Goal: Information Seeking & Learning: Learn about a topic

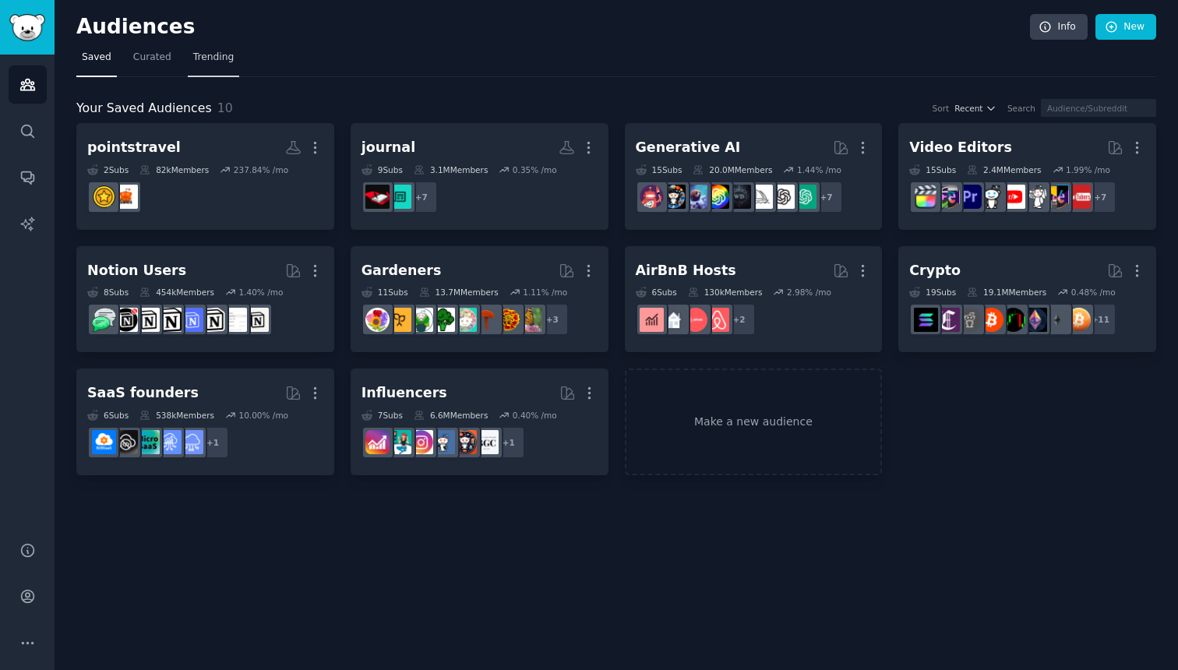
click at [221, 56] on span "Trending" at bounding box center [213, 58] width 41 height 14
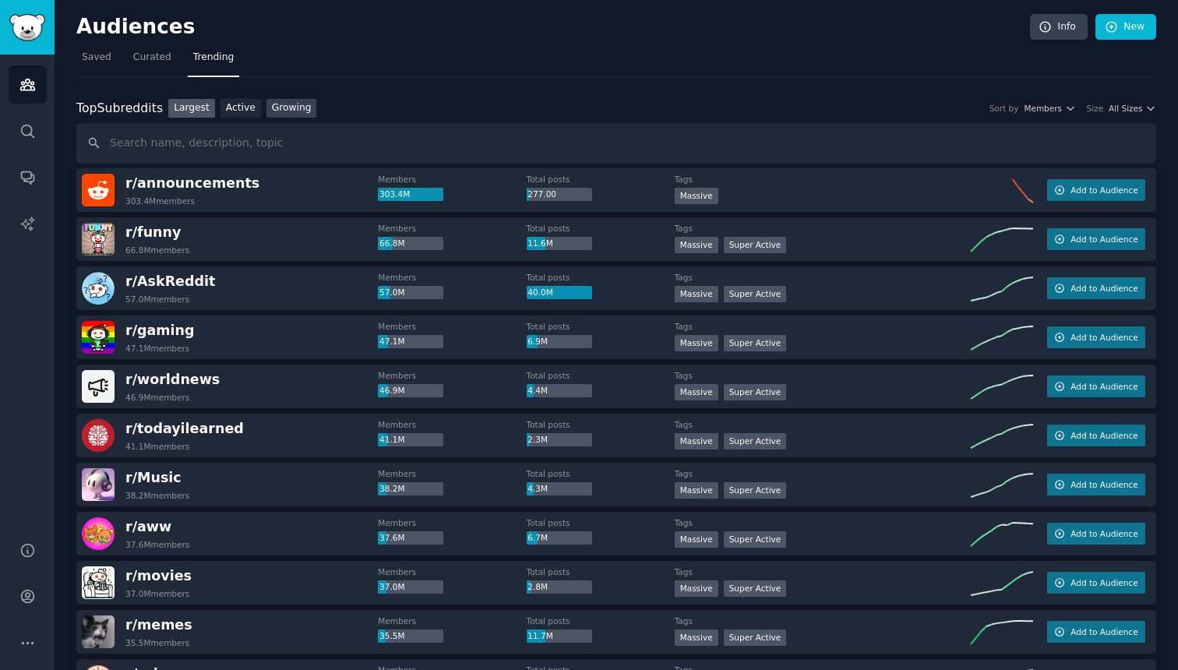
click at [299, 107] on link "Growing" at bounding box center [292, 108] width 51 height 19
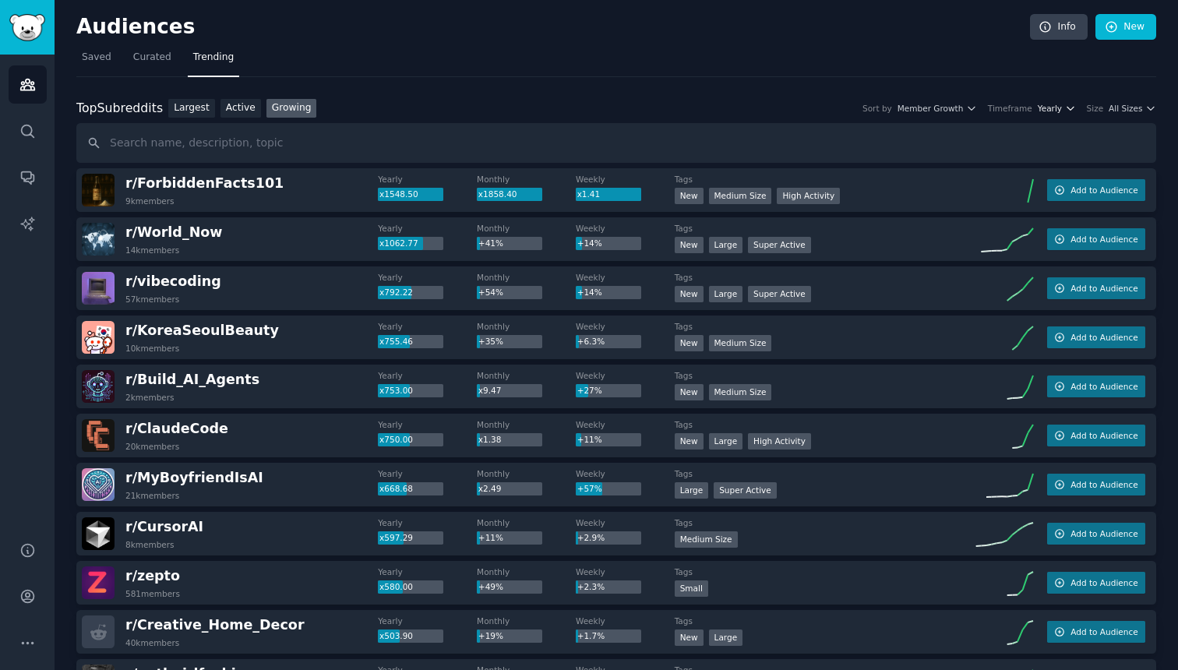
click at [1065, 113] on button "Yearly" at bounding box center [1057, 108] width 38 height 11
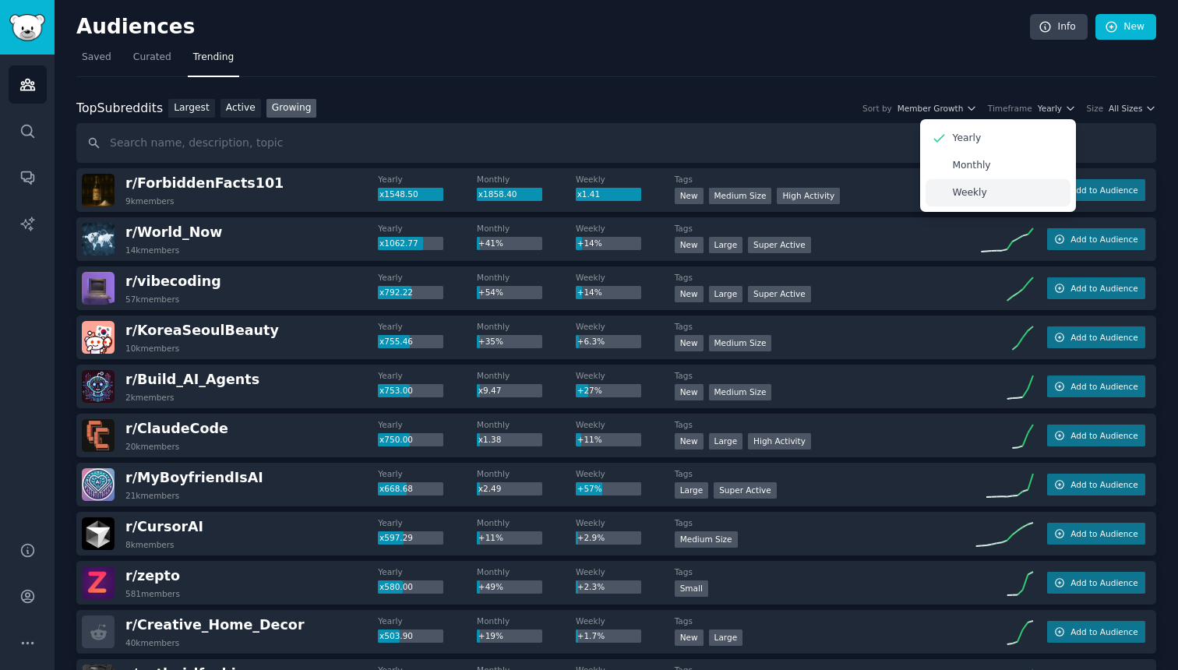
click at [980, 190] on p "Weekly" at bounding box center [970, 193] width 34 height 14
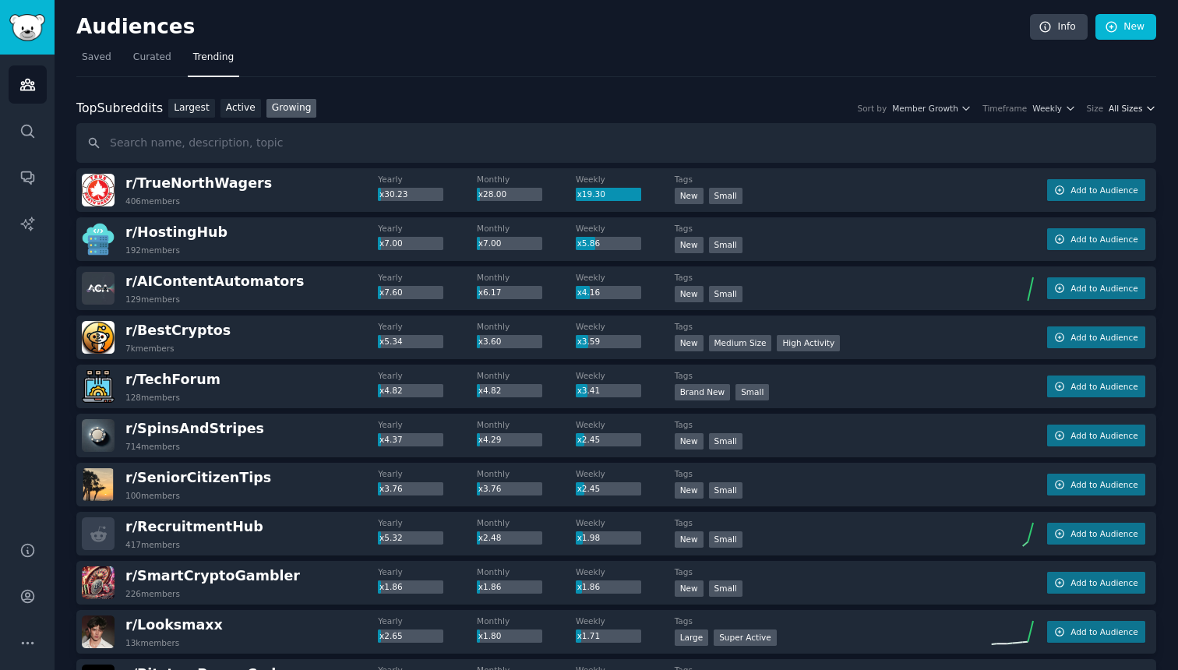
click at [1114, 113] on span "All Sizes" at bounding box center [1126, 108] width 34 height 11
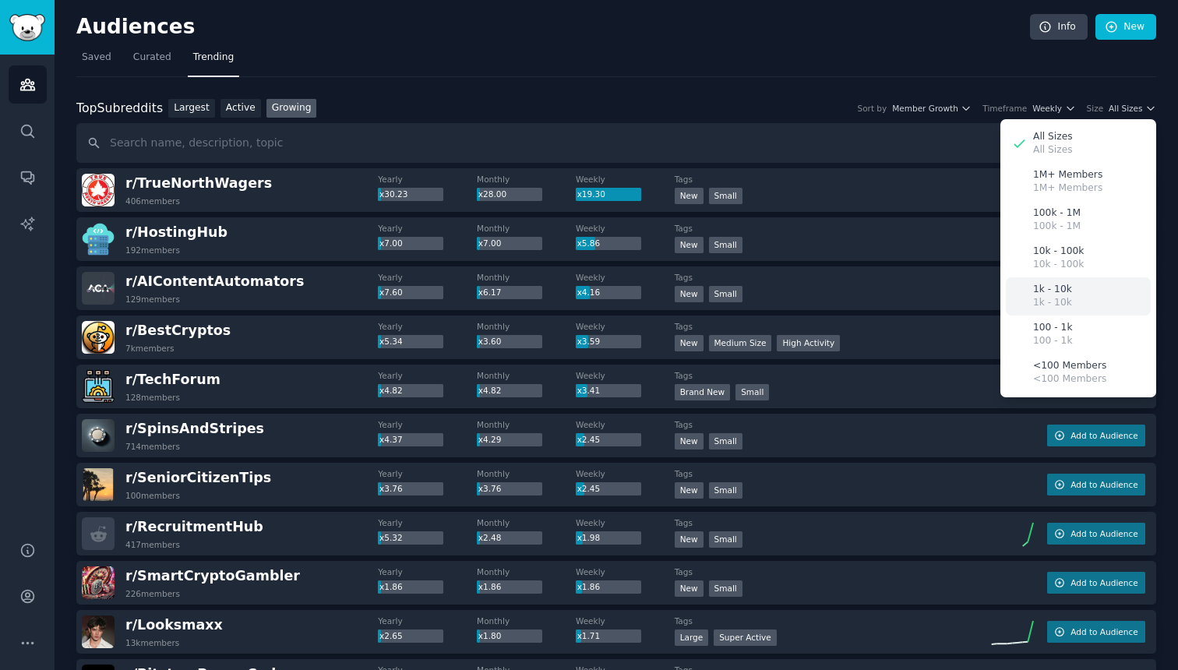
click at [1100, 302] on div "1k - 10k 1k - 10k" at bounding box center [1078, 296] width 145 height 38
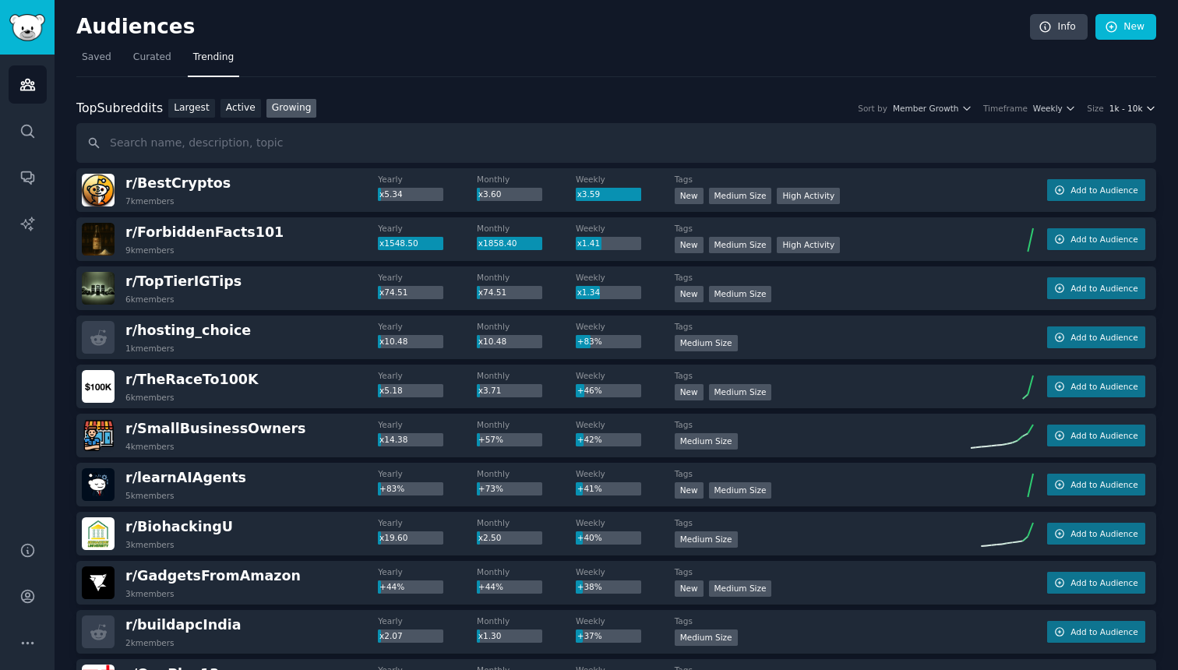
click at [1128, 110] on span "1k - 10k" at bounding box center [1127, 108] width 34 height 11
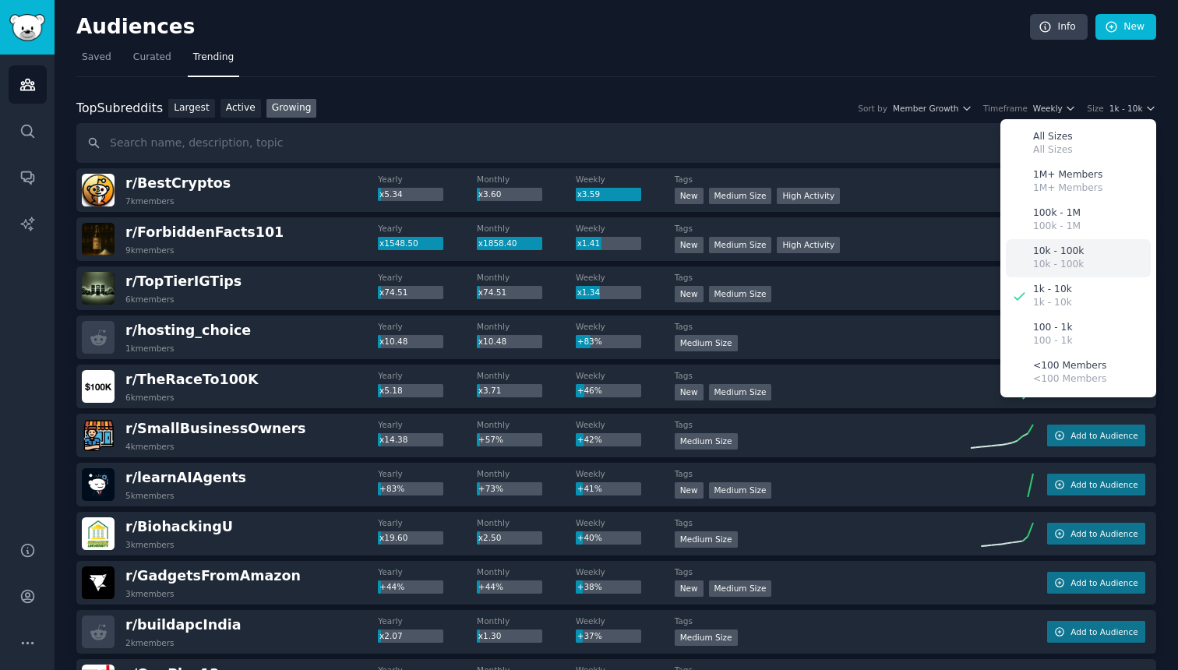
click at [1059, 267] on p "10k - 100k" at bounding box center [1058, 265] width 51 height 14
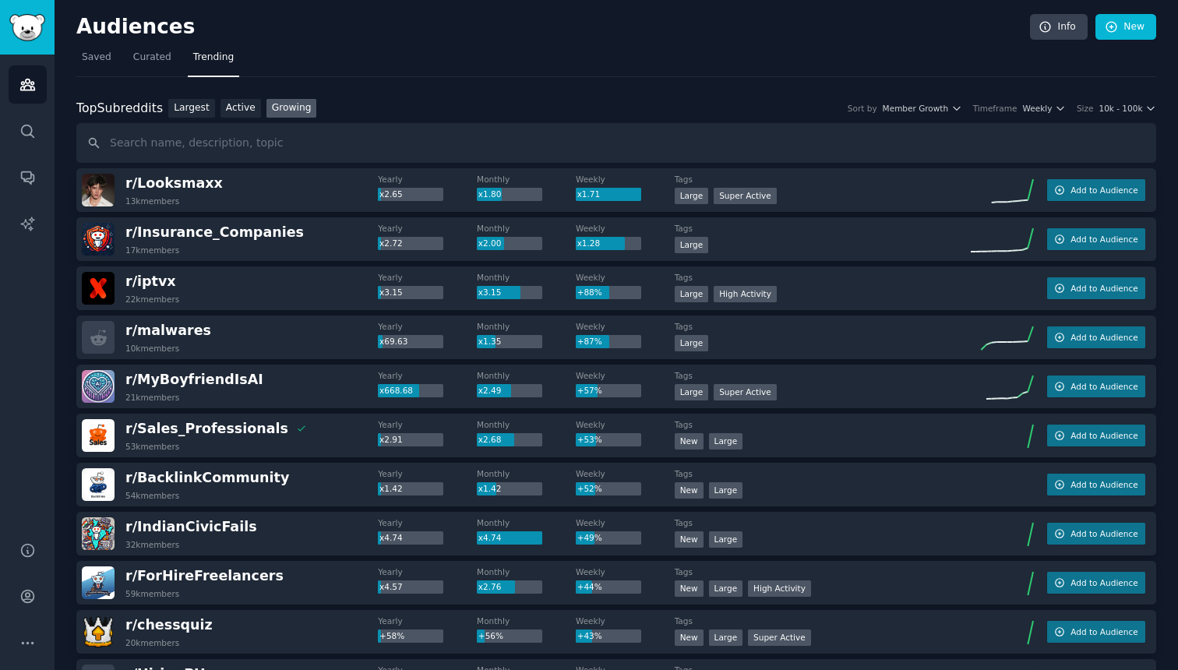
click at [94, 235] on img at bounding box center [98, 239] width 33 height 33
click at [144, 235] on span "r/ Insurance_Companies" at bounding box center [214, 232] width 178 height 16
click at [165, 184] on span "r/ Looksmaxx" at bounding box center [173, 183] width 97 height 16
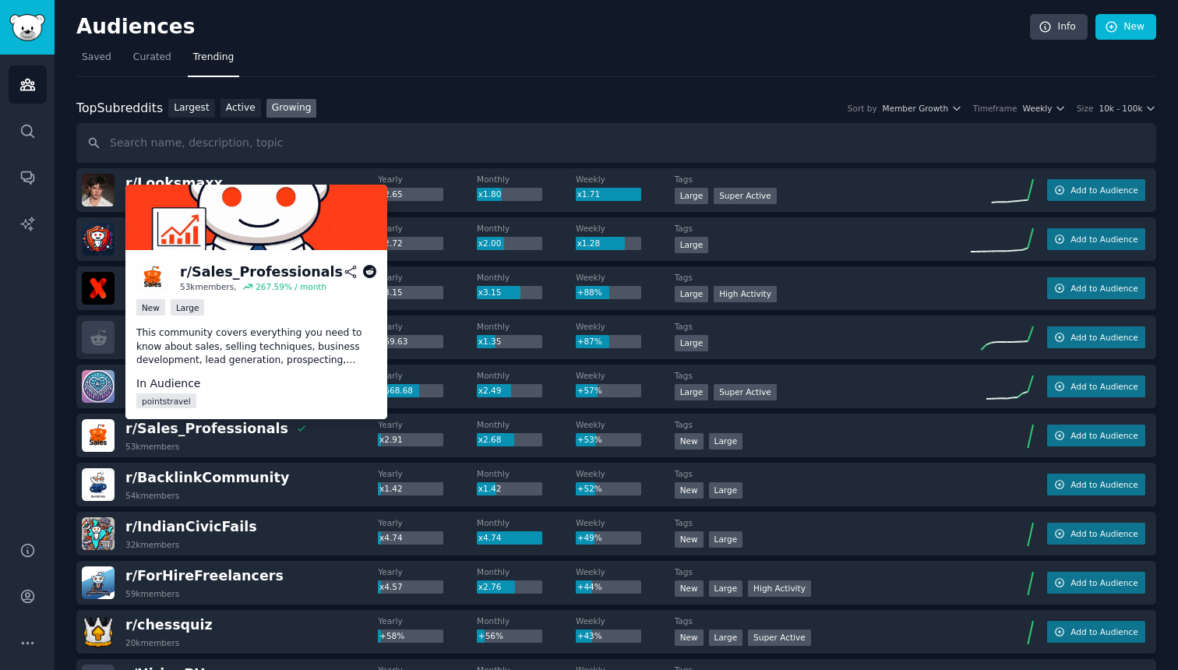
click at [351, 274] on icon at bounding box center [351, 272] width 14 height 14
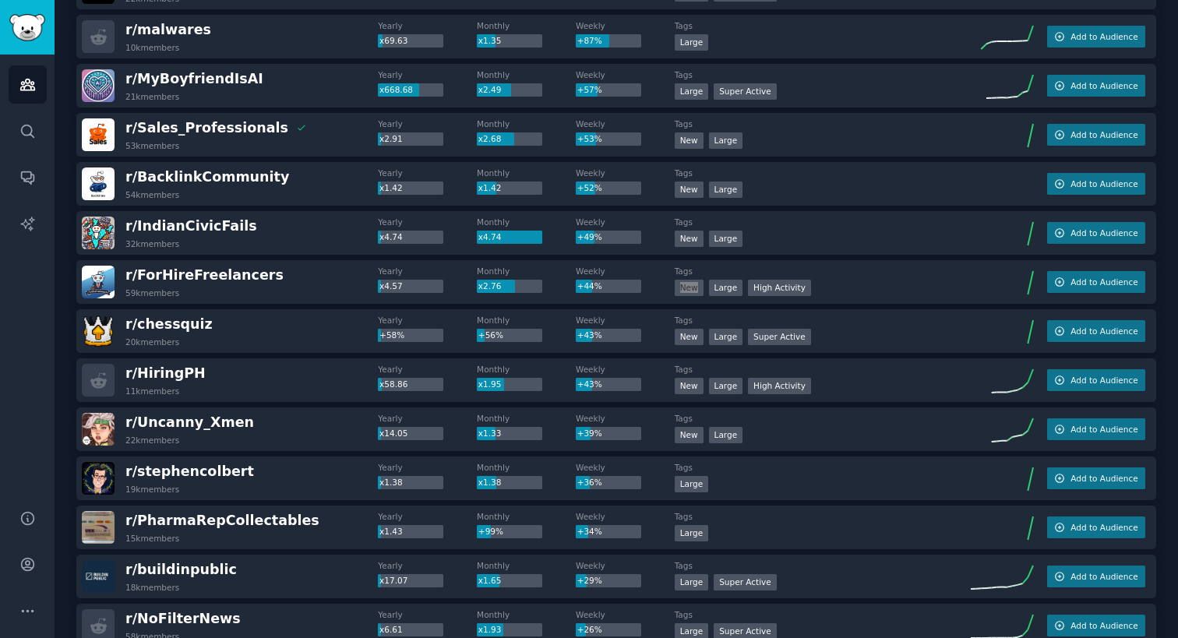
scroll to position [306, 0]
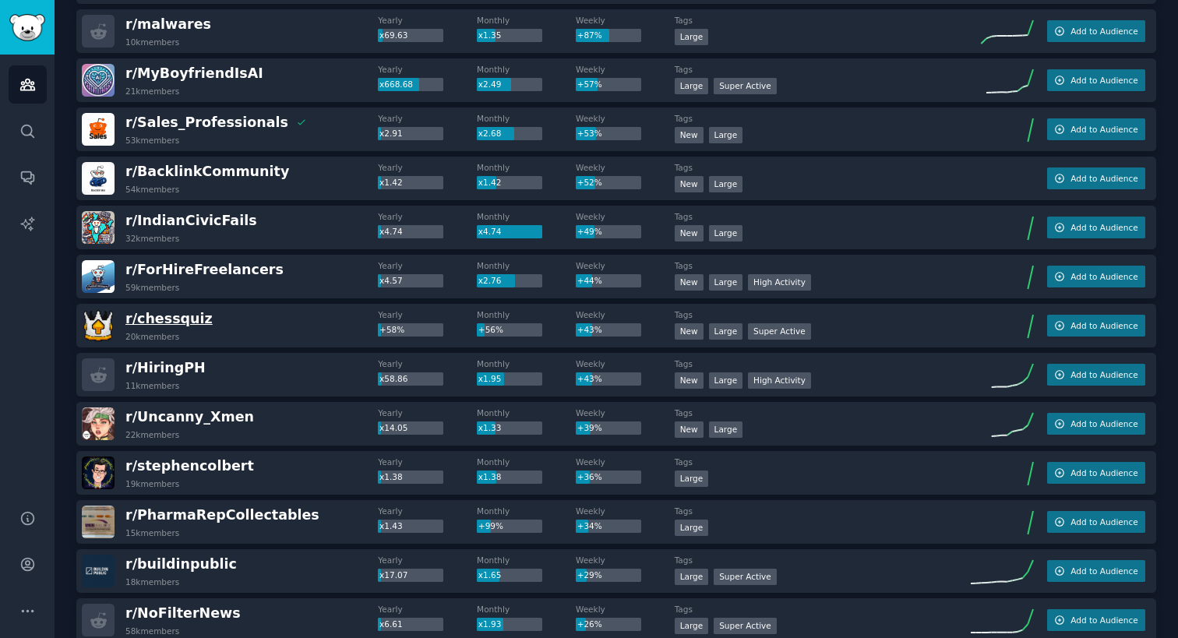
click at [191, 319] on span "r/ chessquiz" at bounding box center [168, 319] width 87 height 16
click at [171, 320] on span "r/ chessquiz" at bounding box center [168, 319] width 87 height 16
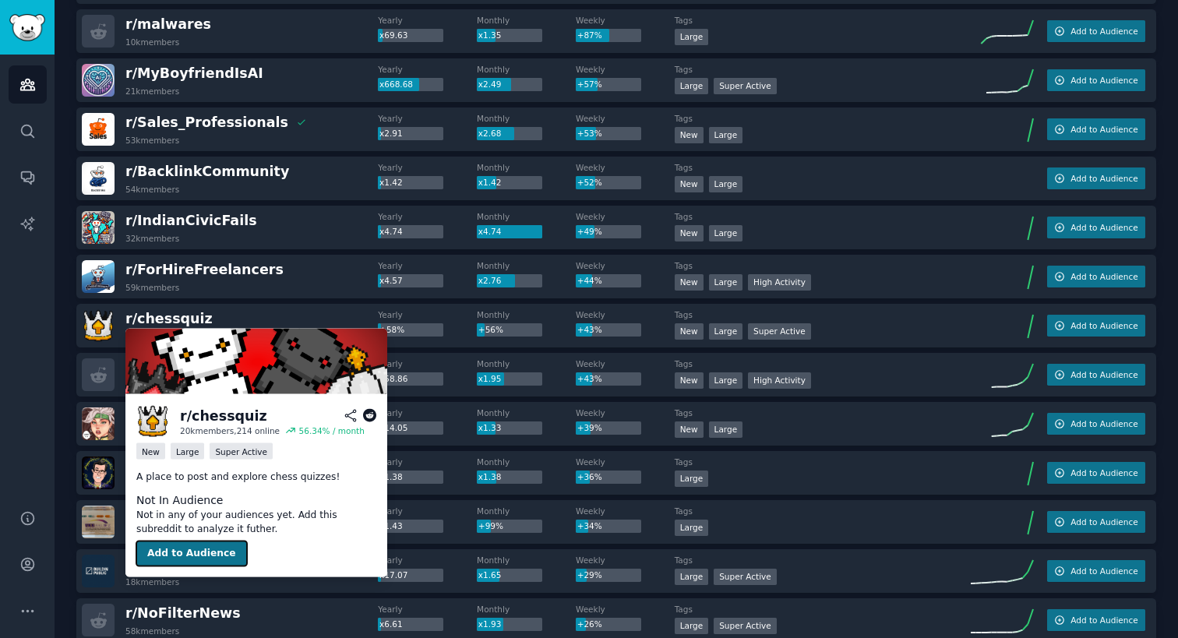
click at [178, 544] on button "Add to Audience" at bounding box center [191, 554] width 111 height 25
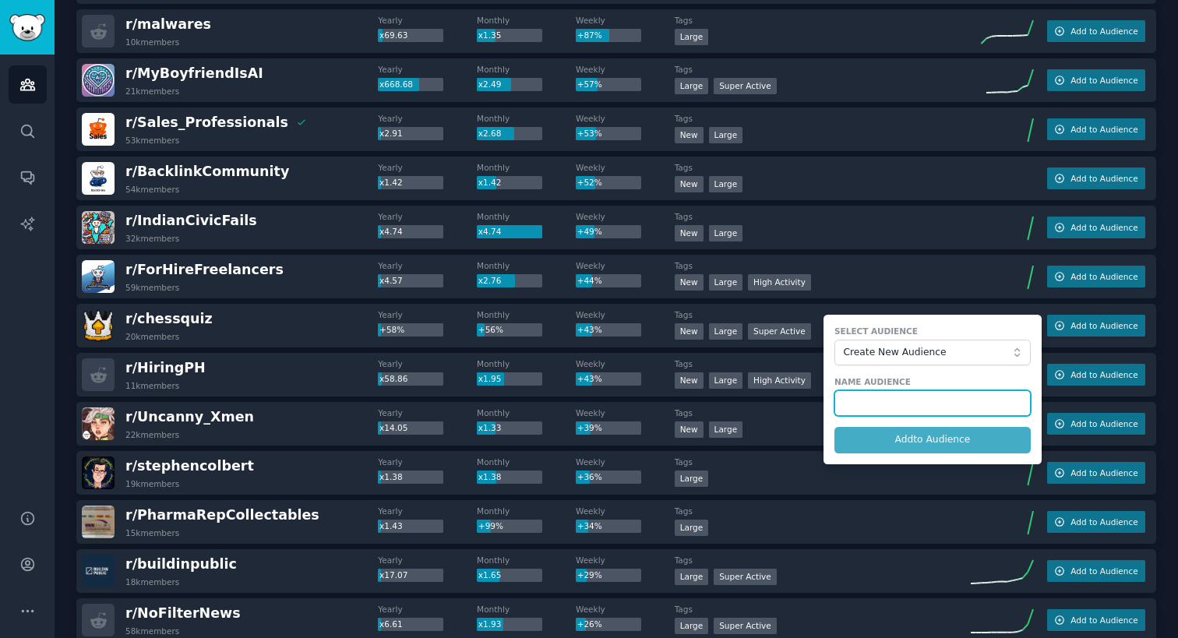
click at [903, 404] on input "text" at bounding box center [933, 403] width 196 height 26
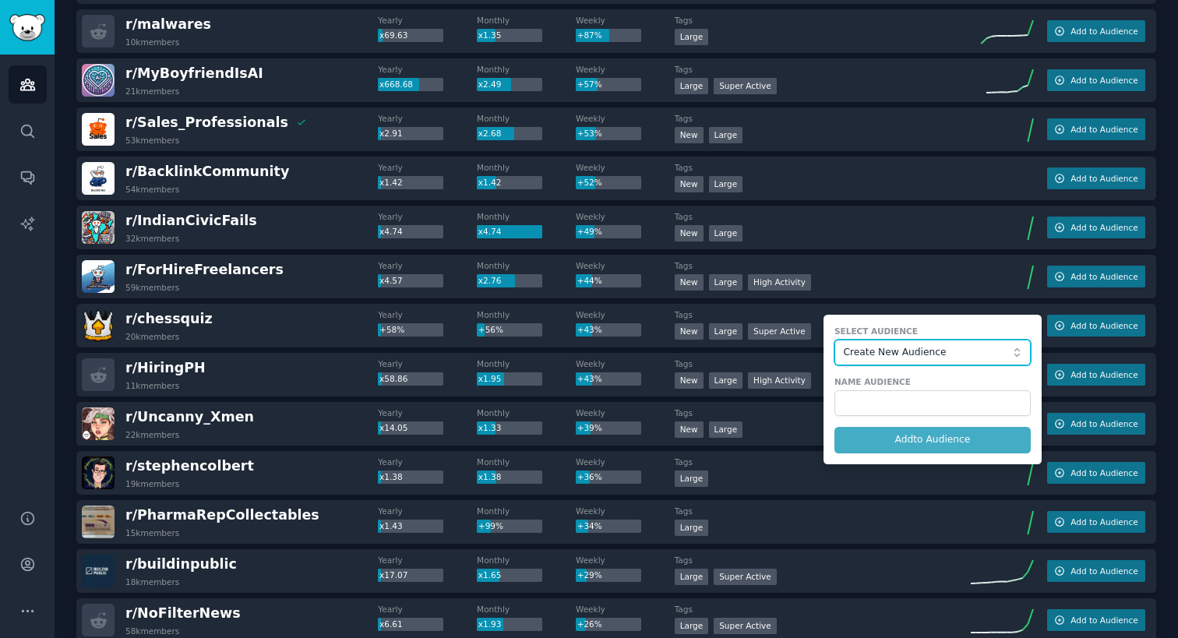
click at [916, 362] on button "Create New Audience" at bounding box center [933, 353] width 196 height 26
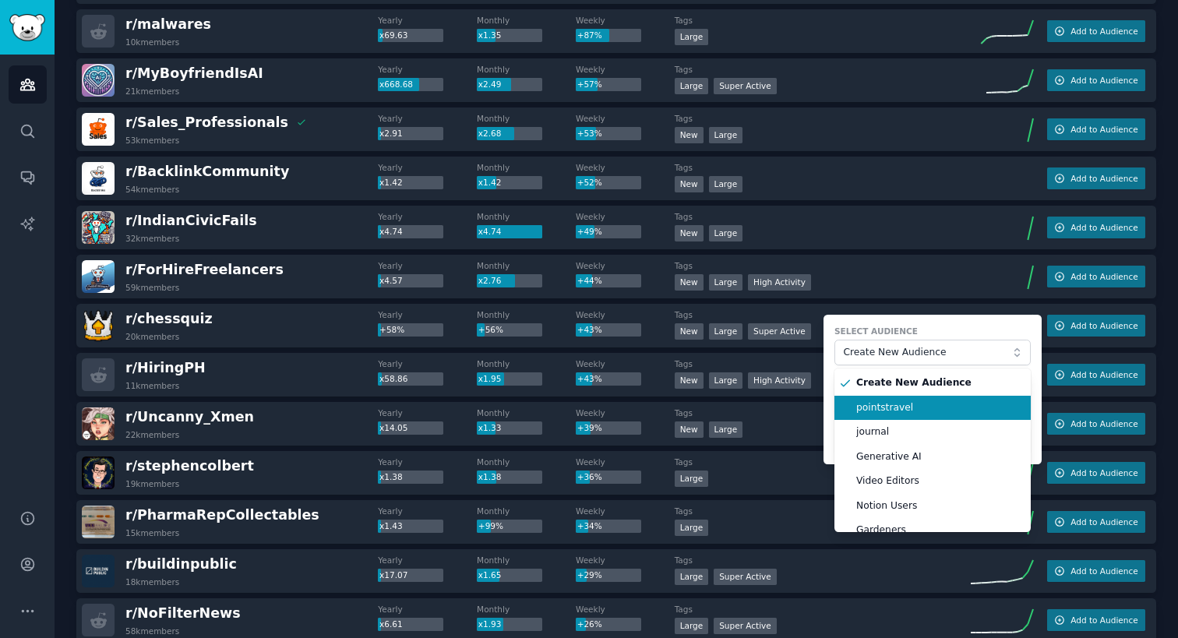
click at [906, 408] on span "pointstravel" at bounding box center [938, 408] width 164 height 14
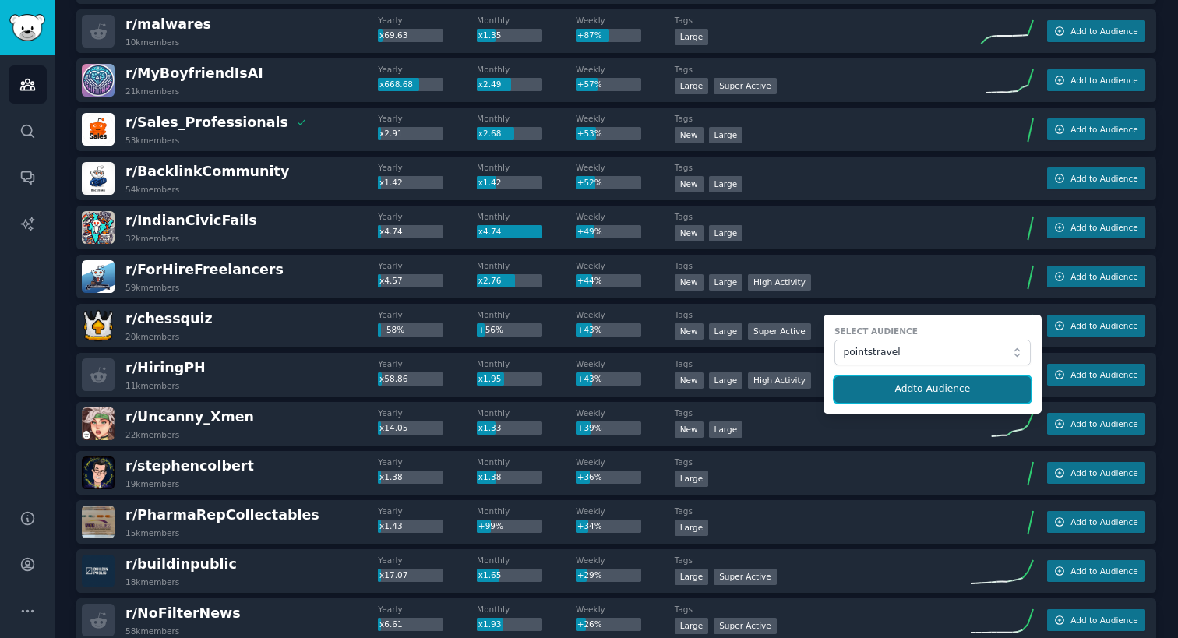
click at [894, 390] on button "Add to Audience" at bounding box center [933, 389] width 196 height 26
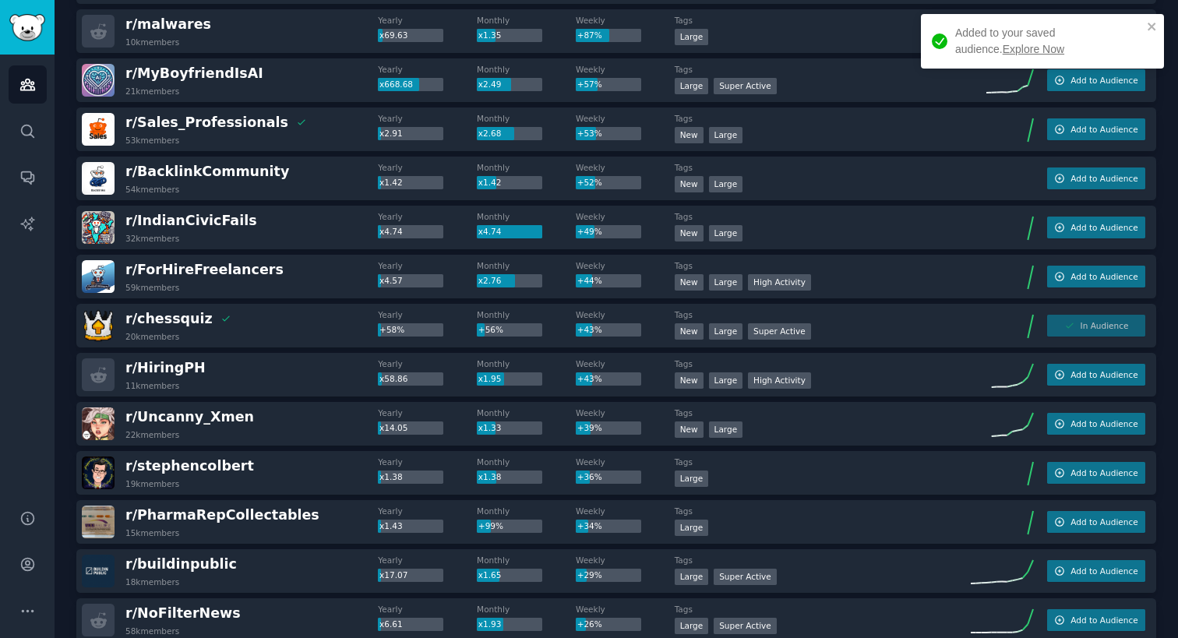
scroll to position [0, 0]
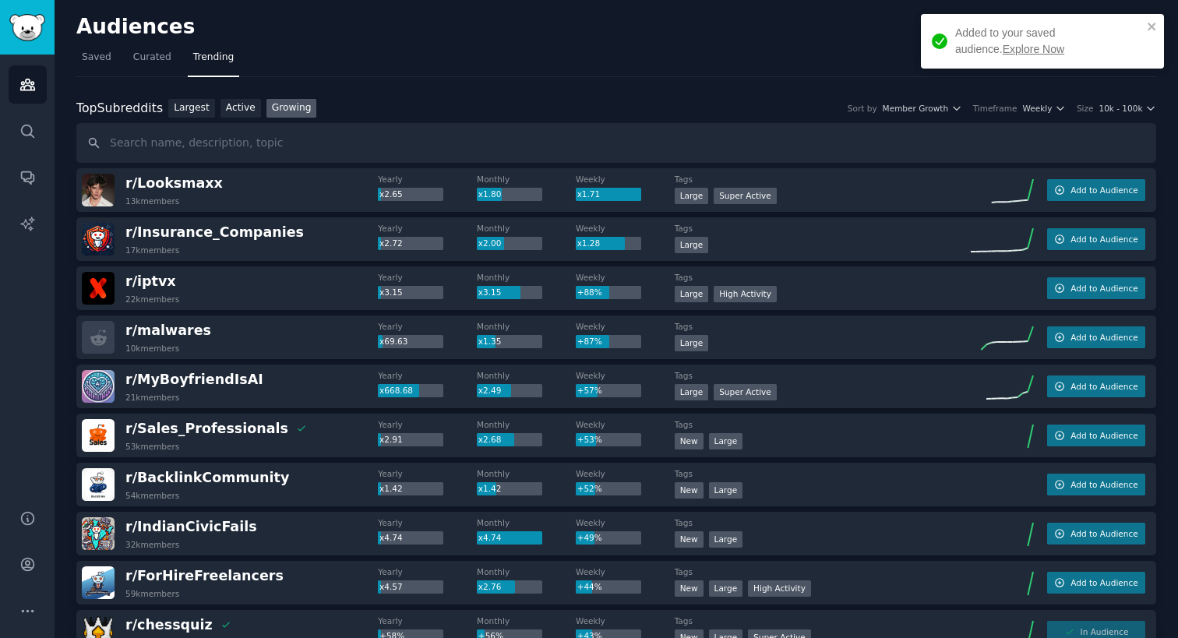
click at [1003, 51] on link "Explore Now" at bounding box center [1034, 49] width 62 height 12
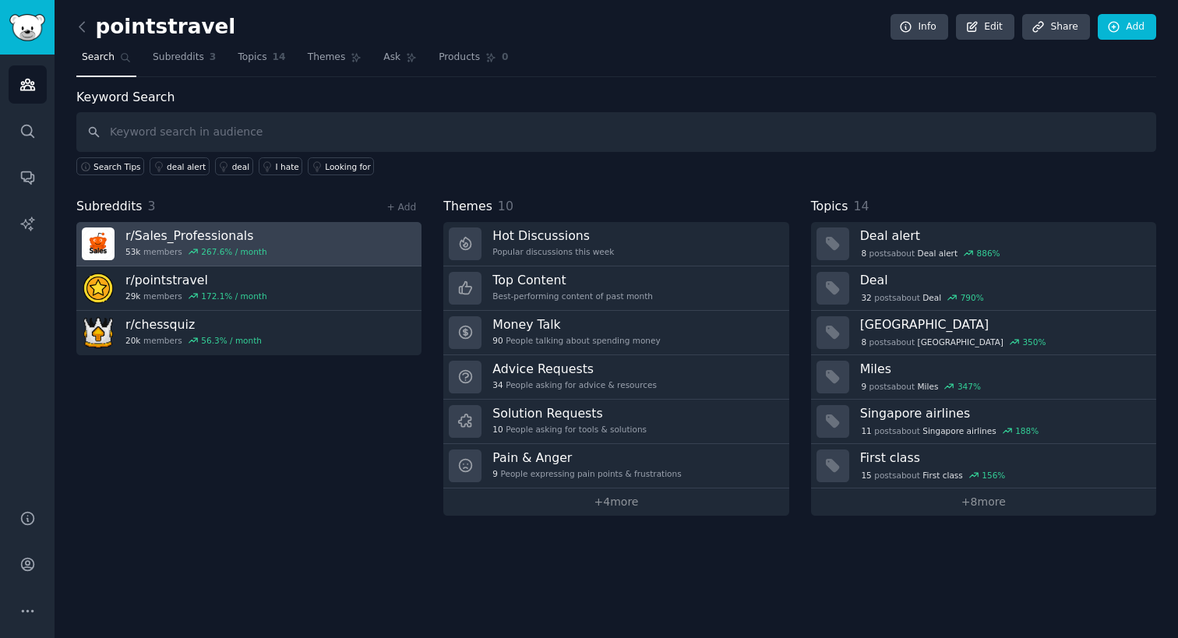
click at [319, 230] on link "r/ Sales_Professionals 53k members 267.6 % / month" at bounding box center [248, 244] width 345 height 44
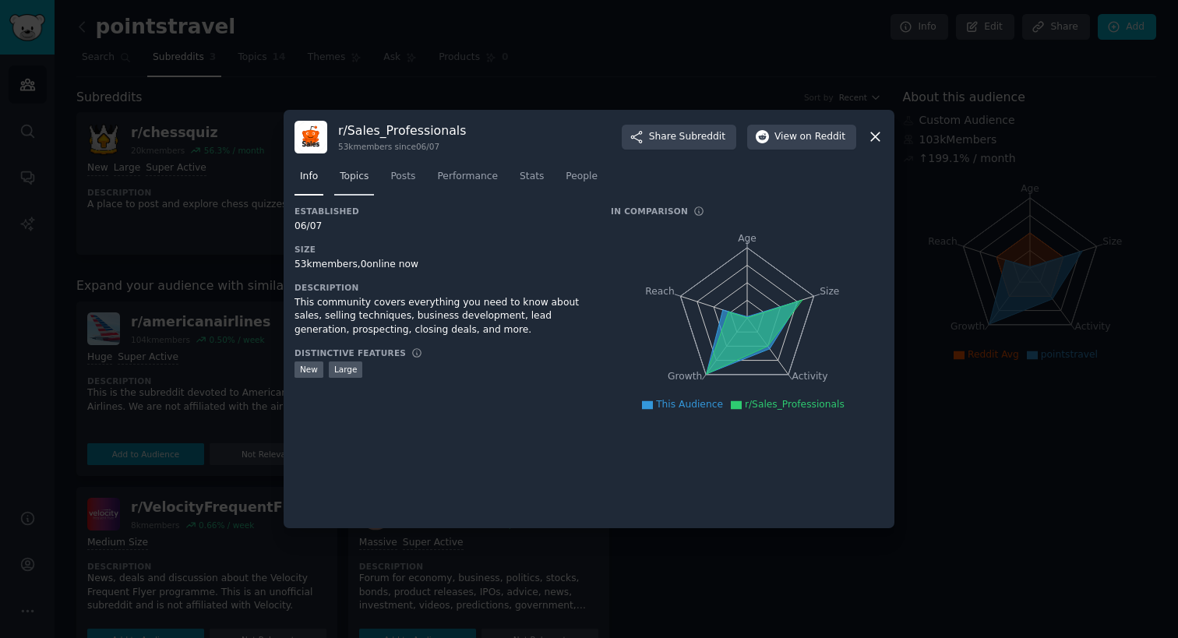
click at [365, 185] on link "Topics" at bounding box center [354, 180] width 40 height 32
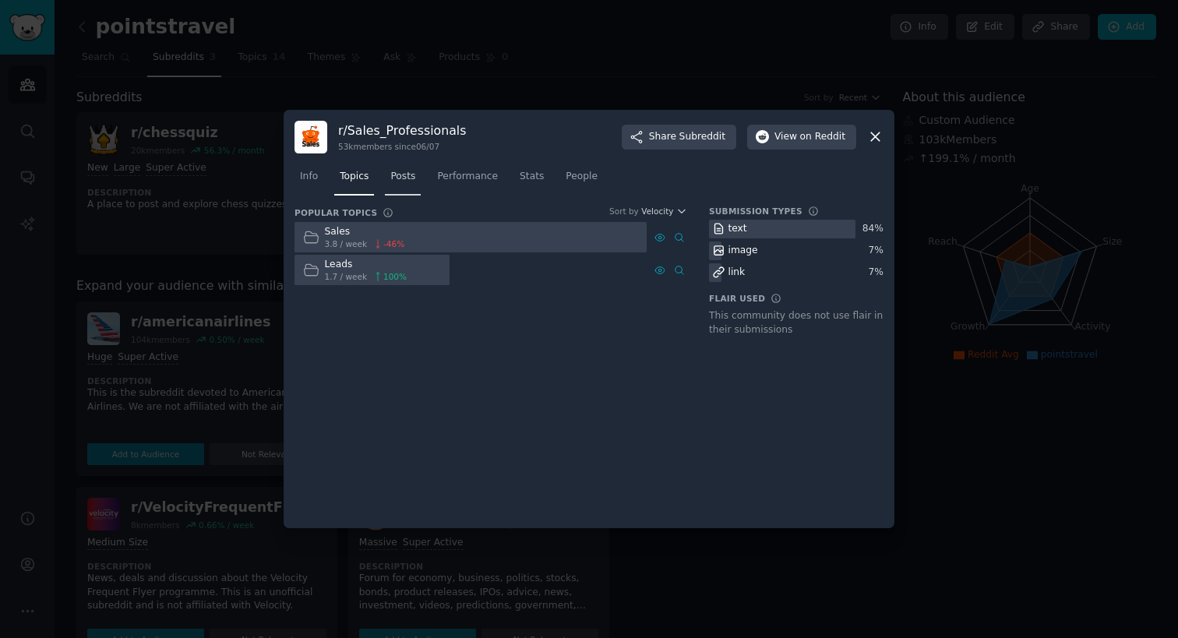
click at [409, 184] on link "Posts" at bounding box center [403, 180] width 36 height 32
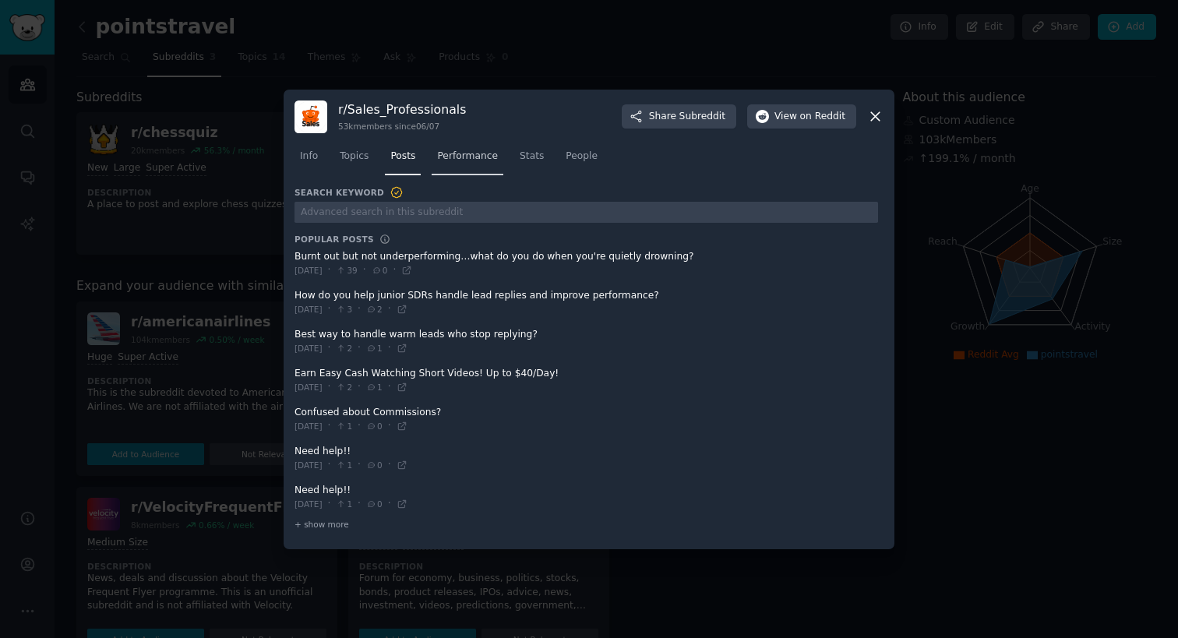
click at [460, 171] on link "Performance" at bounding box center [468, 160] width 72 height 32
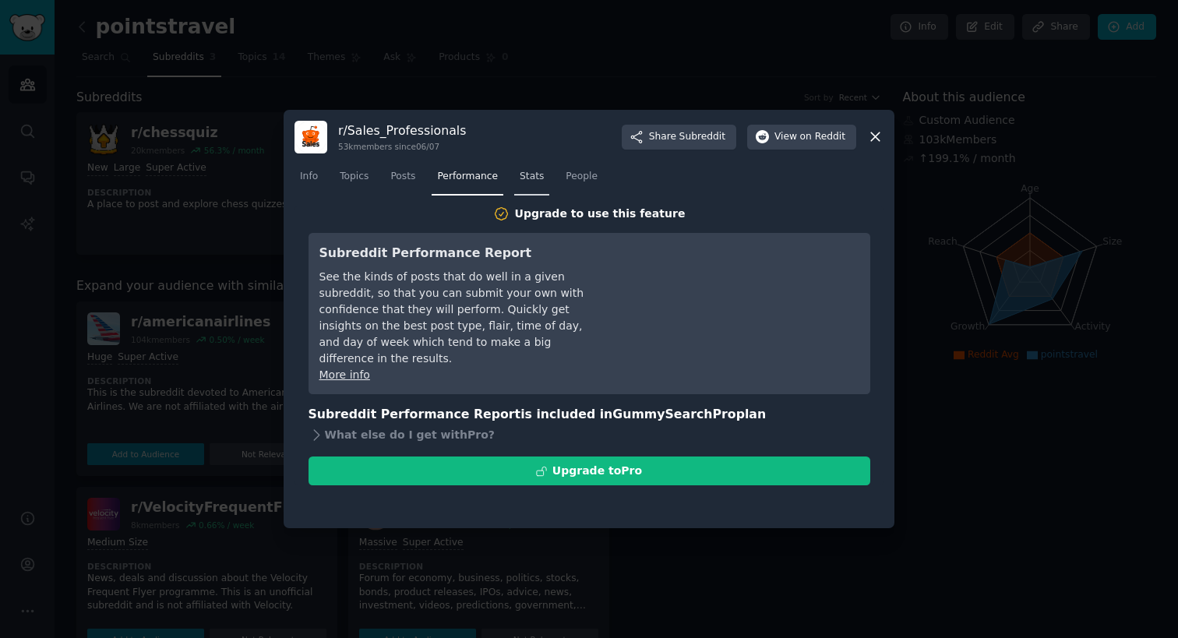
click at [539, 187] on link "Stats" at bounding box center [531, 180] width 35 height 32
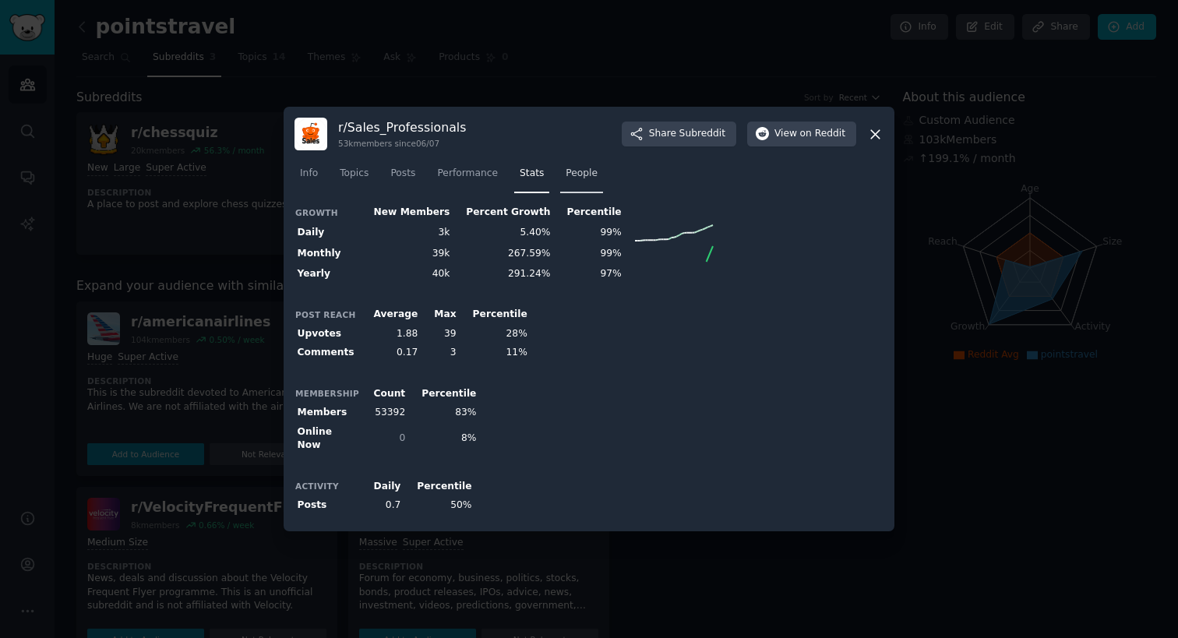
click at [578, 181] on span "People" at bounding box center [582, 174] width 32 height 14
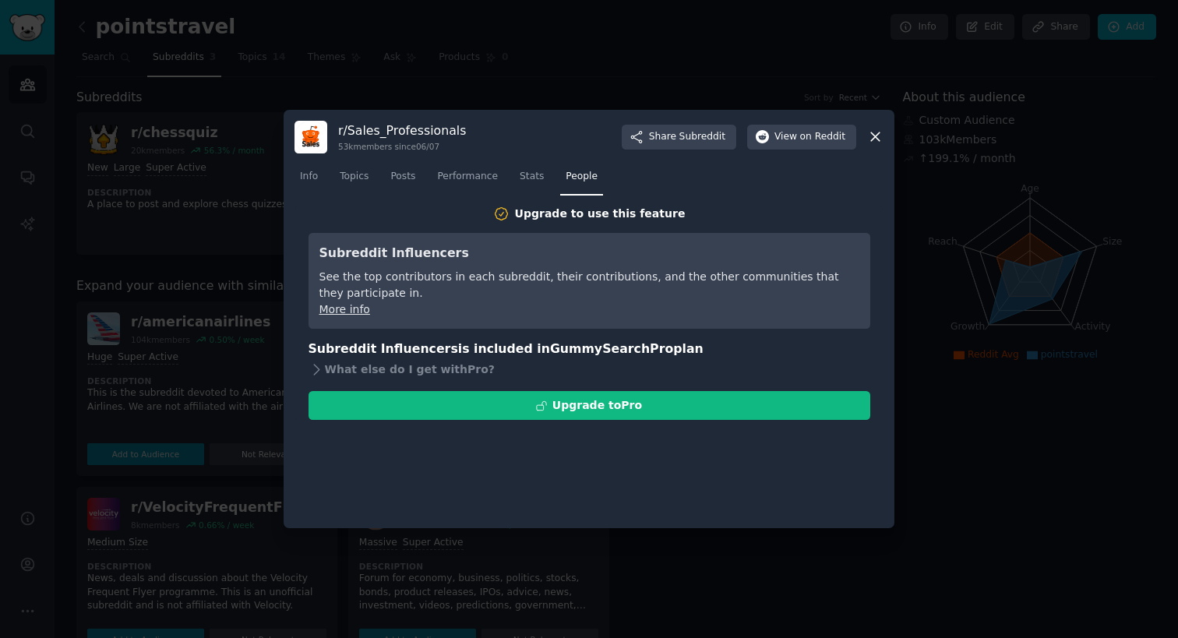
click at [263, 243] on div at bounding box center [589, 319] width 1178 height 638
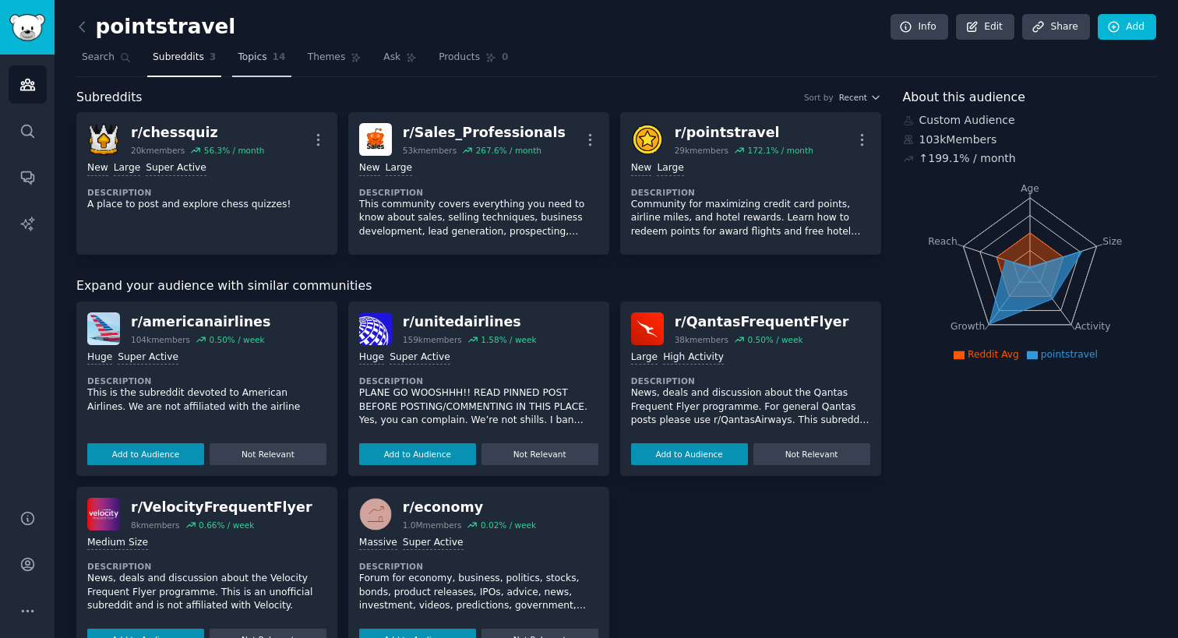
click at [275, 60] on span "14" at bounding box center [279, 58] width 13 height 14
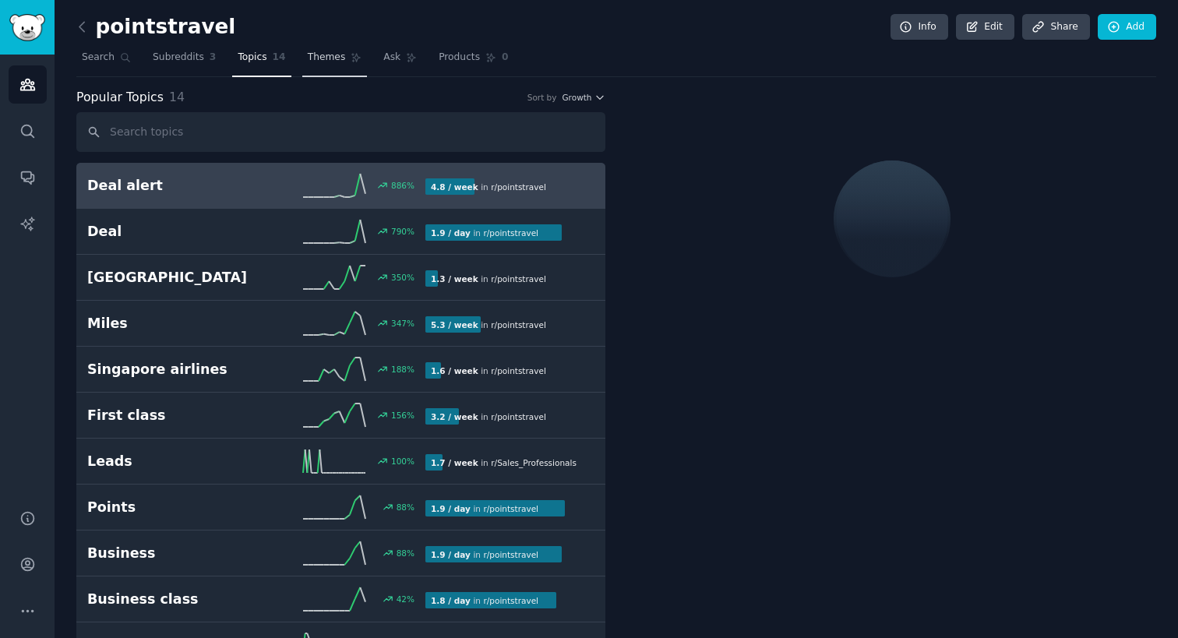
click at [326, 68] on link "Themes" at bounding box center [334, 61] width 65 height 32
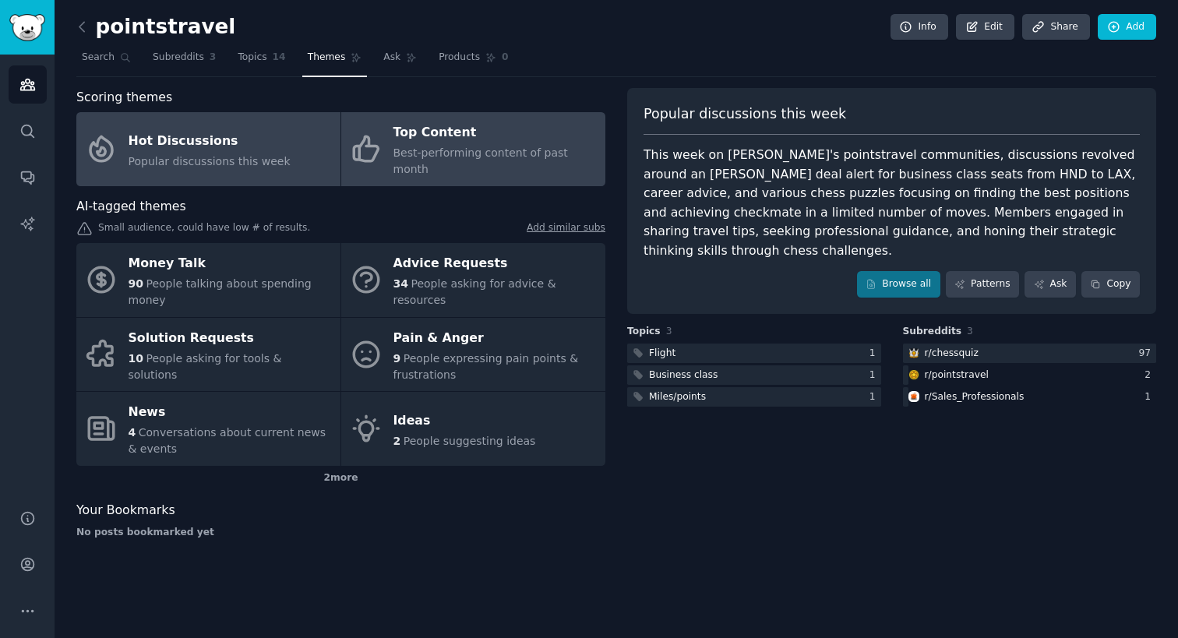
click at [441, 143] on div "Top Content" at bounding box center [496, 133] width 204 height 25
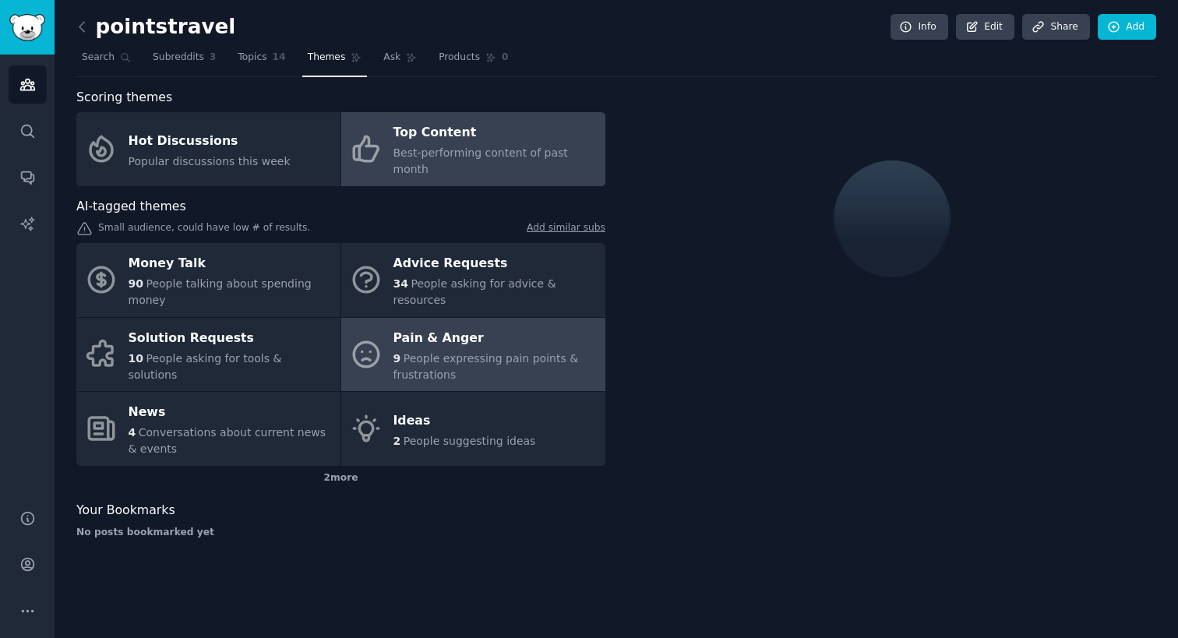
click at [386, 341] on link "Pain & Anger 9 People expressing pain points & frustrations" at bounding box center [473, 355] width 264 height 74
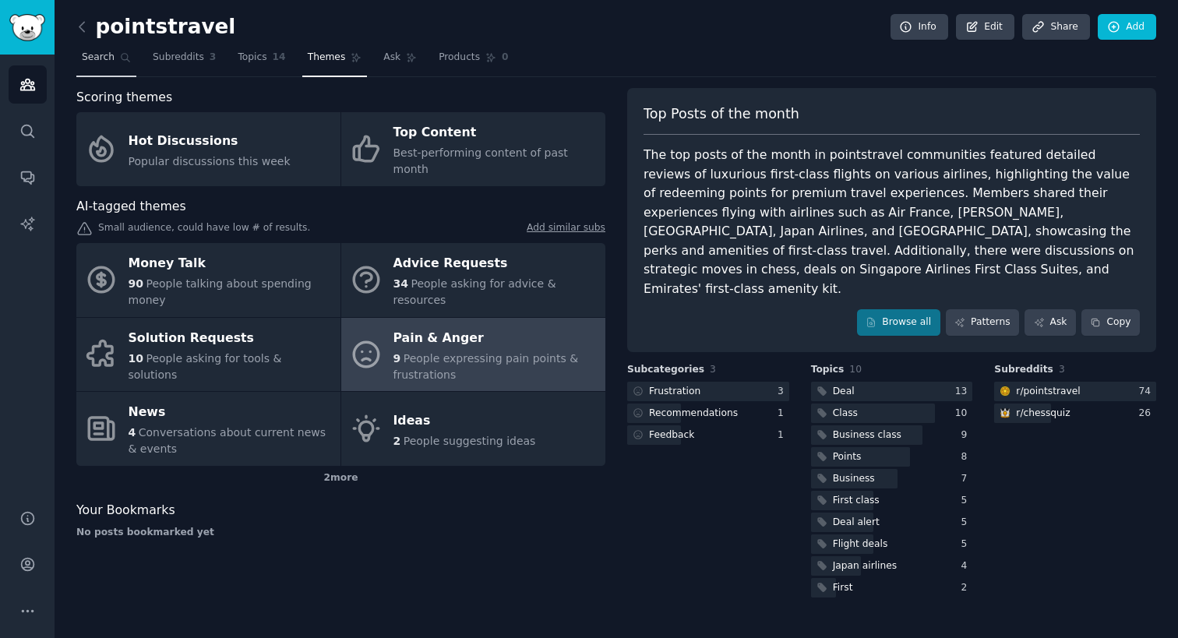
click at [111, 63] on span "Search" at bounding box center [98, 58] width 33 height 14
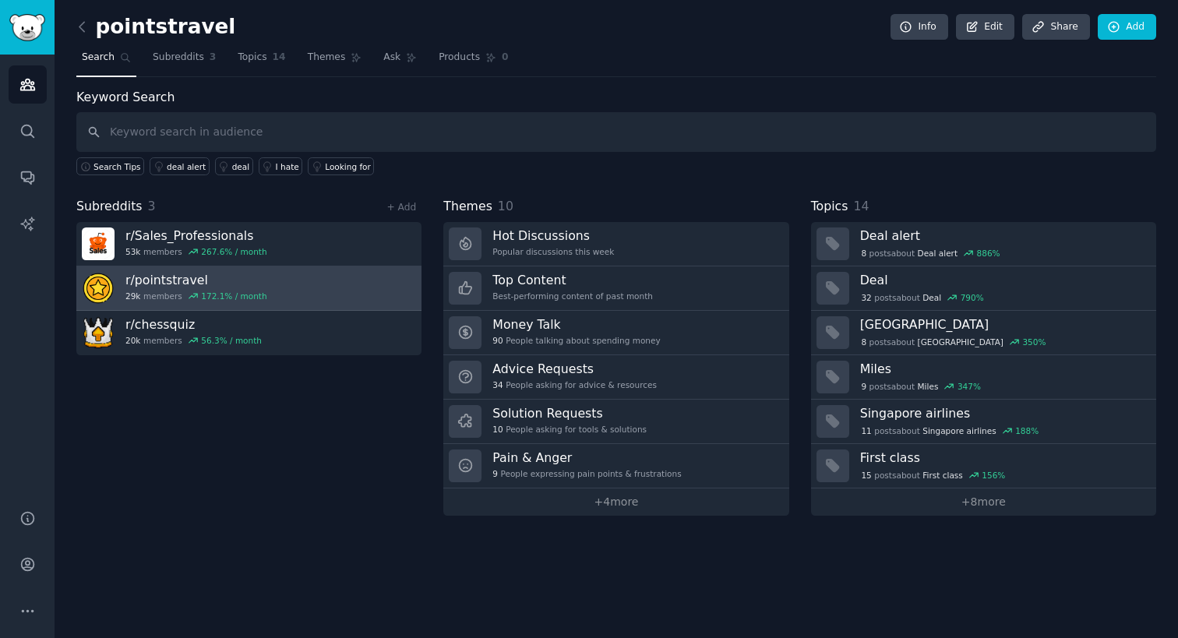
click at [326, 290] on link "r/ pointstravel 29k members 172.1 % / month" at bounding box center [248, 289] width 345 height 44
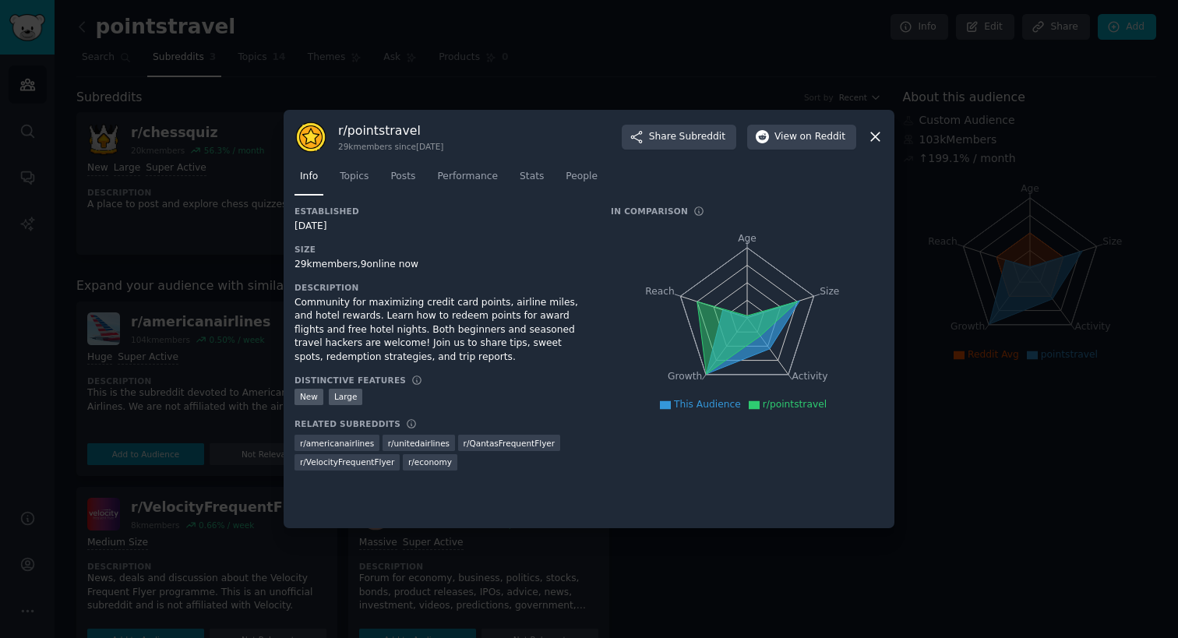
click at [867, 136] on icon at bounding box center [875, 137] width 16 height 16
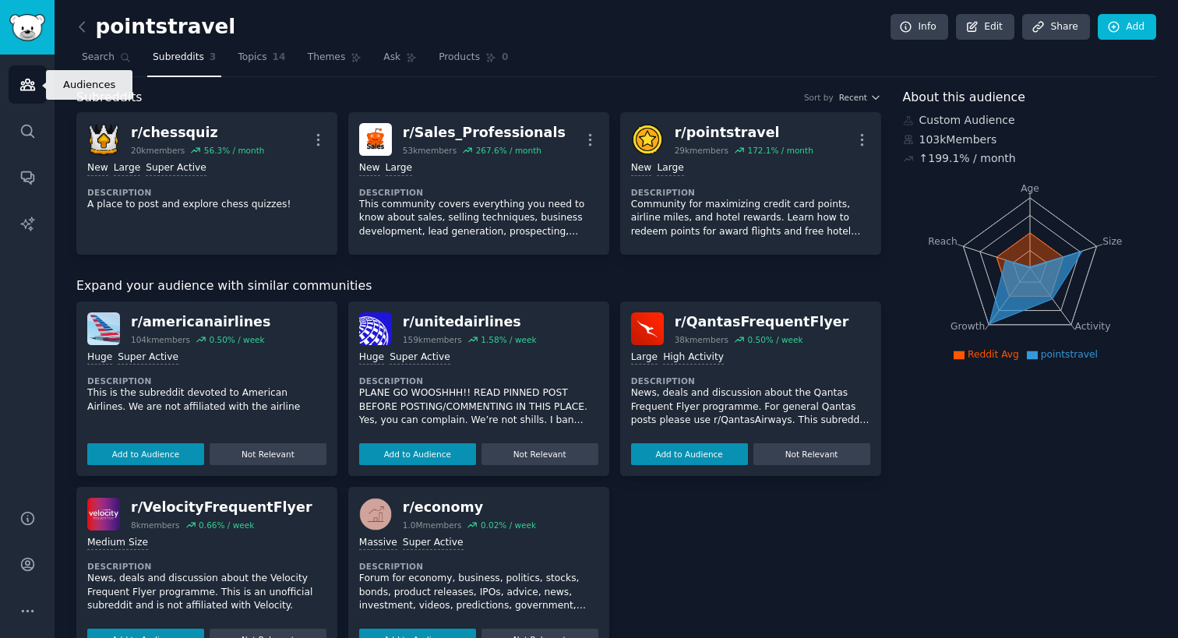
click at [33, 86] on icon "Sidebar" at bounding box center [27, 84] width 16 height 16
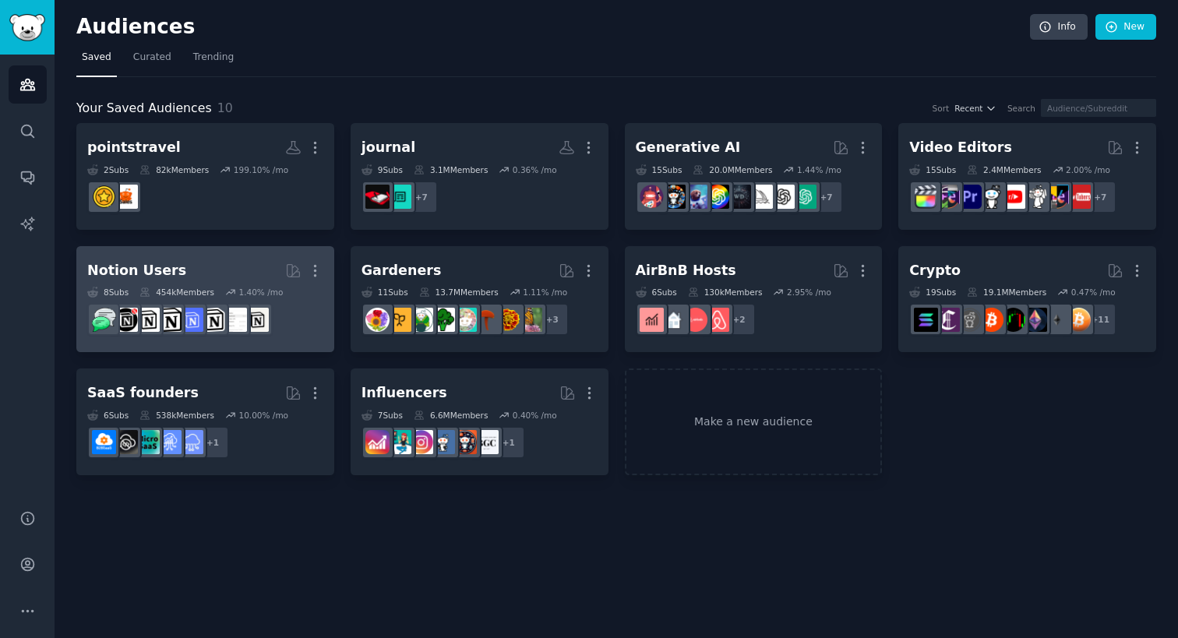
click at [224, 265] on h2 "Notion Users Curated by GummySearch More" at bounding box center [205, 270] width 236 height 27
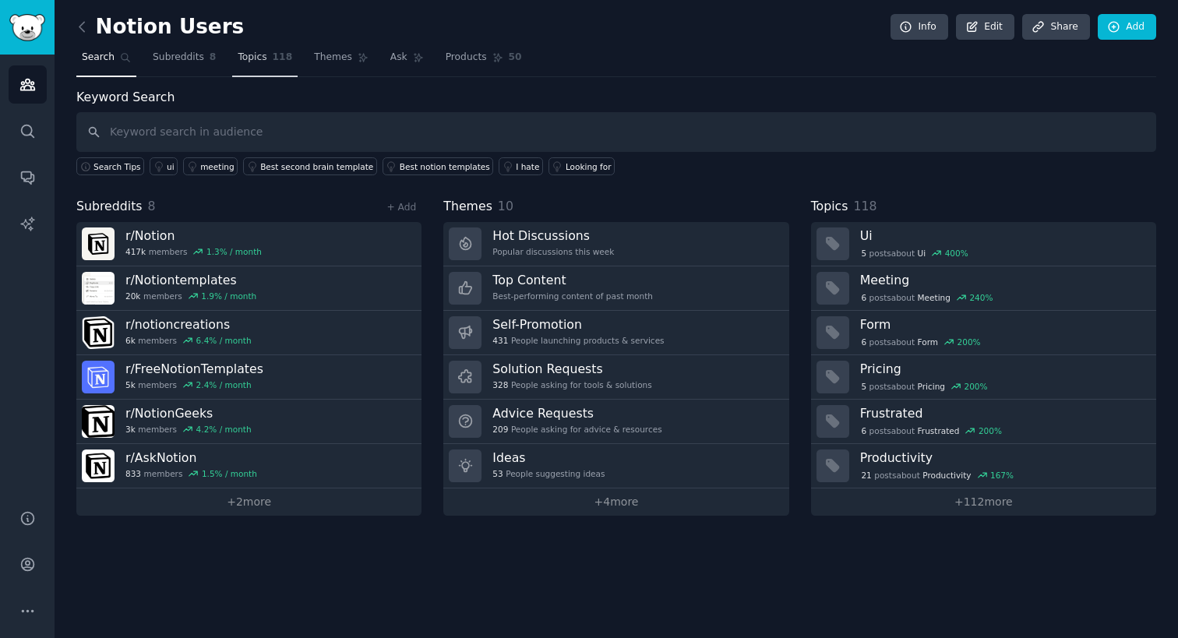
click at [267, 58] on link "Topics 118" at bounding box center [264, 61] width 65 height 32
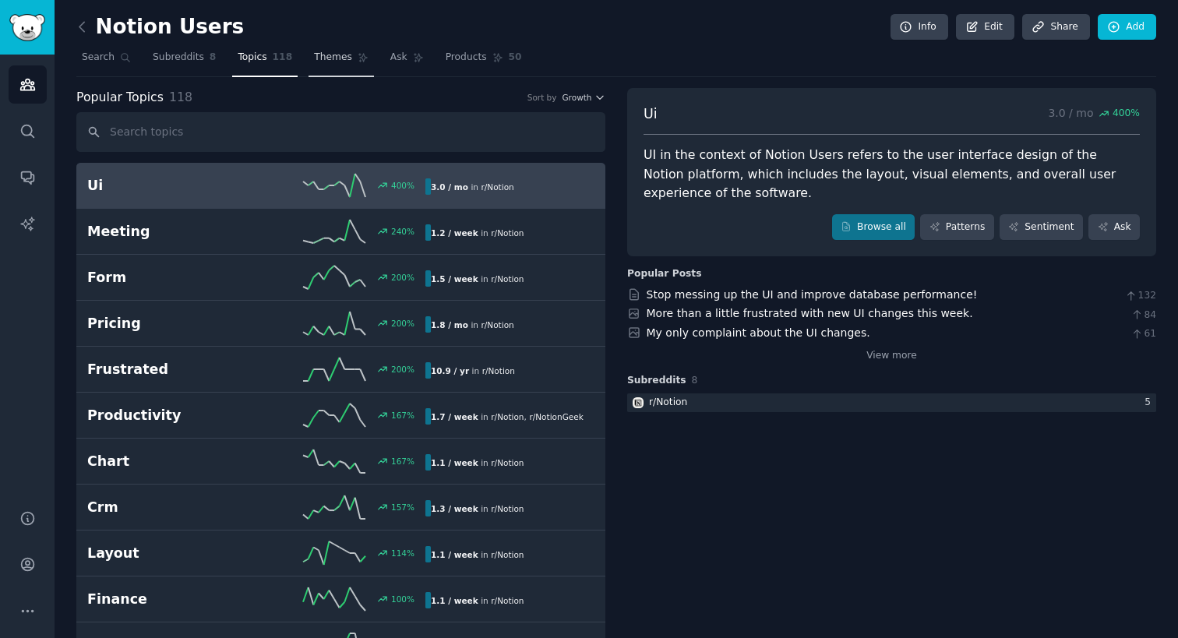
click at [343, 67] on link "Themes" at bounding box center [341, 61] width 65 height 32
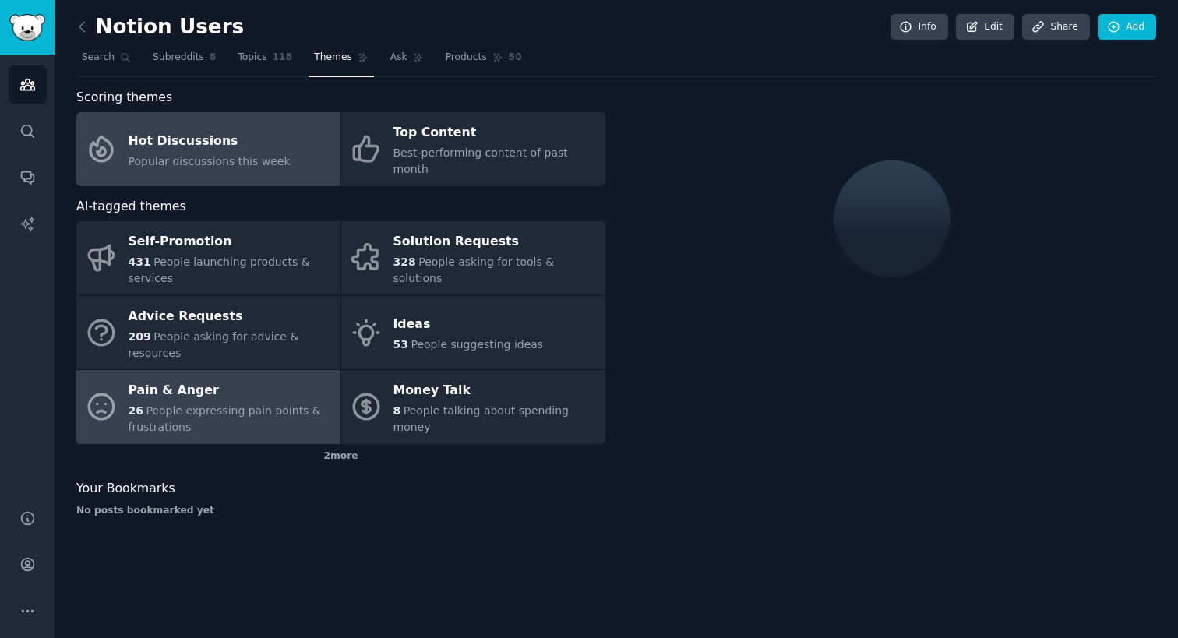
click at [253, 379] on div "Pain & Anger" at bounding box center [231, 391] width 204 height 25
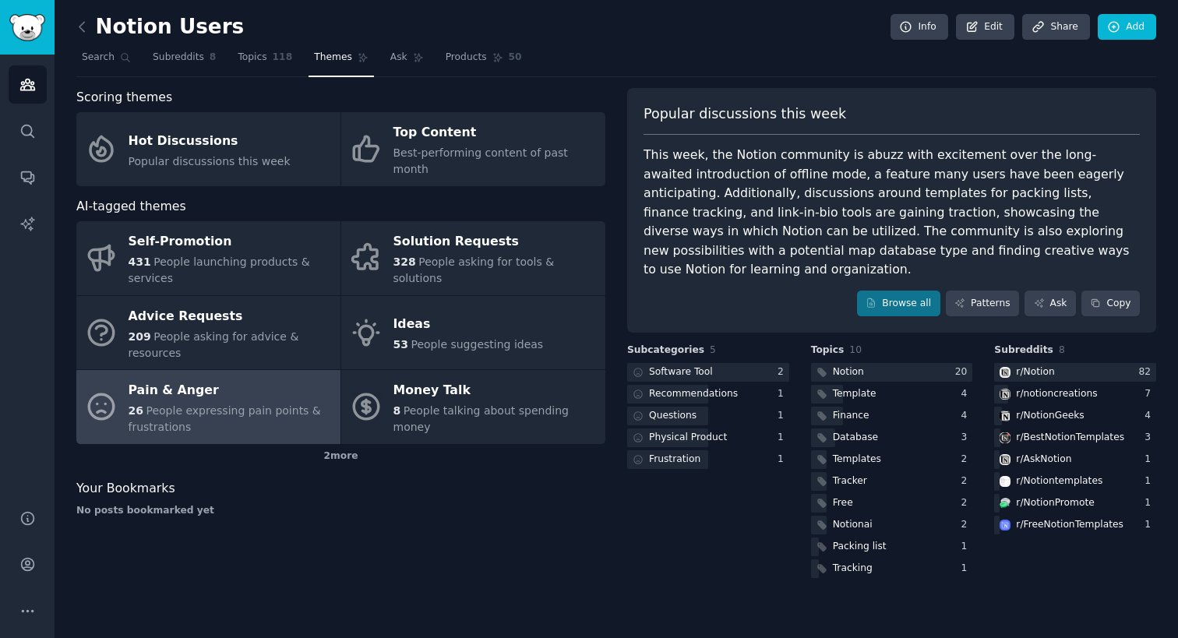
click at [267, 403] on div "26 People expressing pain points & frustrations" at bounding box center [231, 419] width 204 height 33
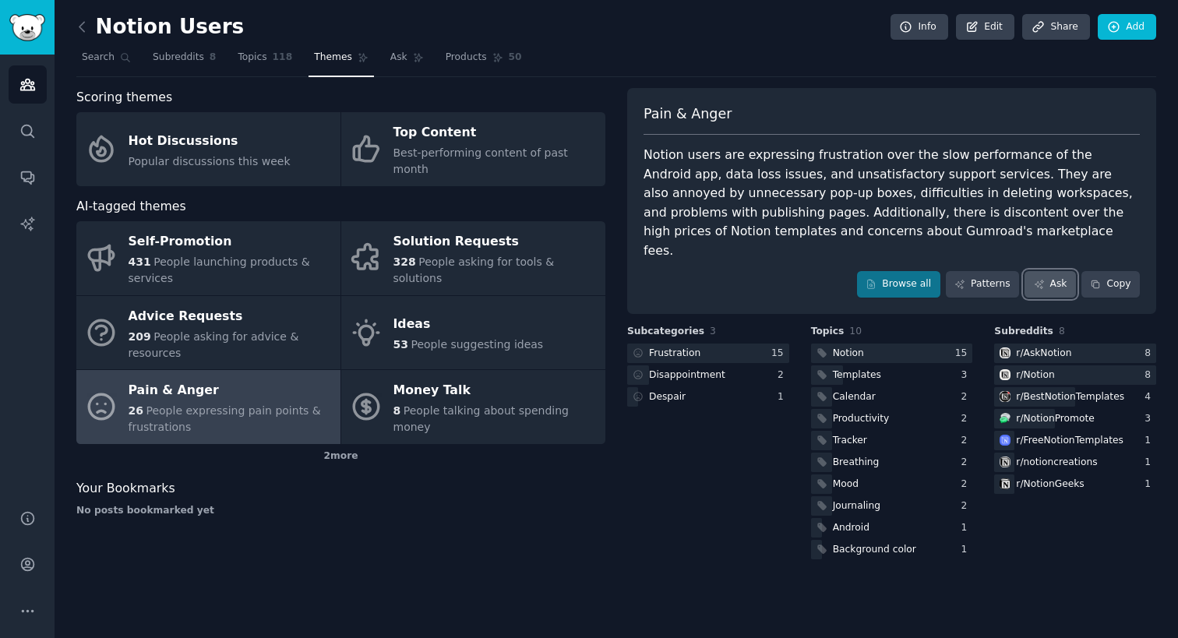
click at [1050, 271] on link "Ask" at bounding box center [1050, 284] width 51 height 26
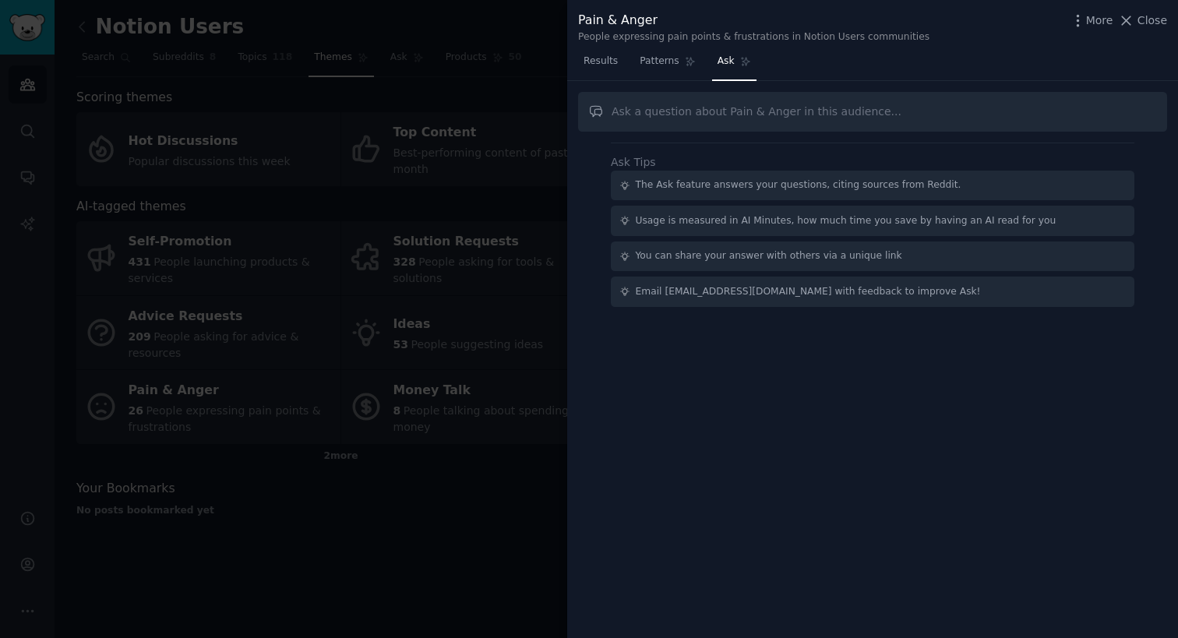
click at [816, 117] on input "text" at bounding box center [872, 112] width 589 height 40
type input "what problems in the group are people paying to solve?"
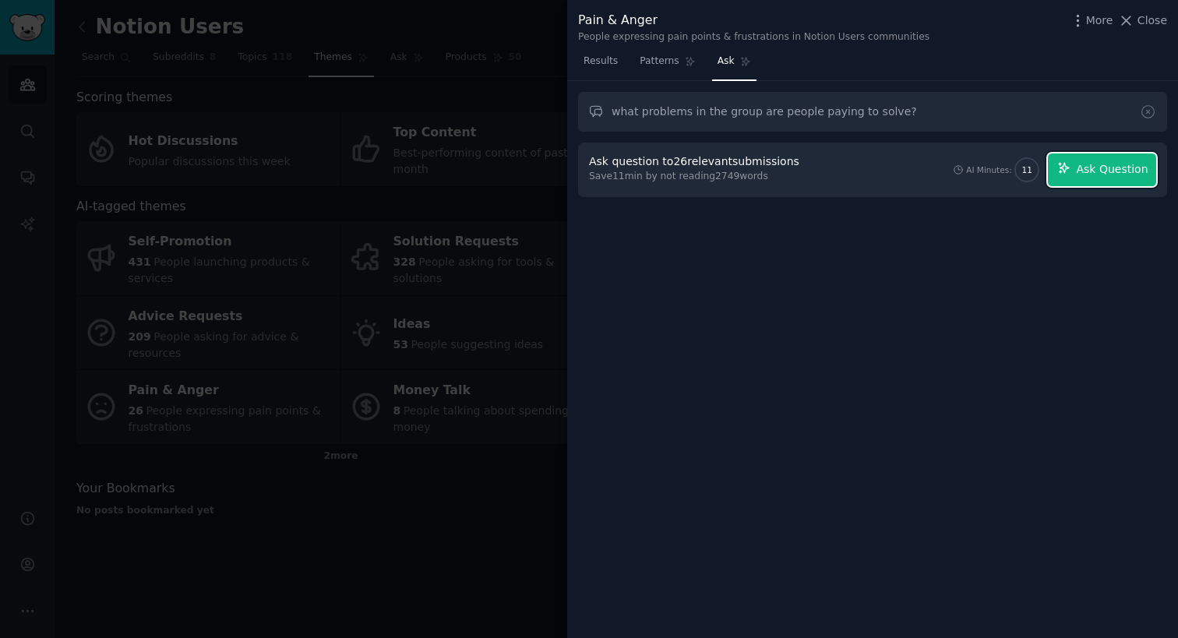
click at [1080, 169] on button "Ask Question" at bounding box center [1102, 170] width 108 height 33
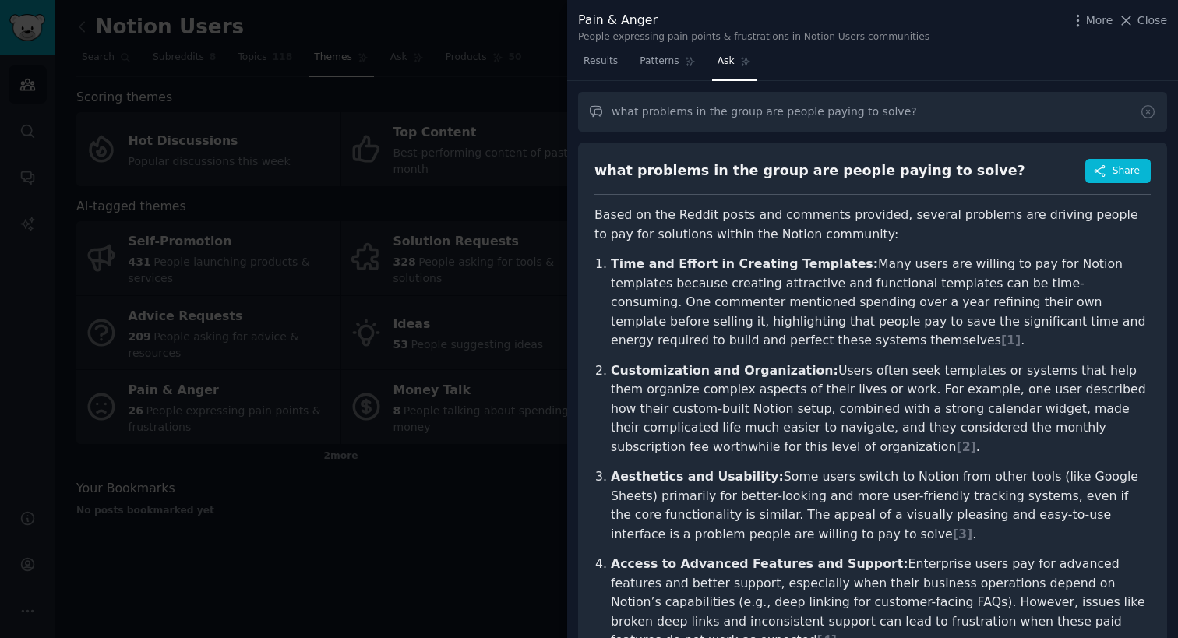
scroll to position [17, 0]
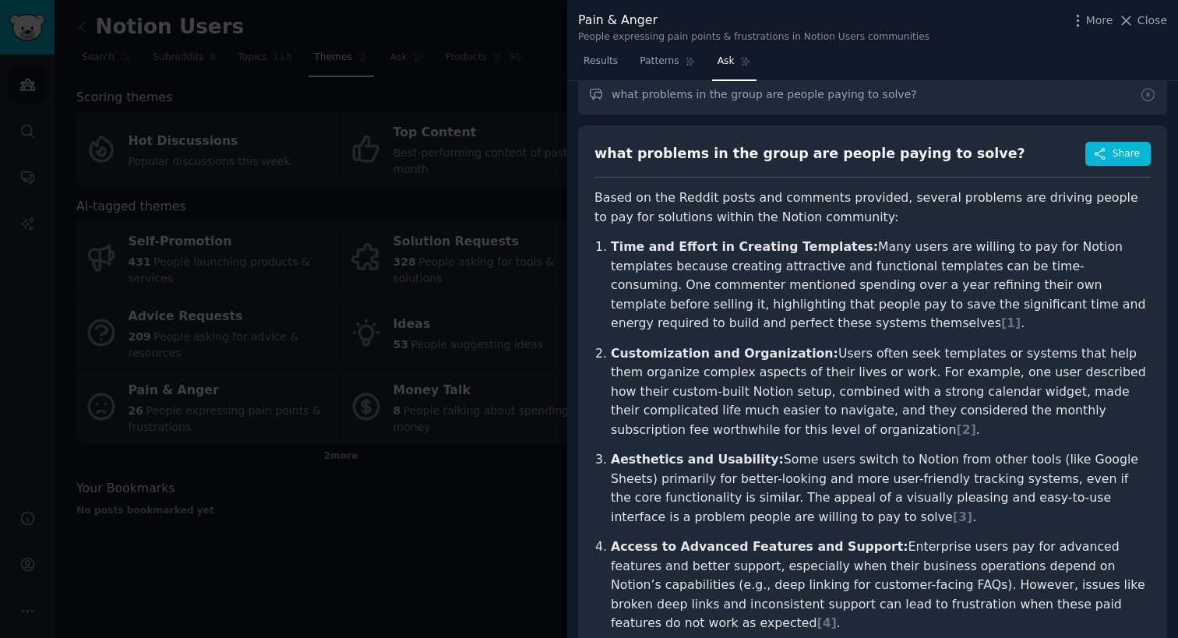
click at [620, 249] on strong "Time and Effort in Creating Templates:" at bounding box center [744, 246] width 267 height 15
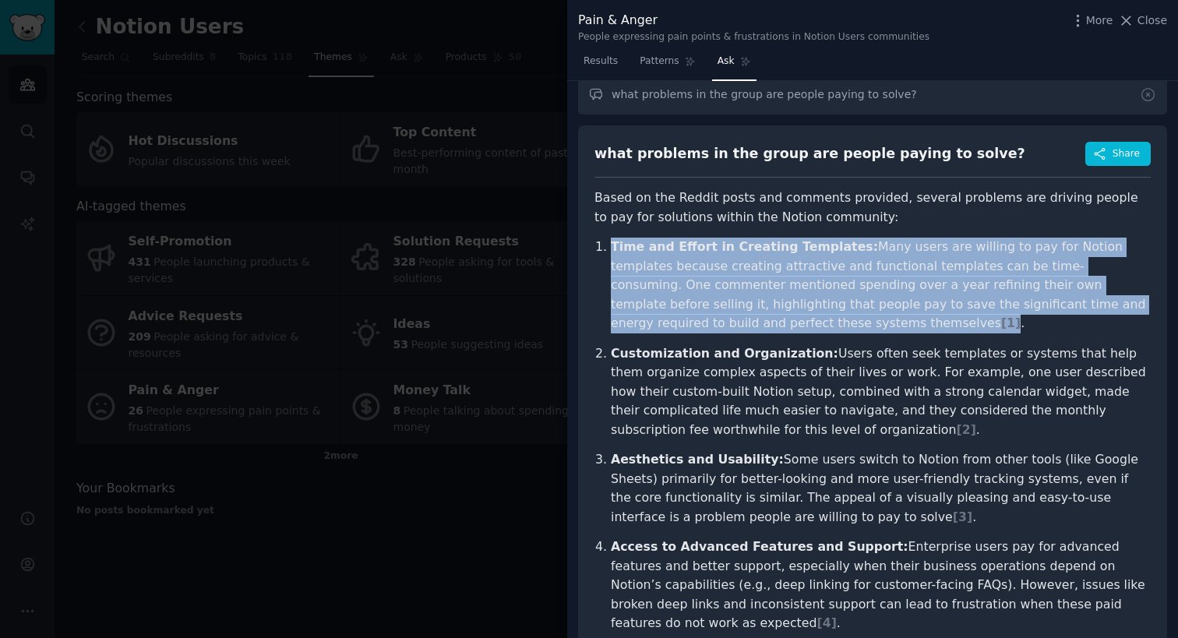
click at [620, 254] on strong "Time and Effort in Creating Templates:" at bounding box center [744, 246] width 267 height 15
copy p "Time and Effort in Creating Templates: Many users are willing to pay for Notion…"
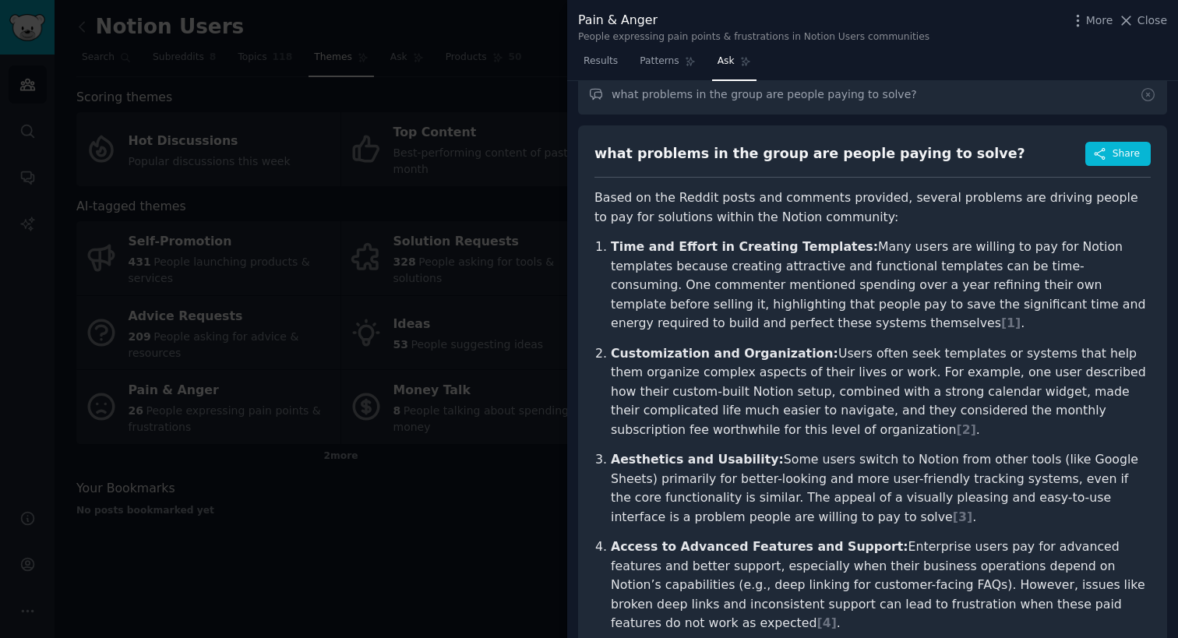
click at [644, 359] on strong "Customization and Organization:" at bounding box center [725, 353] width 228 height 15
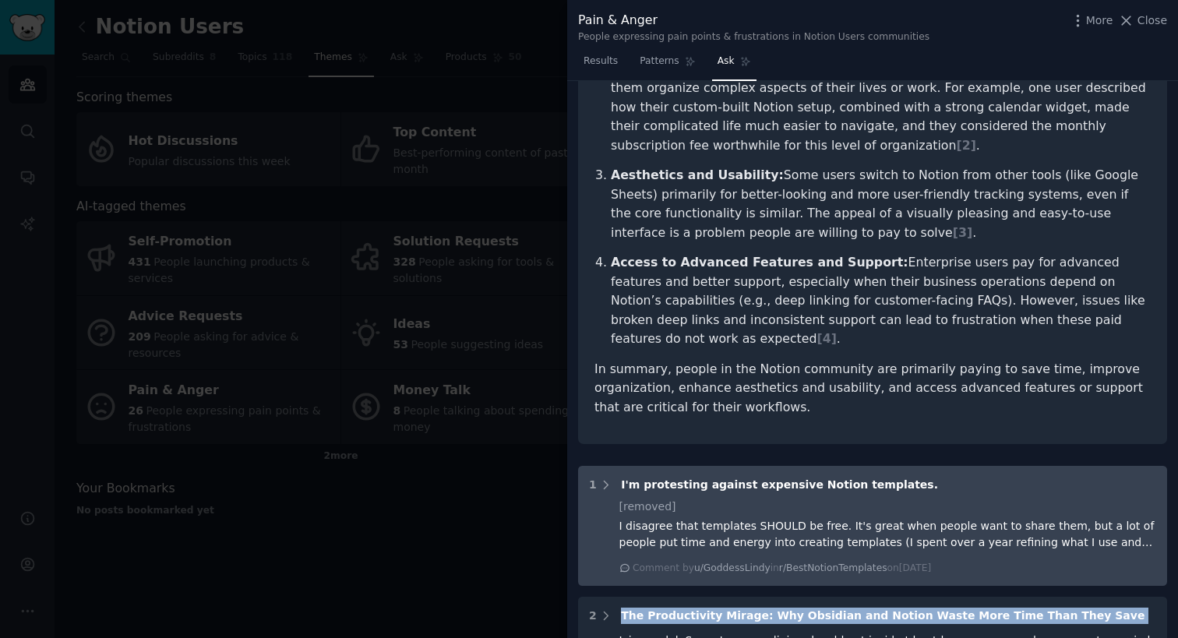
scroll to position [305, 0]
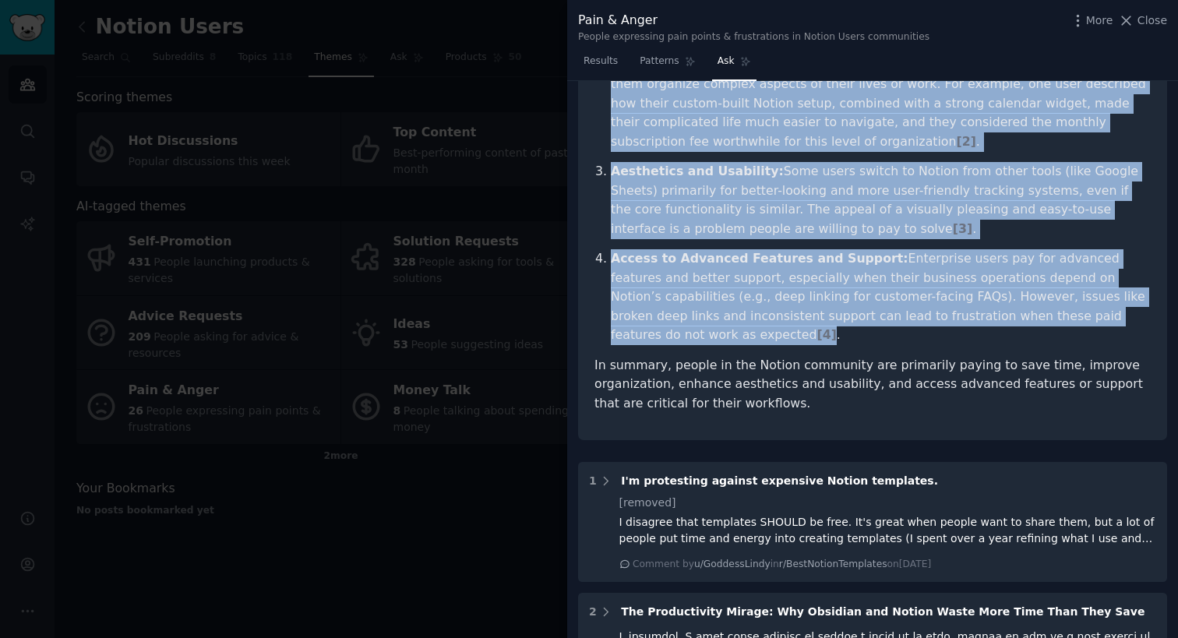
drag, startPoint x: 644, startPoint y: 359, endPoint x: 722, endPoint y: 327, distance: 85.2
click at [722, 327] on article "Based on the Reddit posts and comments provided, several problems are driving p…" at bounding box center [873, 156] width 556 height 513
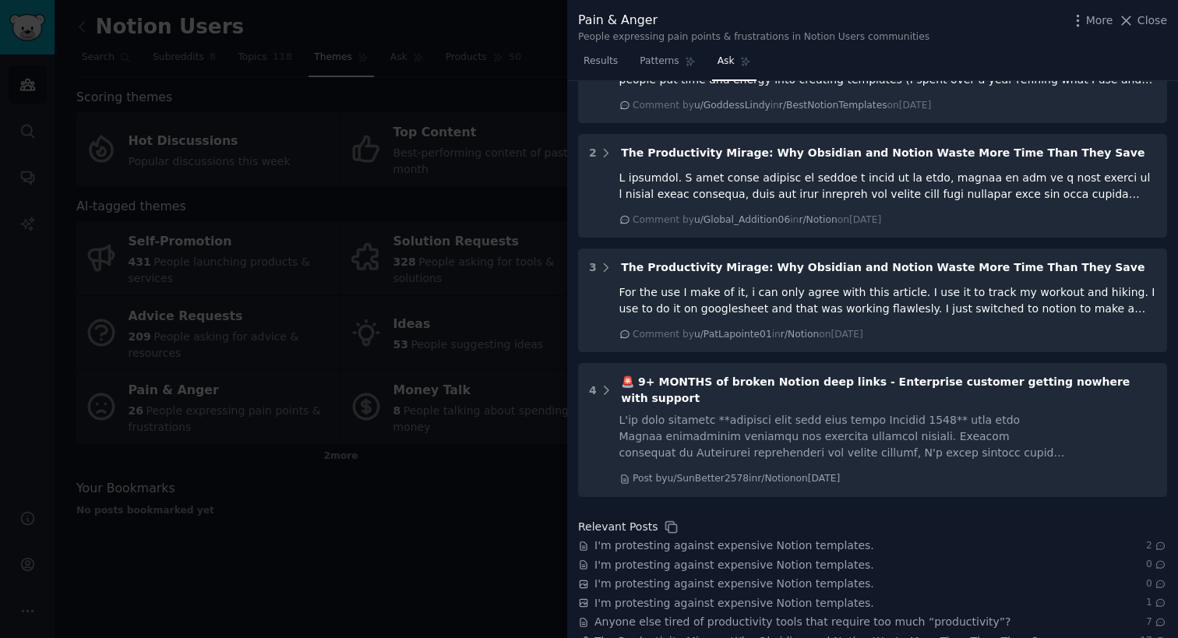
scroll to position [763, 0]
click at [496, 203] on div at bounding box center [589, 319] width 1178 height 638
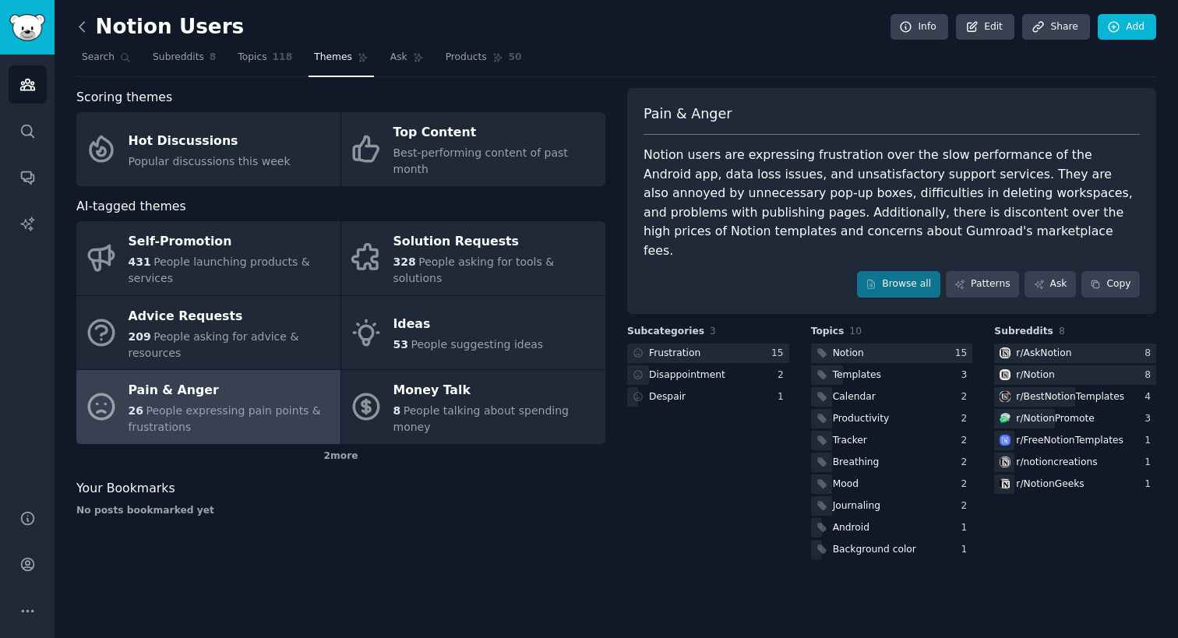
click at [83, 25] on icon at bounding box center [82, 27] width 16 height 16
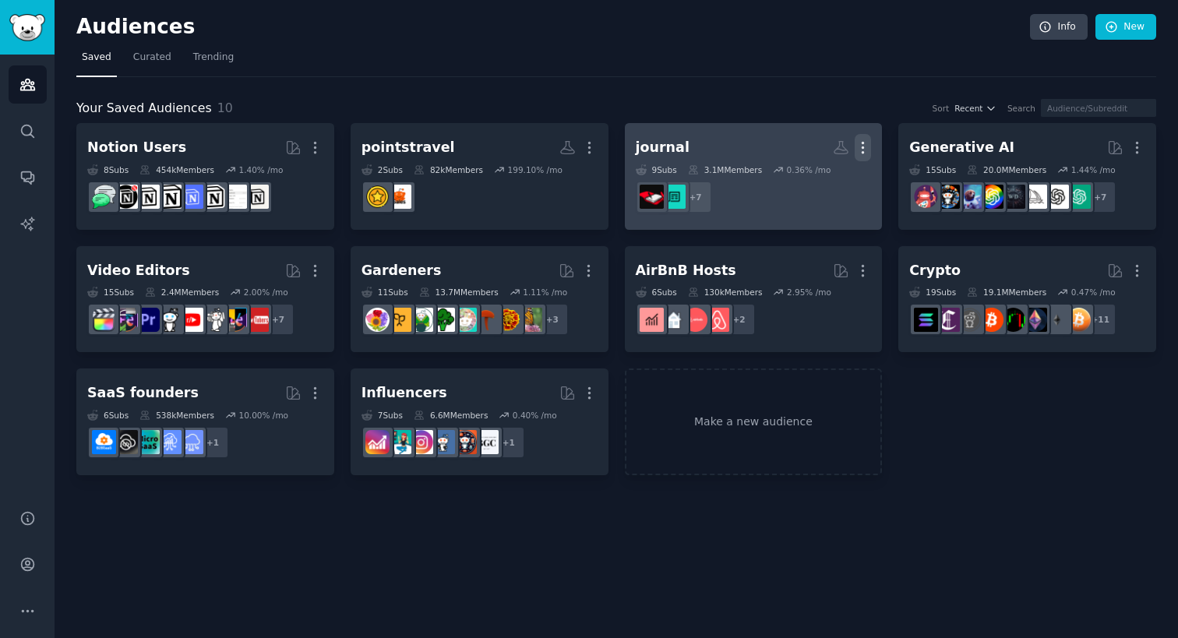
click at [863, 139] on button "More" at bounding box center [863, 147] width 16 height 27
click at [825, 177] on p "Delete" at bounding box center [821, 180] width 36 height 16
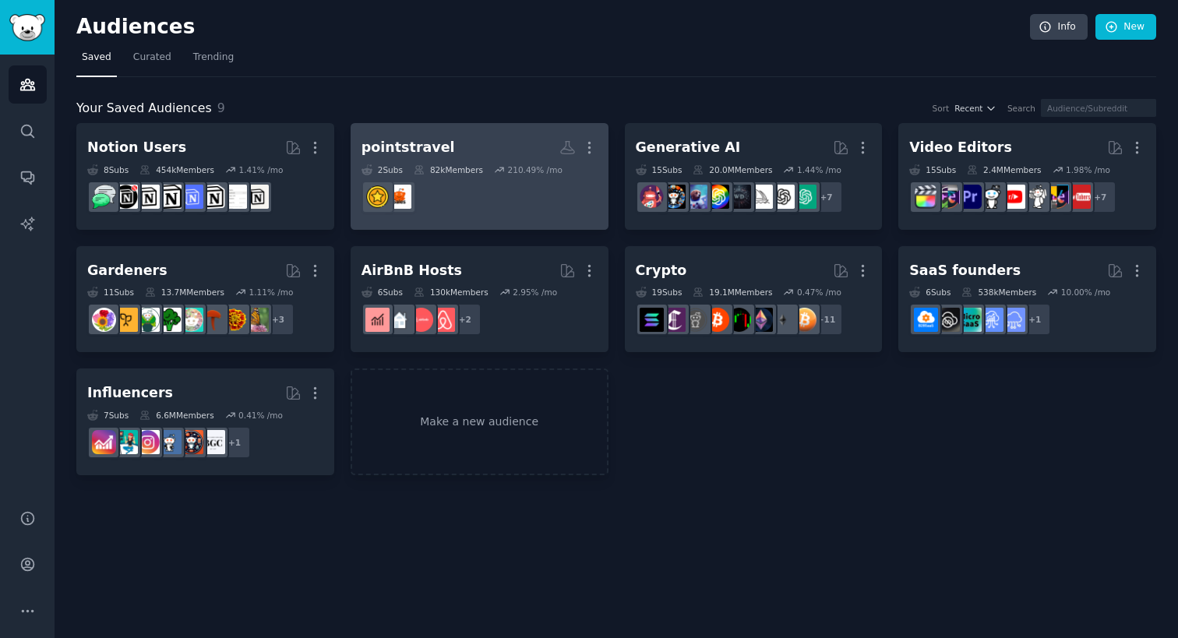
click at [480, 194] on dd "r/Sales_Professionals" at bounding box center [480, 197] width 236 height 44
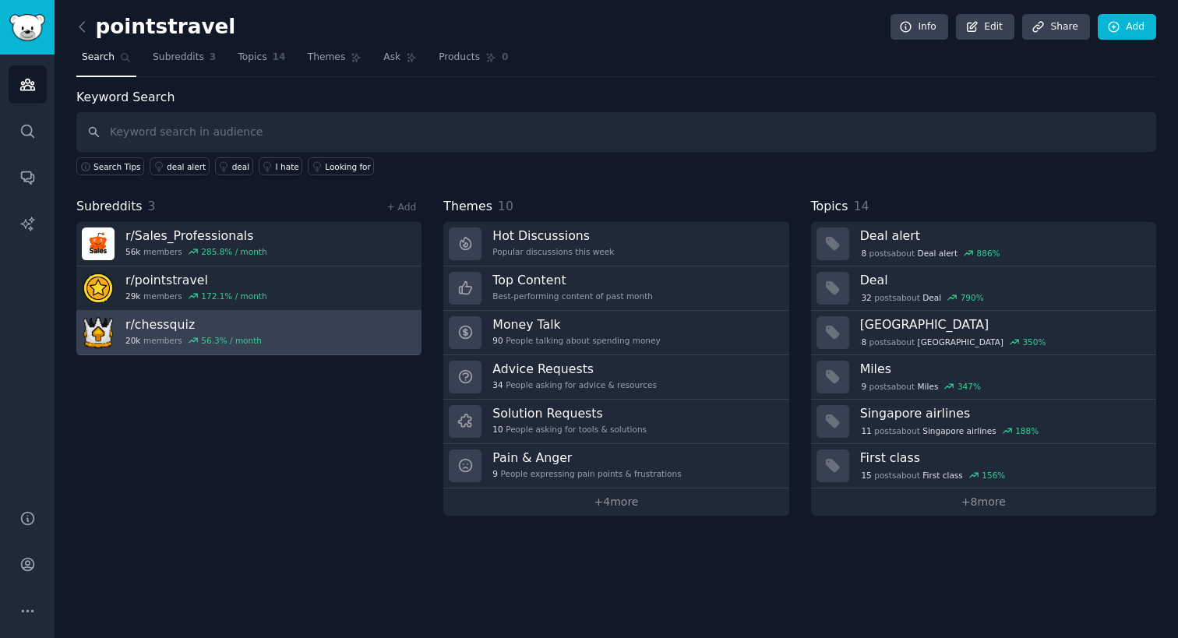
click at [166, 330] on h3 "r/ chessquiz" at bounding box center [193, 324] width 136 height 16
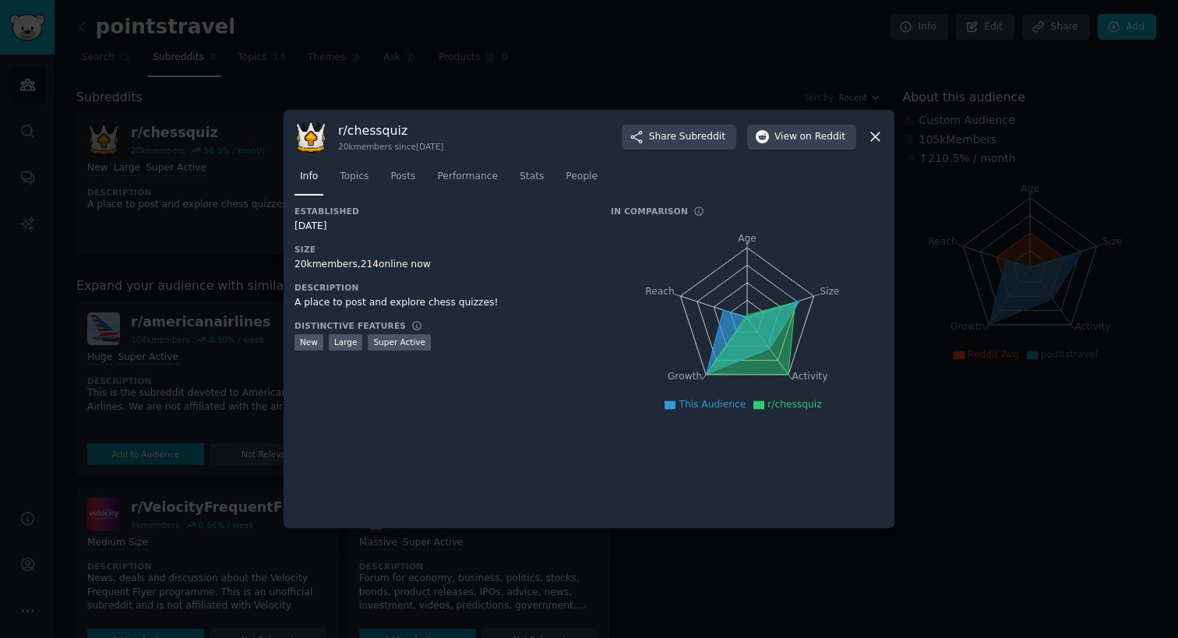
click at [227, 235] on div at bounding box center [589, 319] width 1178 height 638
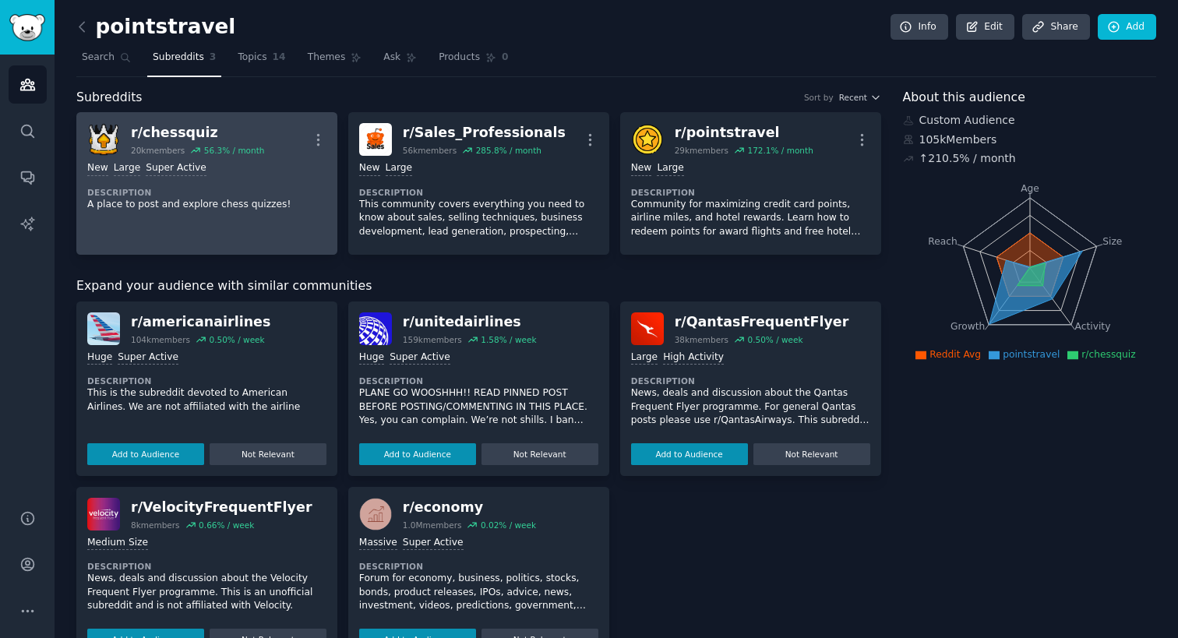
click at [271, 183] on div "New Large Super Active Description A place to post and explore chess quizzes!" at bounding box center [206, 186] width 239 height 61
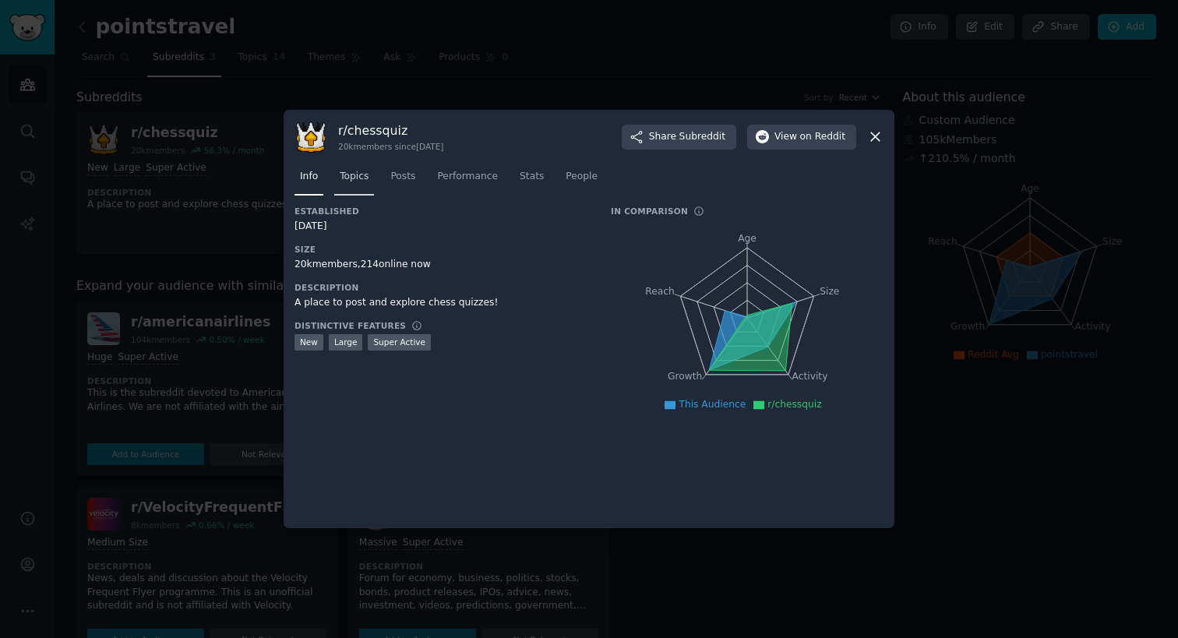
click at [337, 184] on link "Topics" at bounding box center [354, 180] width 40 height 32
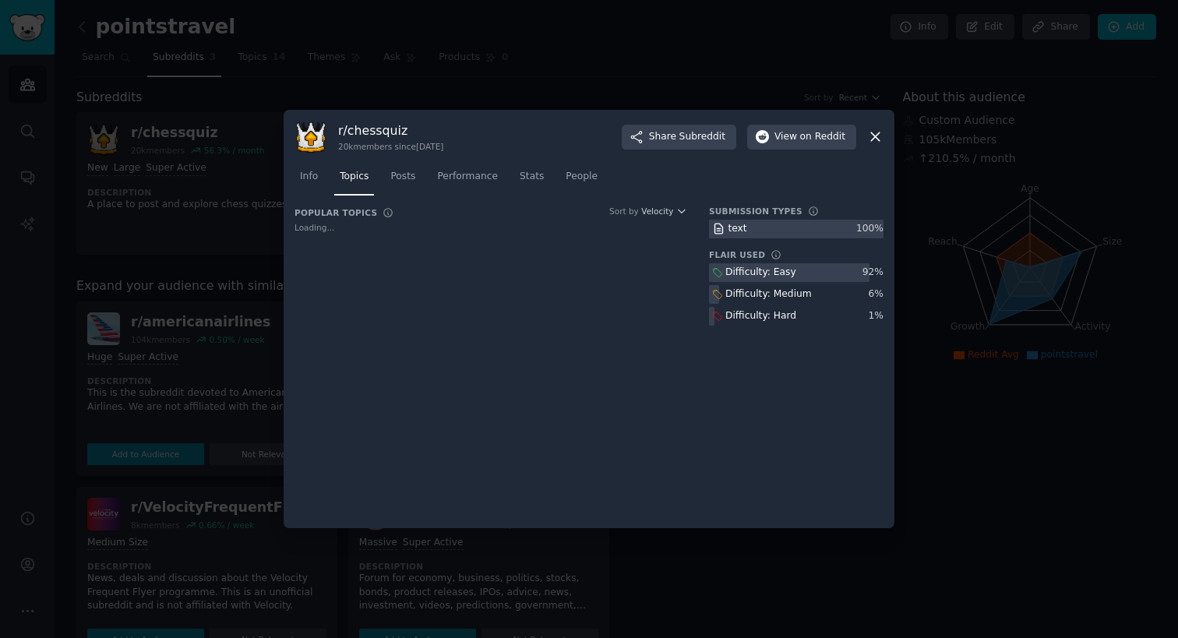
click at [256, 231] on div at bounding box center [589, 319] width 1178 height 638
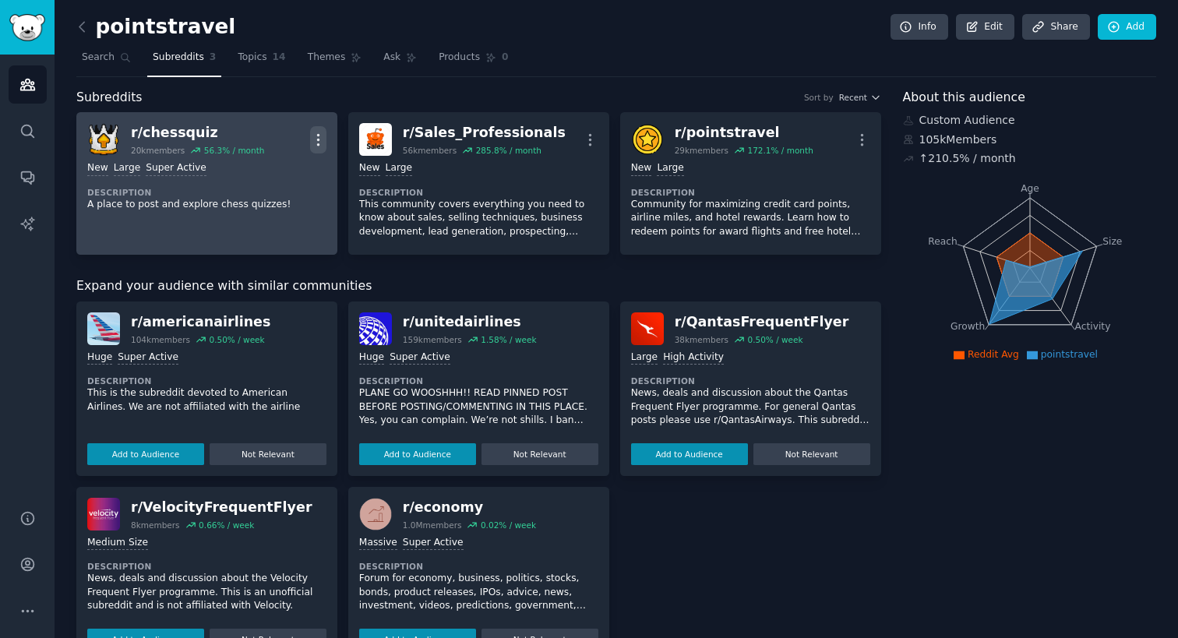
click at [319, 142] on icon "button" at bounding box center [318, 140] width 16 height 16
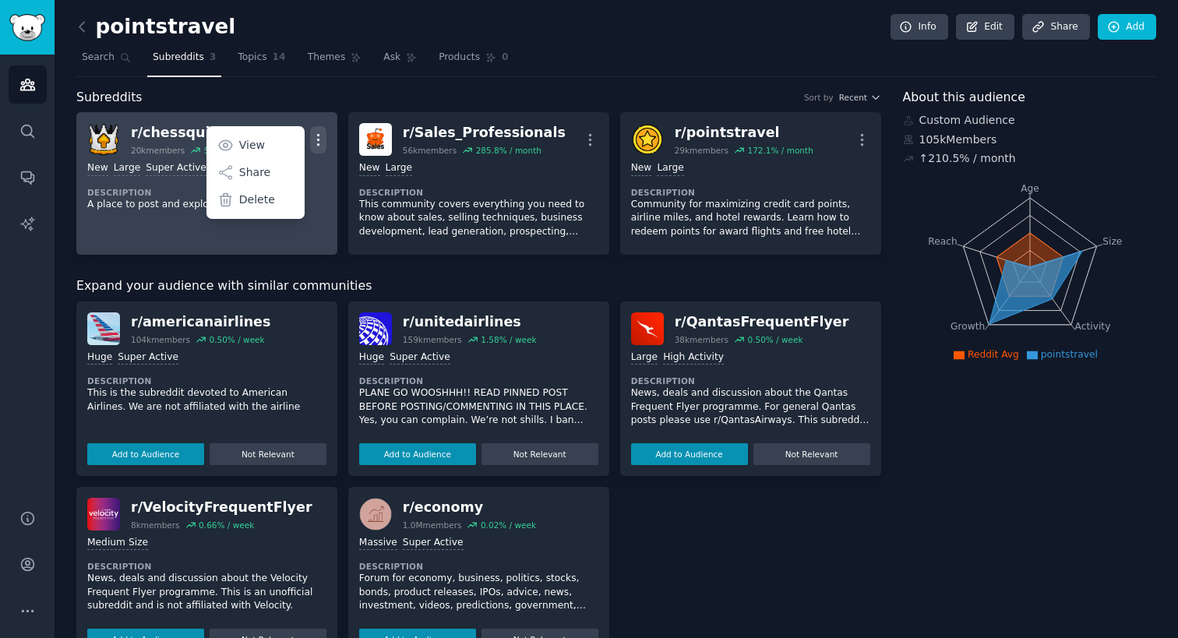
click at [318, 140] on icon "button" at bounding box center [318, 139] width 2 height 11
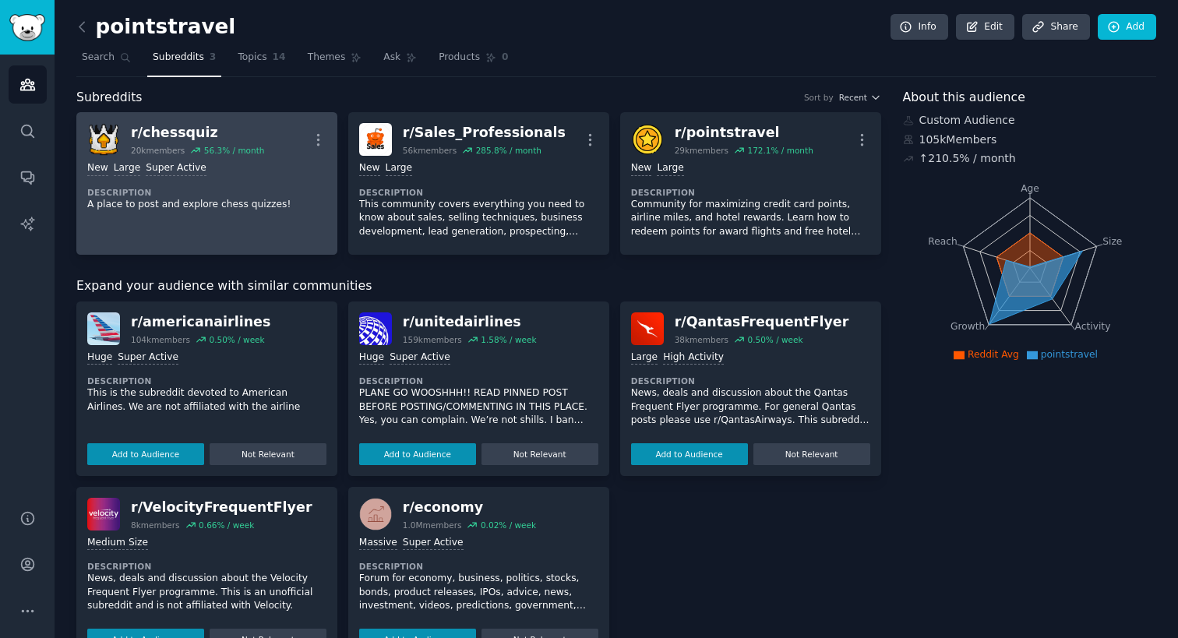
click at [182, 134] on div "r/ chessquiz" at bounding box center [197, 132] width 133 height 19
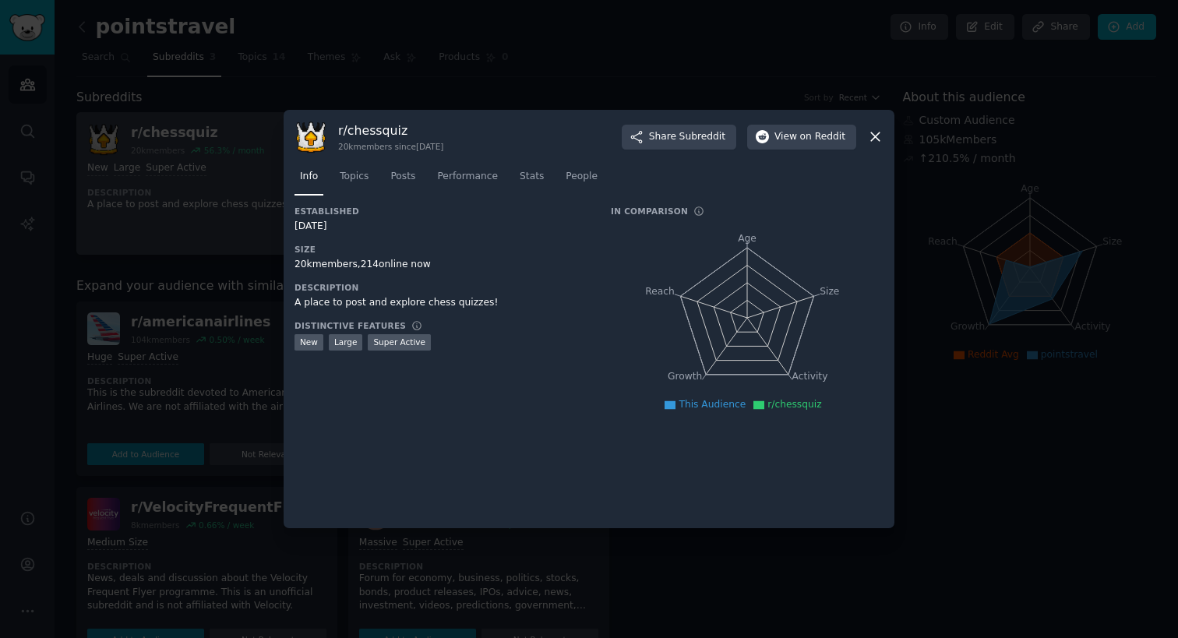
click at [182, 134] on div at bounding box center [589, 319] width 1178 height 638
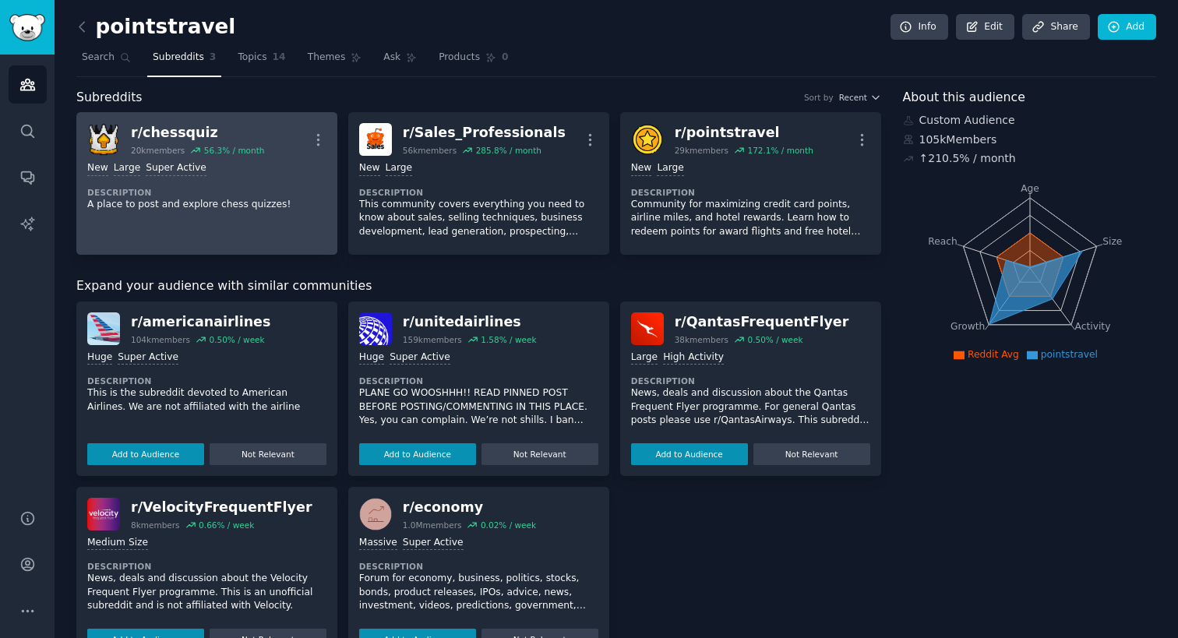
click at [182, 135] on div "r/ chessquiz" at bounding box center [197, 132] width 133 height 19
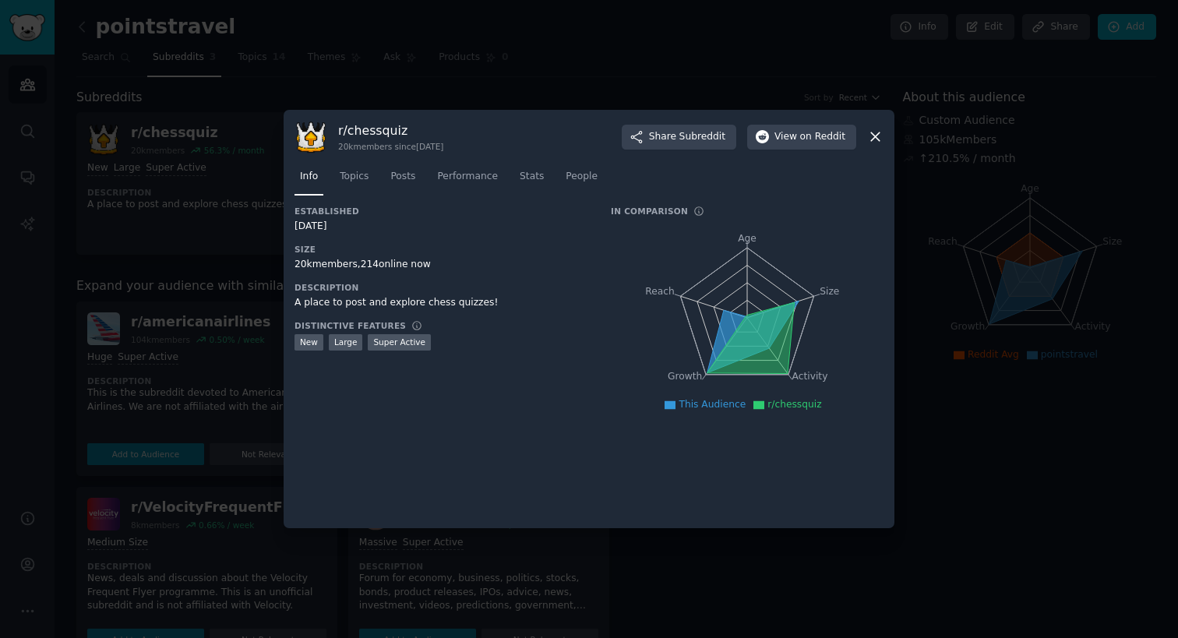
click at [175, 147] on div at bounding box center [589, 319] width 1178 height 638
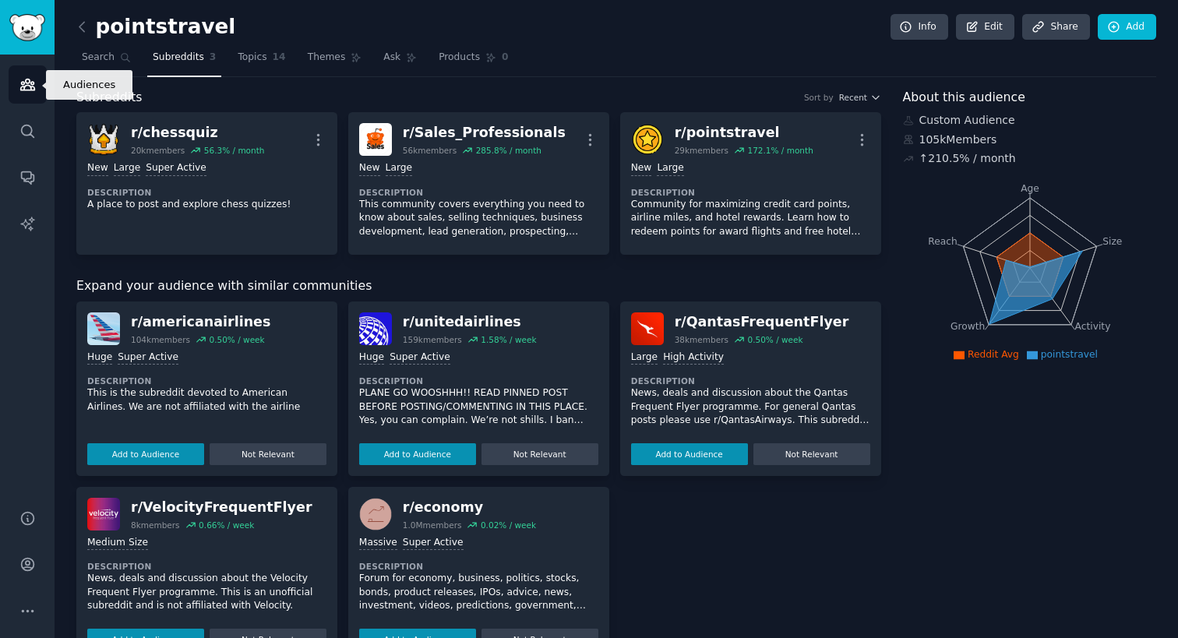
click at [28, 76] on link "Audiences" at bounding box center [28, 84] width 38 height 38
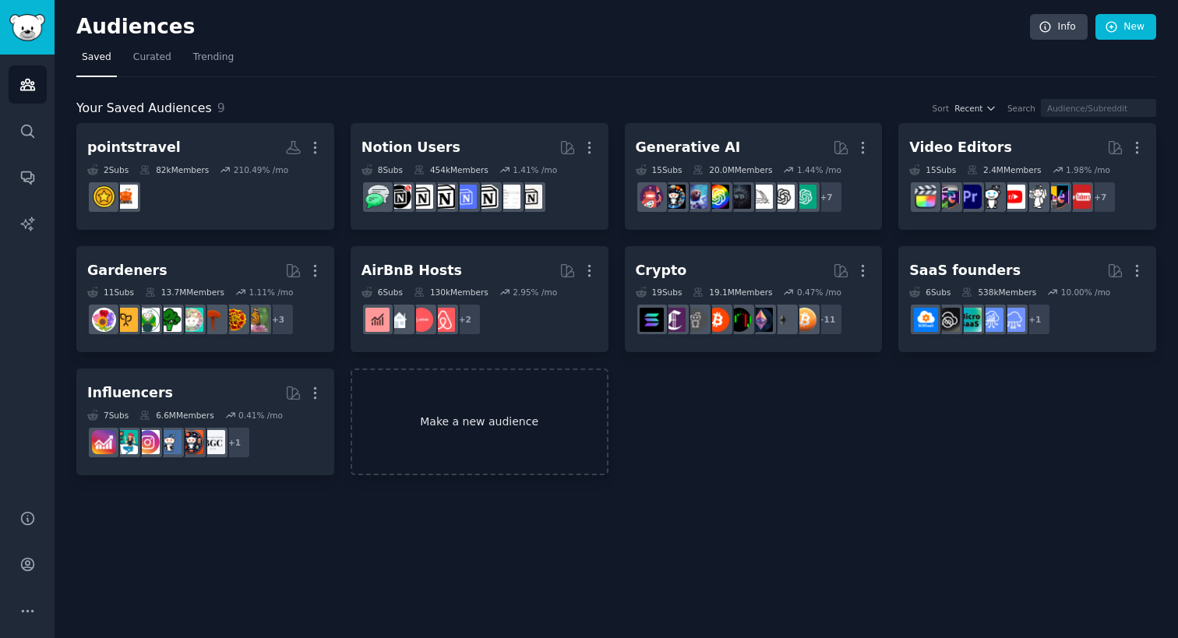
click at [436, 411] on link "Make a new audience" at bounding box center [480, 422] width 258 height 107
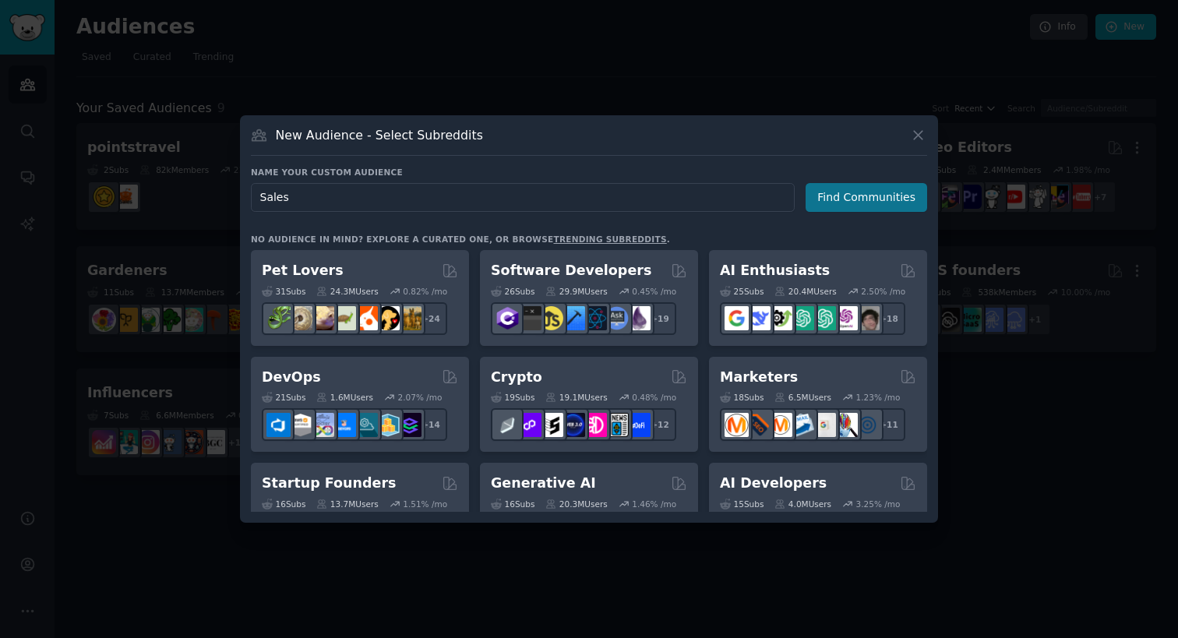
type input "Sales"
click at [872, 203] on button "Find Communities" at bounding box center [867, 197] width 122 height 29
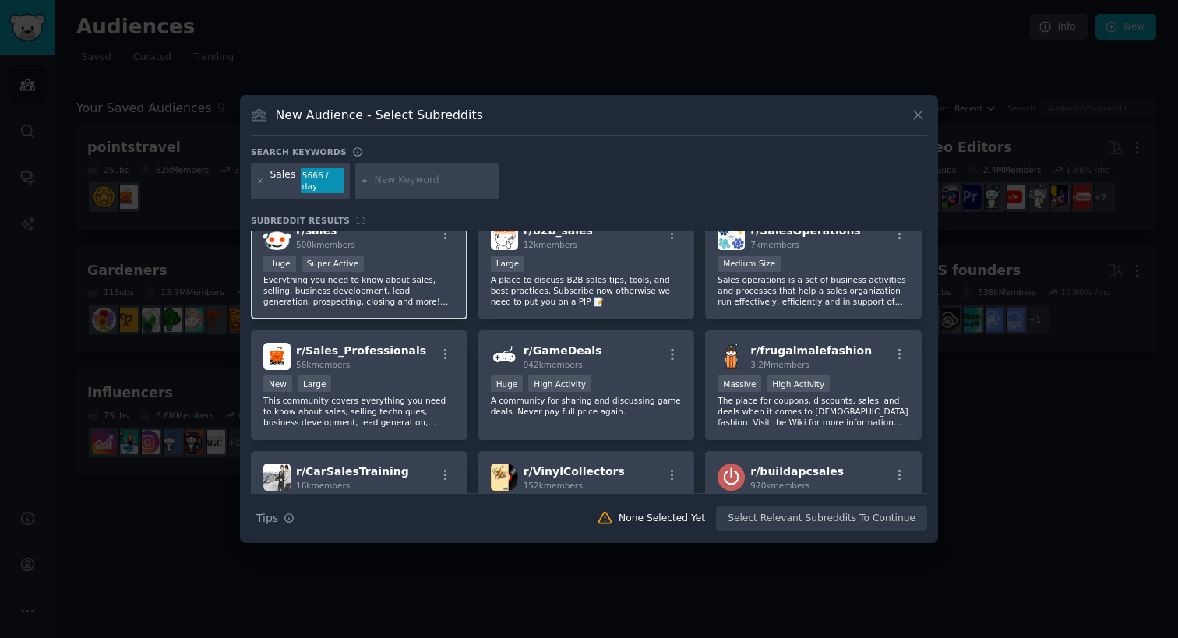
scroll to position [22, 0]
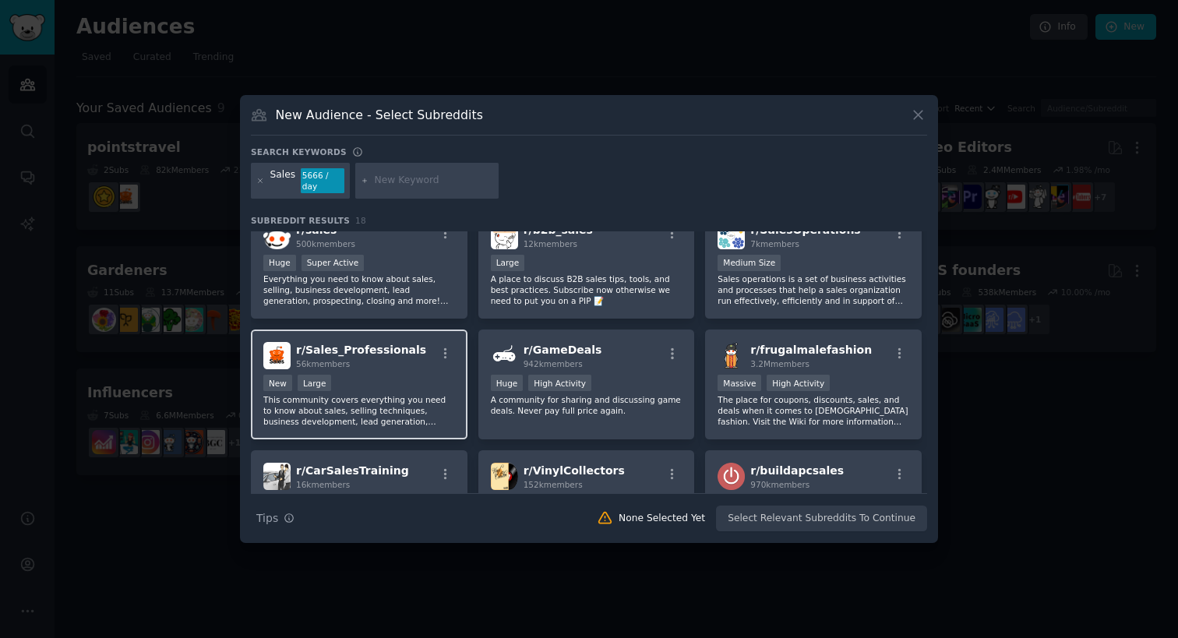
click at [381, 363] on div "56k members" at bounding box center [361, 363] width 130 height 11
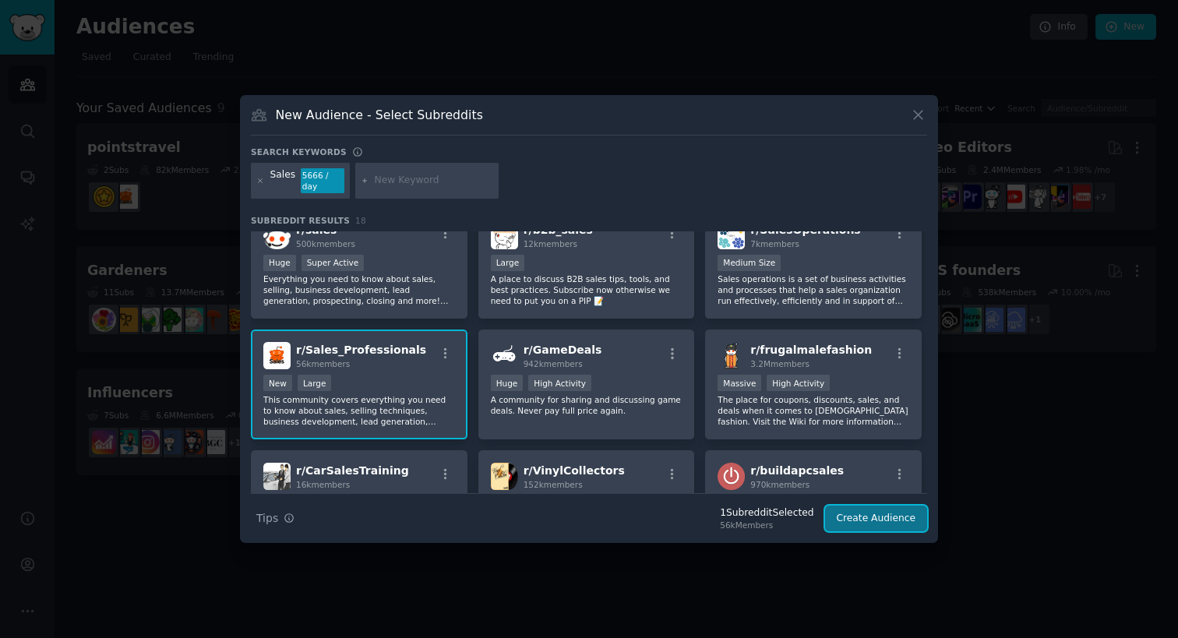
click at [860, 529] on button "Create Audience" at bounding box center [876, 519] width 103 height 26
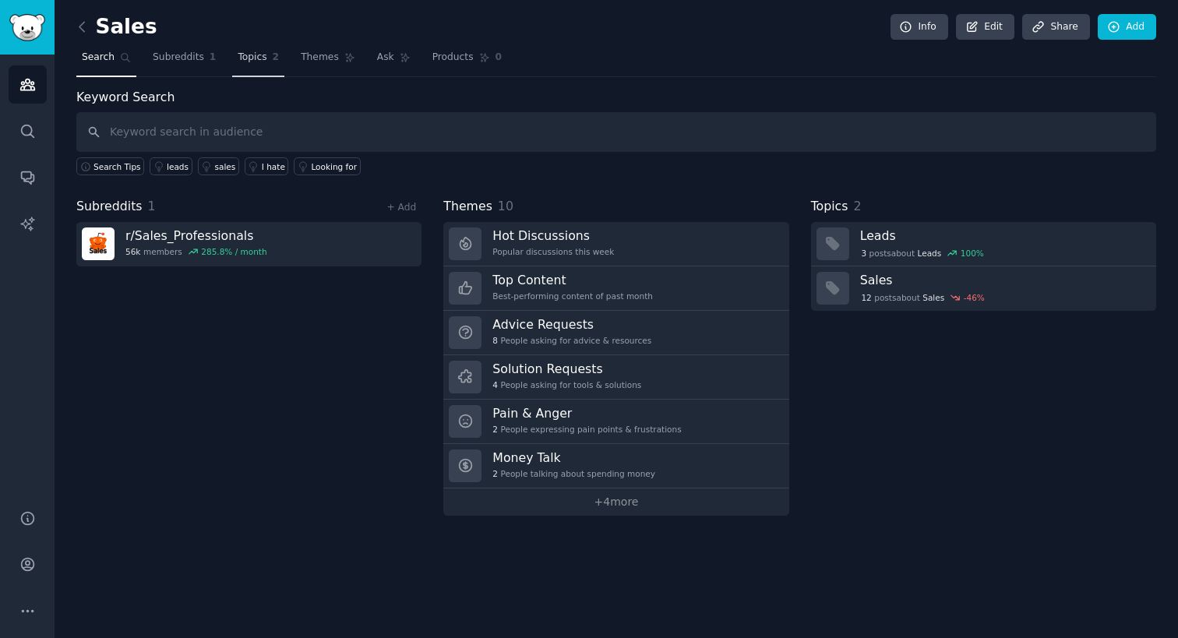
click at [277, 57] on link "Topics 2" at bounding box center [258, 61] width 52 height 32
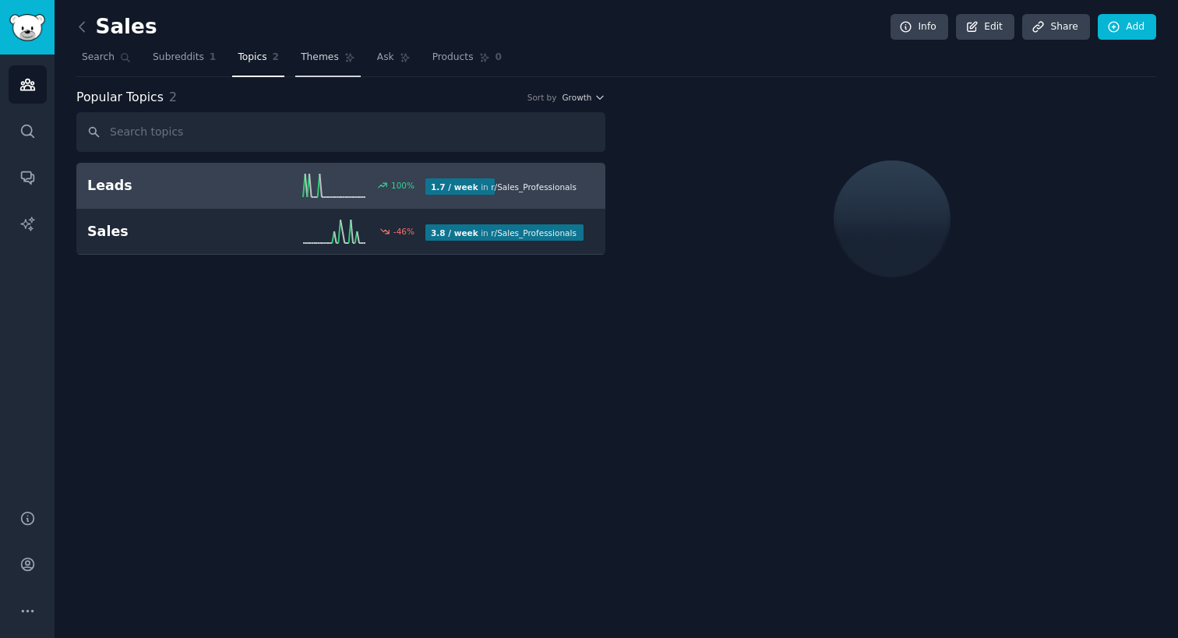
click at [304, 61] on span "Themes" at bounding box center [320, 58] width 38 height 14
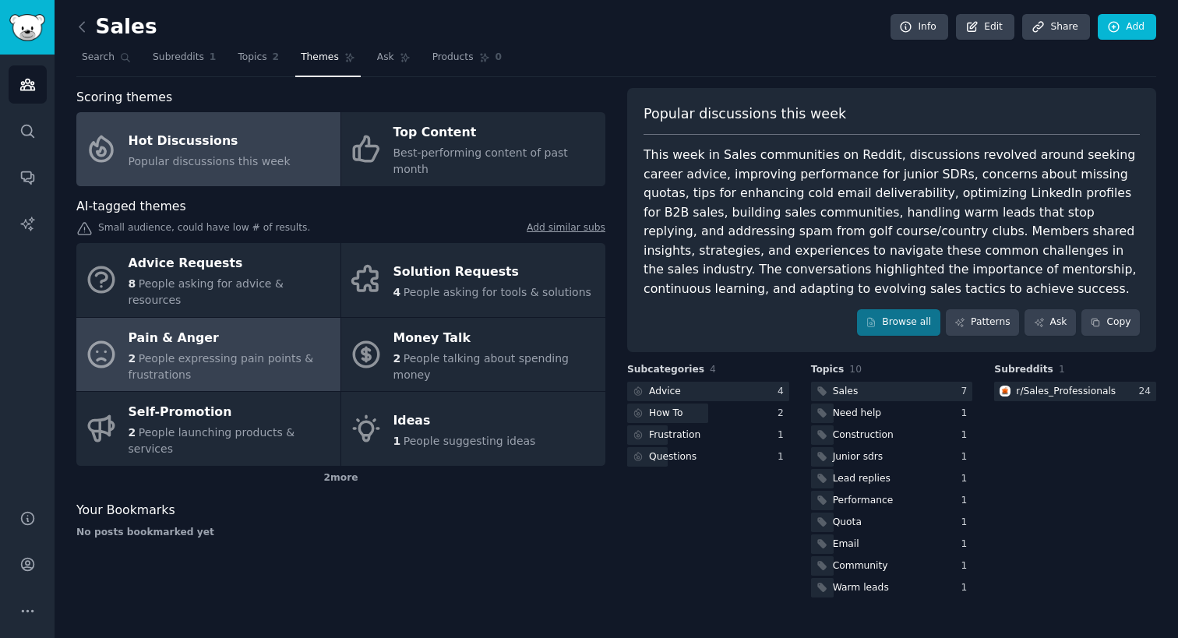
click at [254, 352] on span "People expressing pain points & frustrations" at bounding box center [221, 366] width 185 height 29
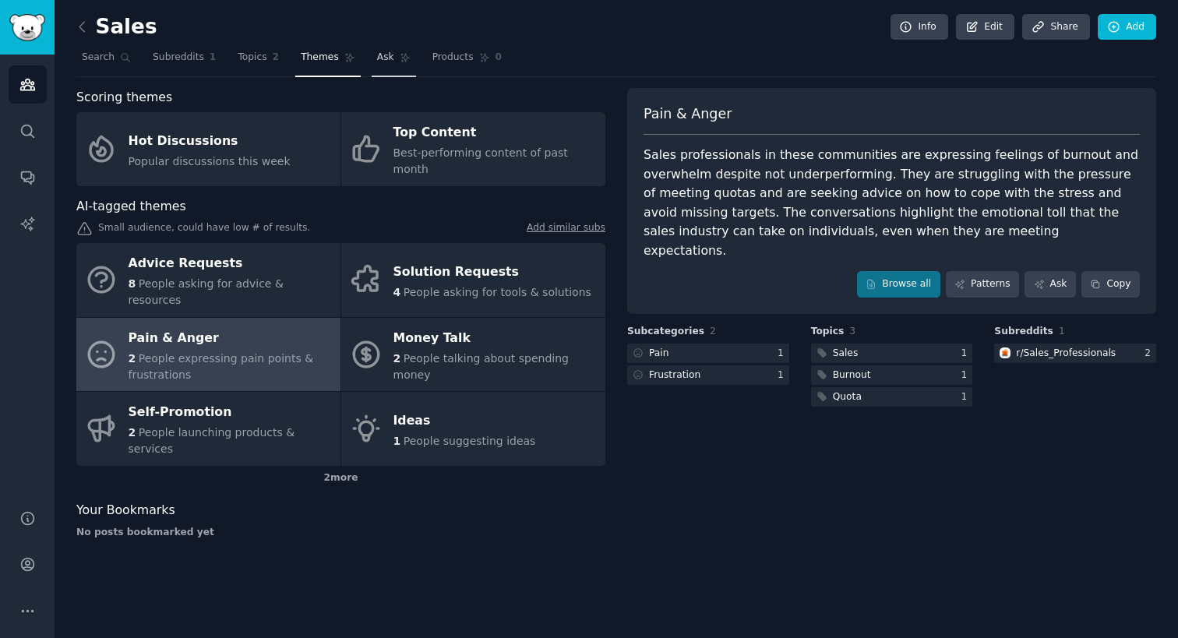
click at [393, 66] on link "Ask" at bounding box center [394, 61] width 44 height 32
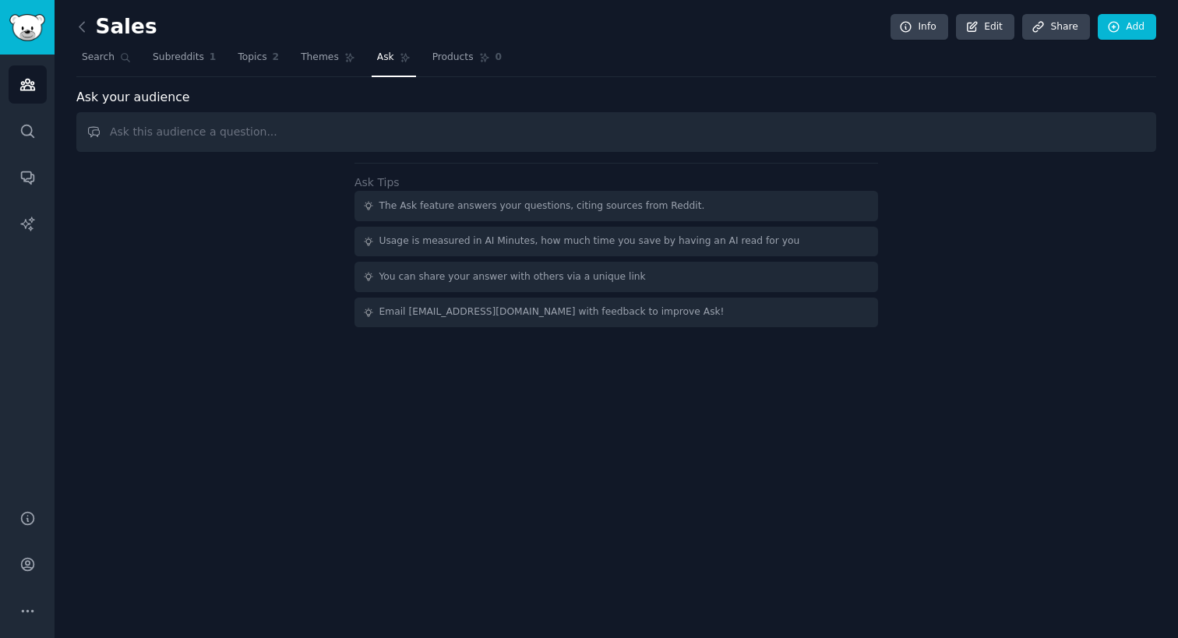
click at [424, 130] on input "text" at bounding box center [616, 132] width 1080 height 40
type input "What problems are these people paying to solve?"
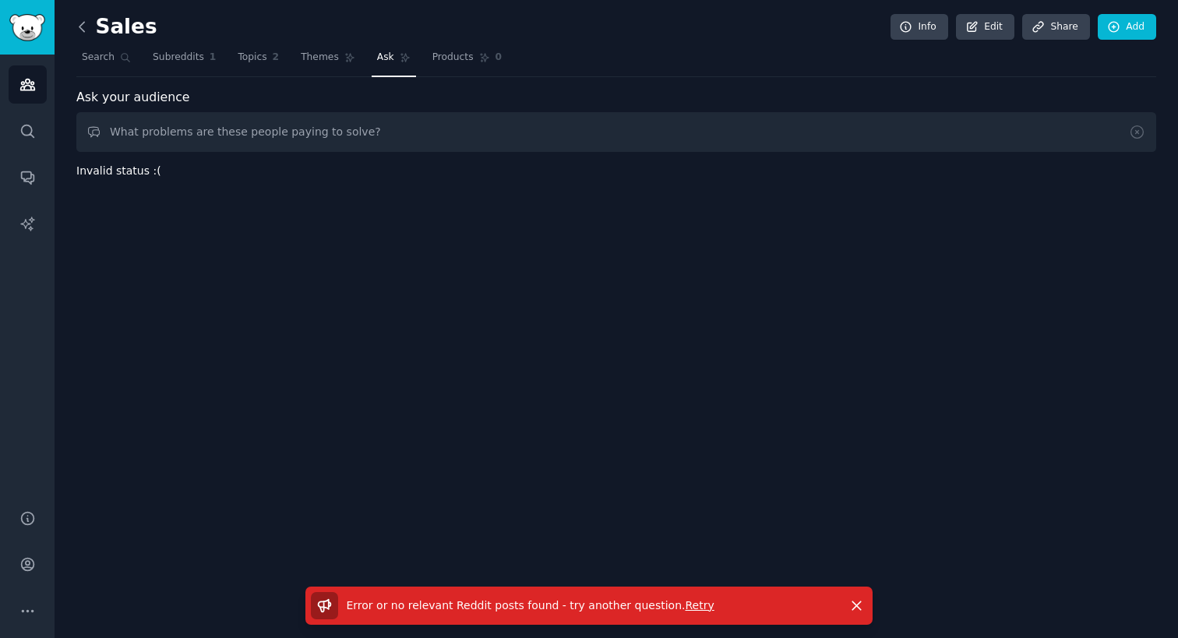
click at [82, 23] on icon at bounding box center [82, 27] width 16 height 16
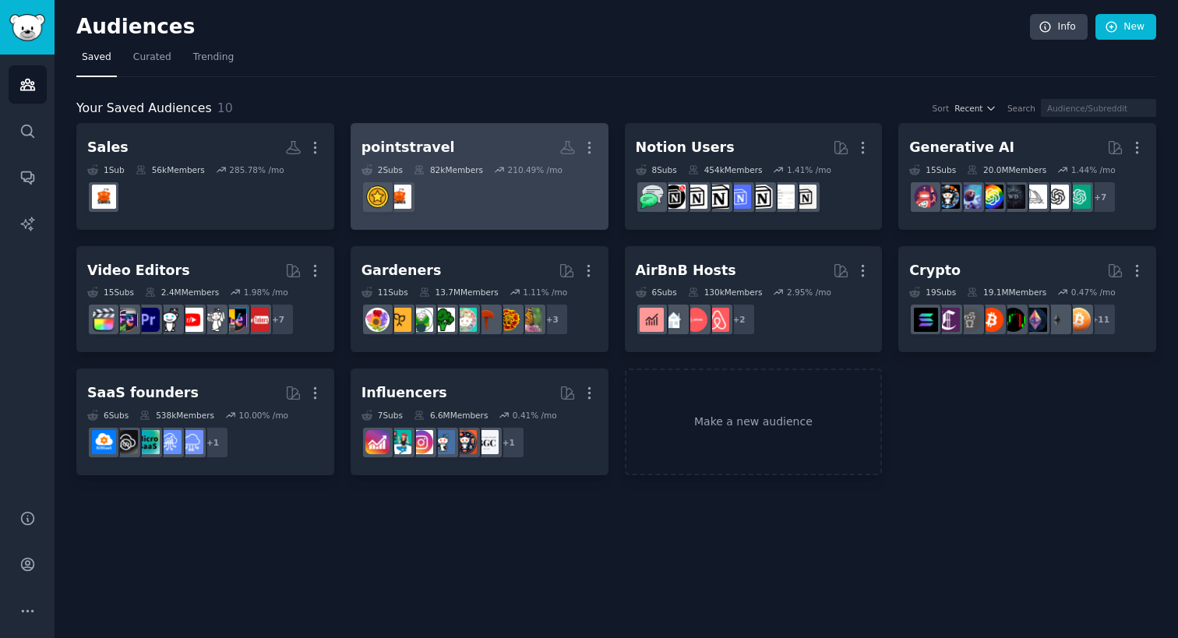
click at [471, 218] on dd "r/Sales_Professionals" at bounding box center [480, 197] width 236 height 44
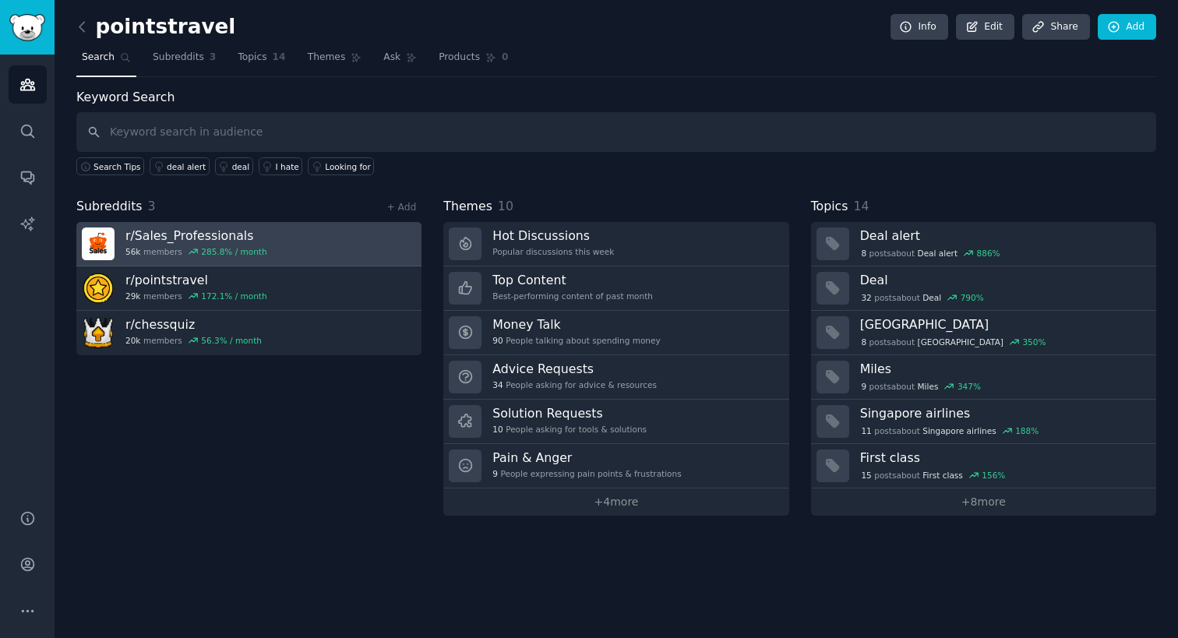
click at [354, 238] on link "r/ Sales_Professionals 56k members 285.8 % / month" at bounding box center [248, 244] width 345 height 44
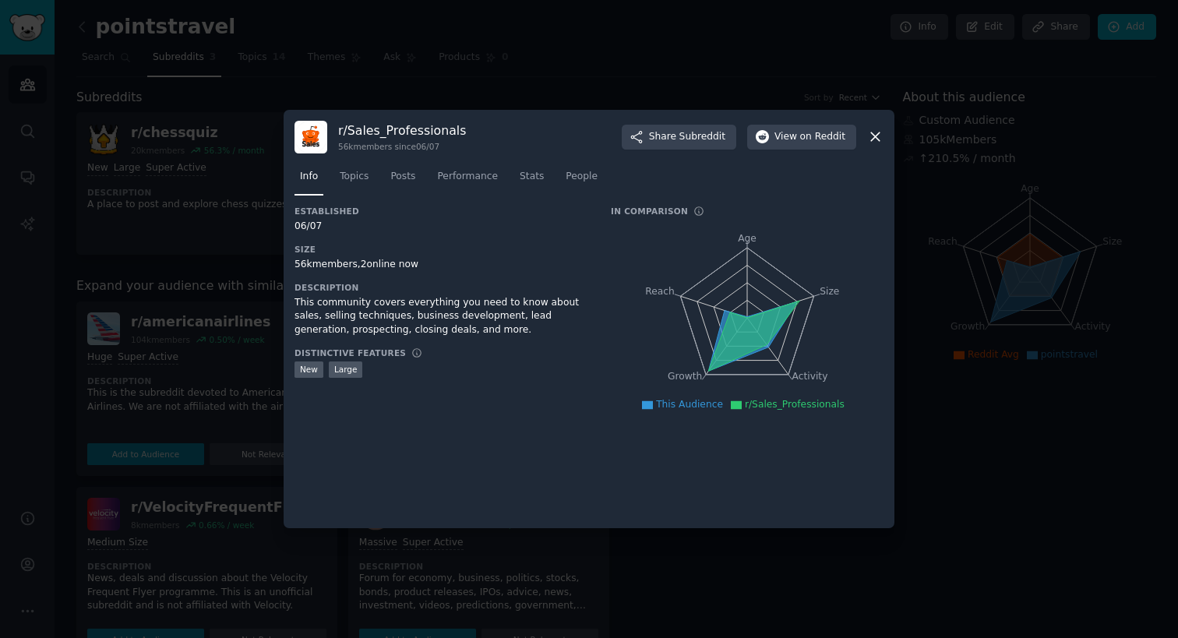
click at [219, 215] on div at bounding box center [589, 319] width 1178 height 638
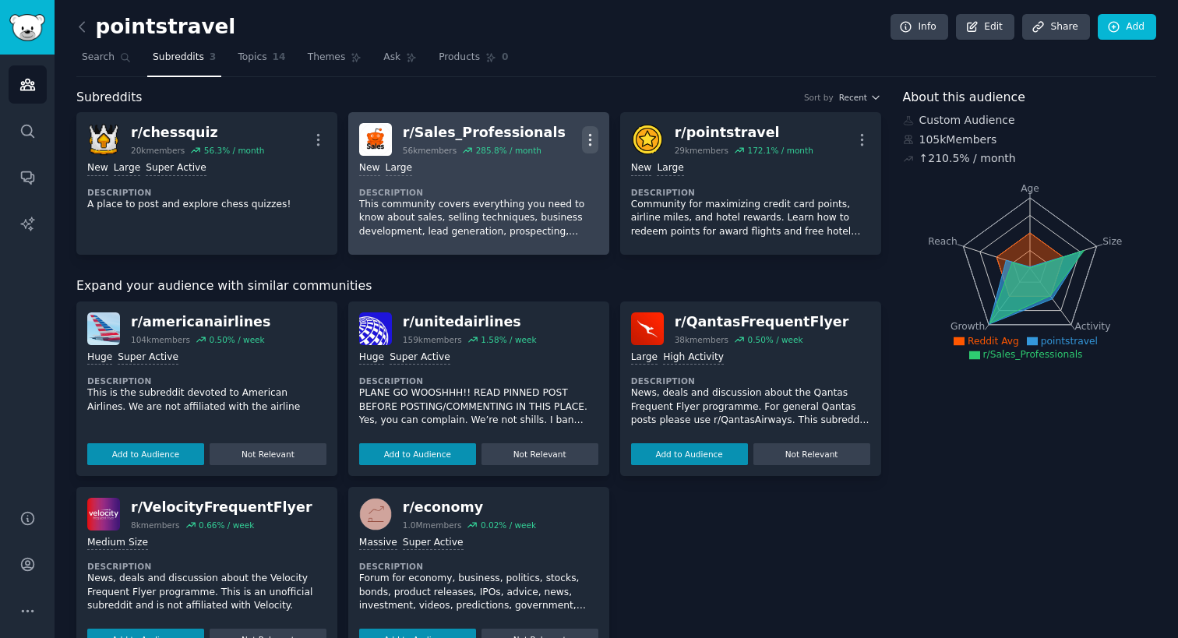
click at [584, 136] on icon "button" at bounding box center [590, 140] width 16 height 16
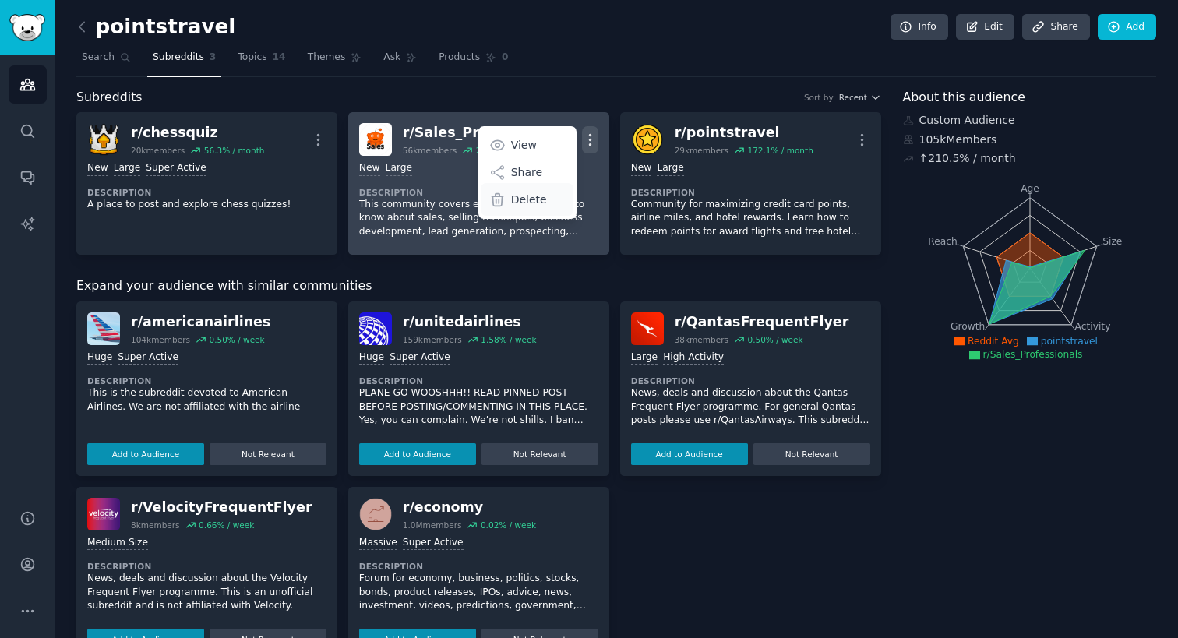
click at [541, 193] on p "Delete" at bounding box center [529, 200] width 36 height 16
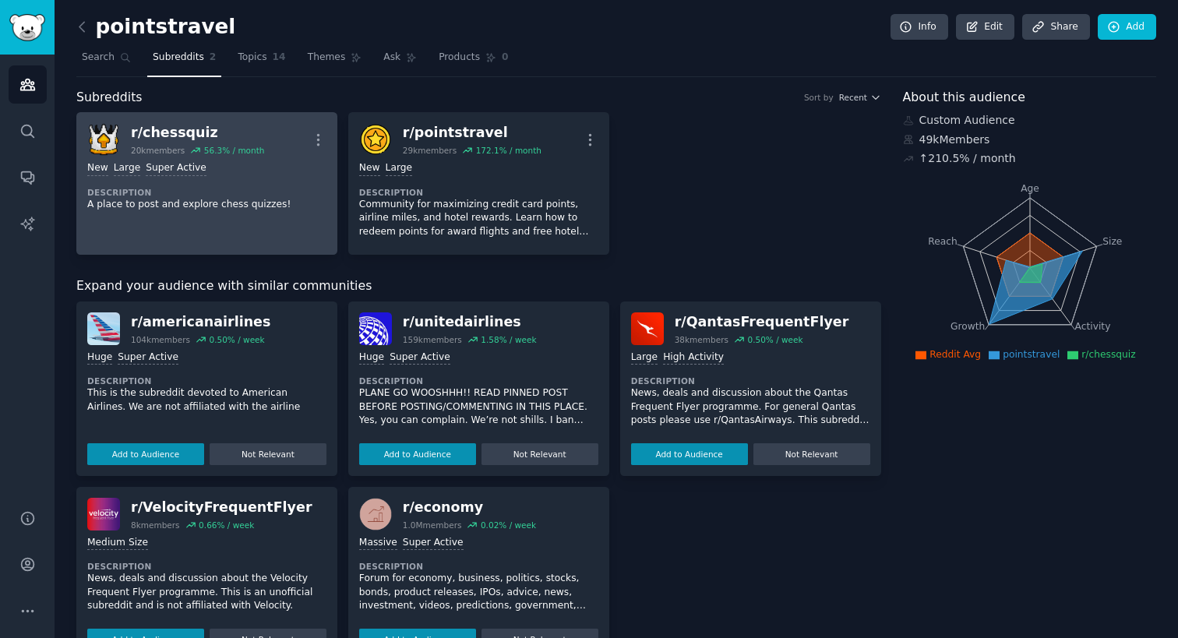
click at [274, 178] on div "New Large Super Active Description A place to post and explore chess quizzes!" at bounding box center [206, 186] width 239 height 61
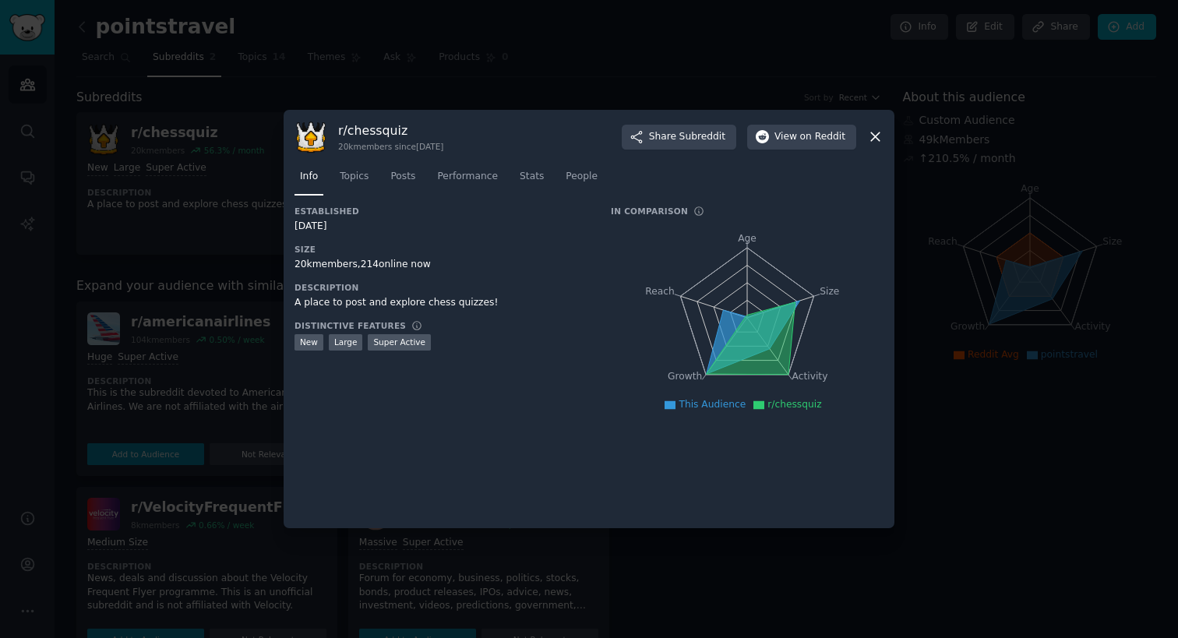
click at [253, 228] on div at bounding box center [589, 319] width 1178 height 638
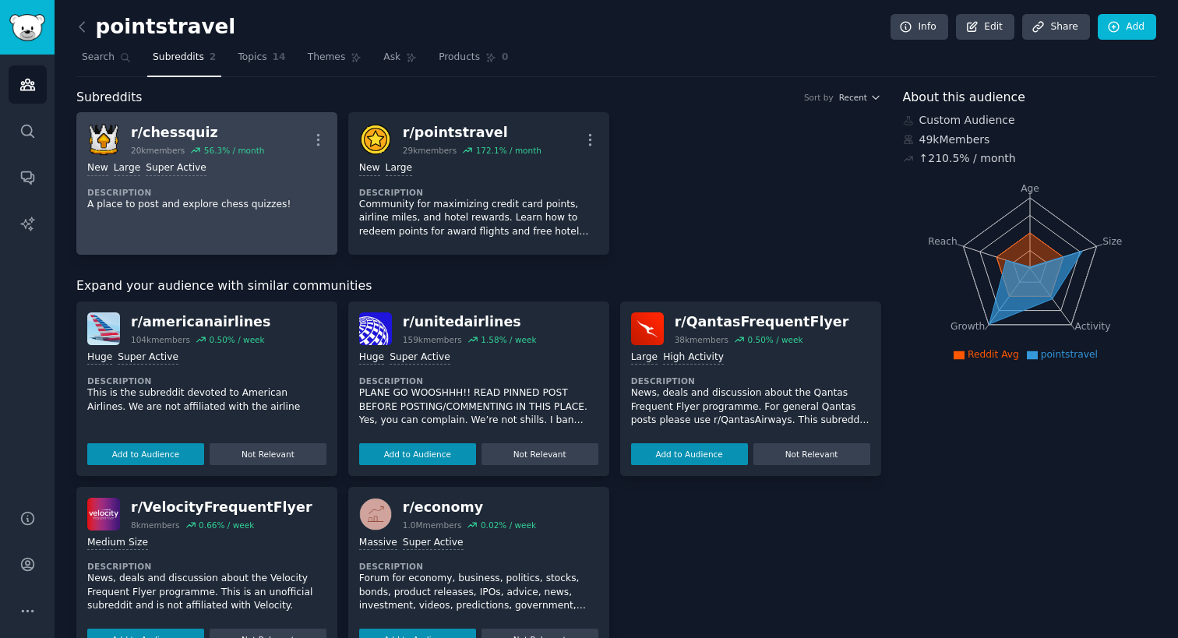
click at [194, 126] on div "r/ chessquiz" at bounding box center [197, 132] width 133 height 19
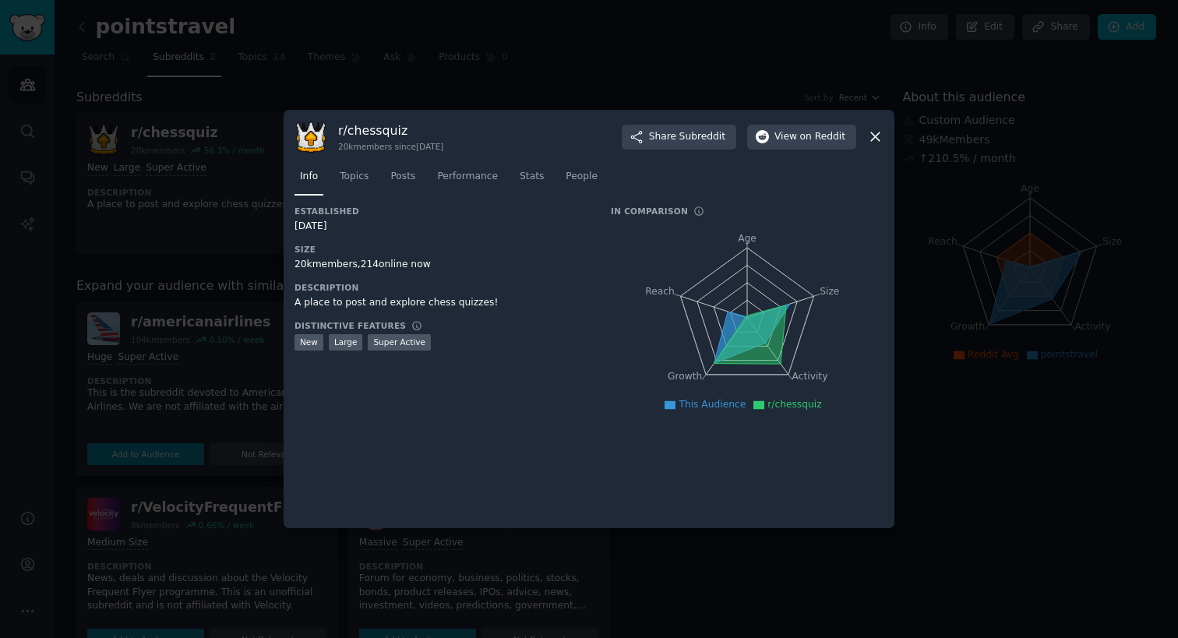
click at [348, 126] on h3 "r/ chessquiz" at bounding box center [390, 130] width 105 height 16
click at [349, 127] on h3 "r/ chessquiz" at bounding box center [390, 130] width 105 height 16
click at [349, 126] on h3 "r/ chessquiz" at bounding box center [390, 130] width 105 height 16
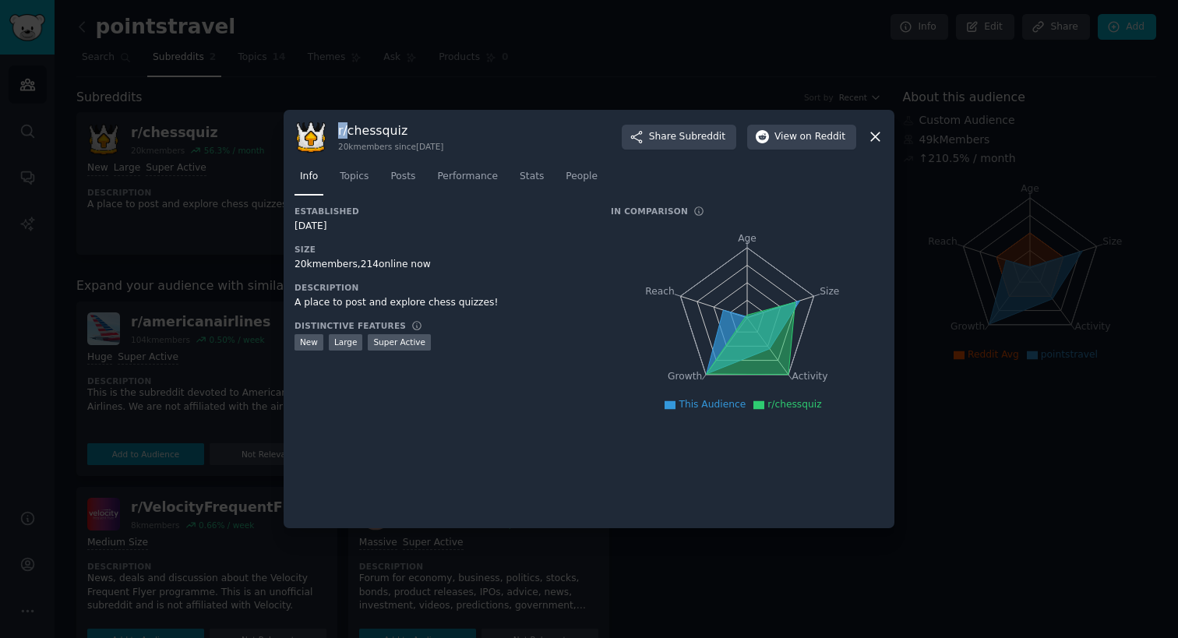
copy h3 "r/"
click at [196, 239] on div at bounding box center [589, 319] width 1178 height 638
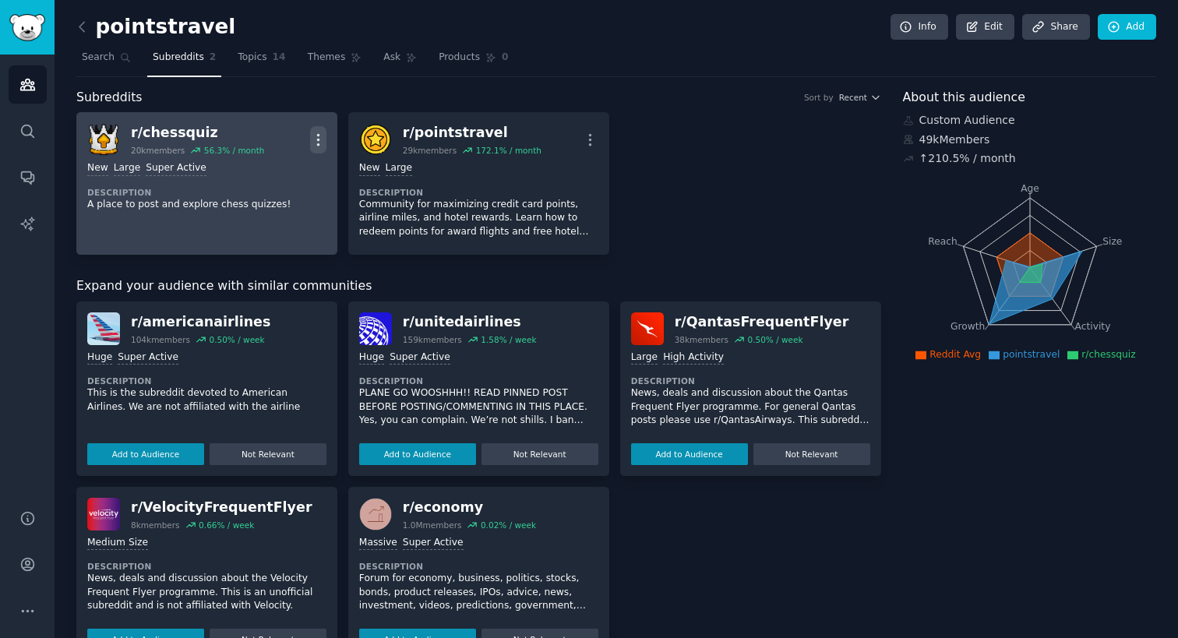
click at [326, 136] on icon "button" at bounding box center [318, 140] width 16 height 16
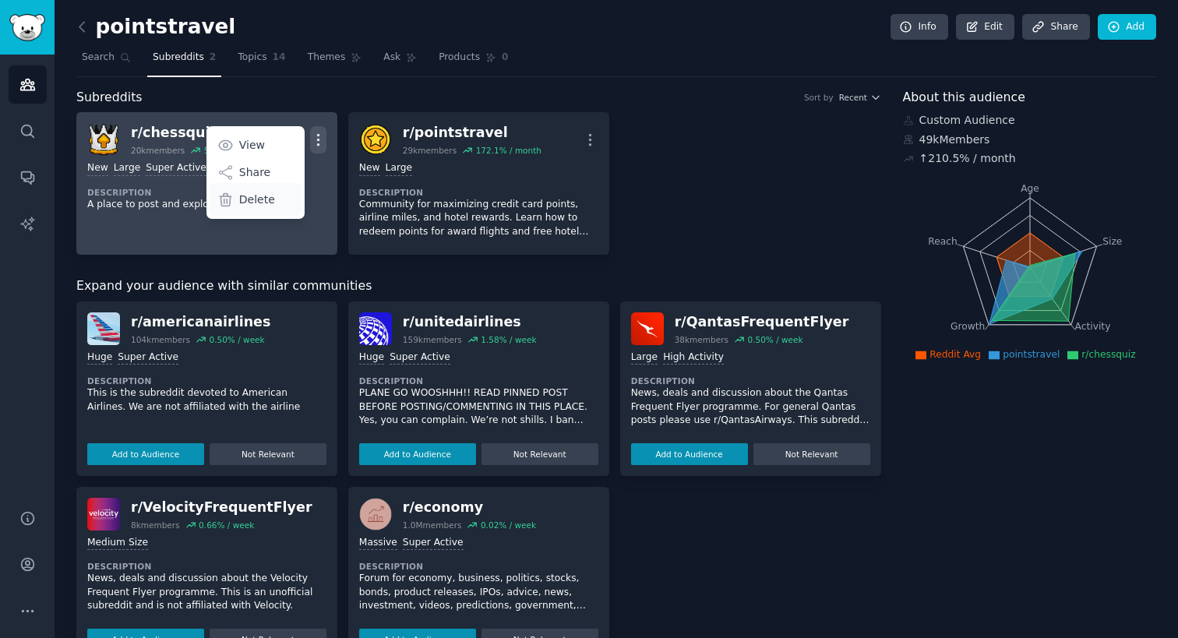
click at [276, 195] on div "Delete" at bounding box center [255, 199] width 93 height 33
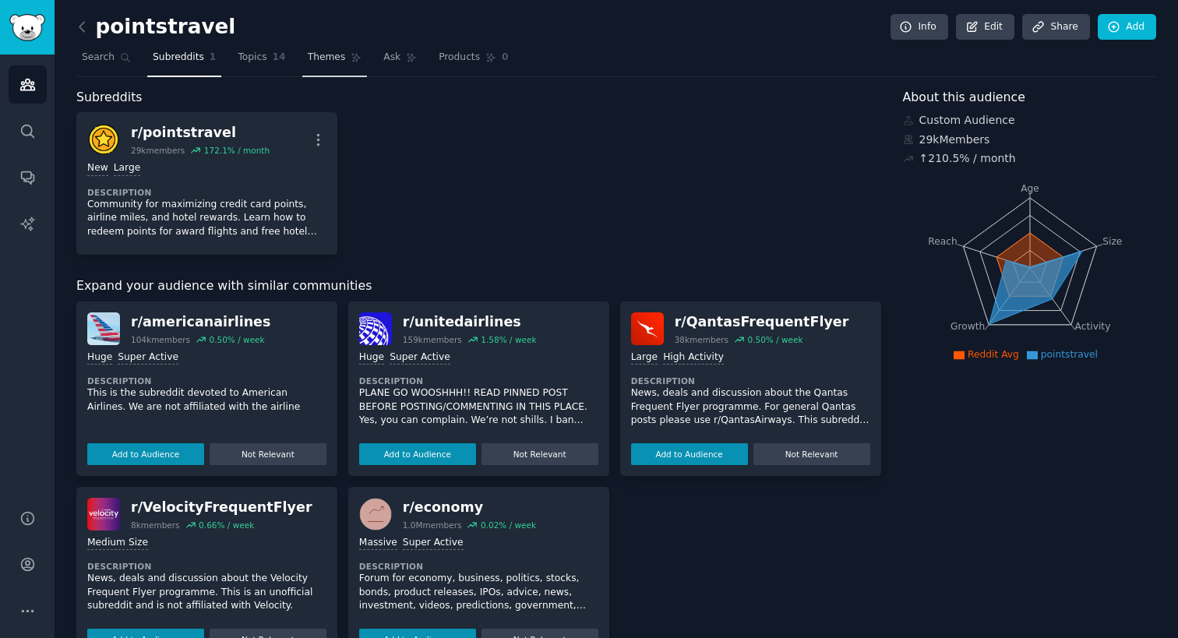
click at [352, 60] on icon at bounding box center [356, 57] width 11 height 11
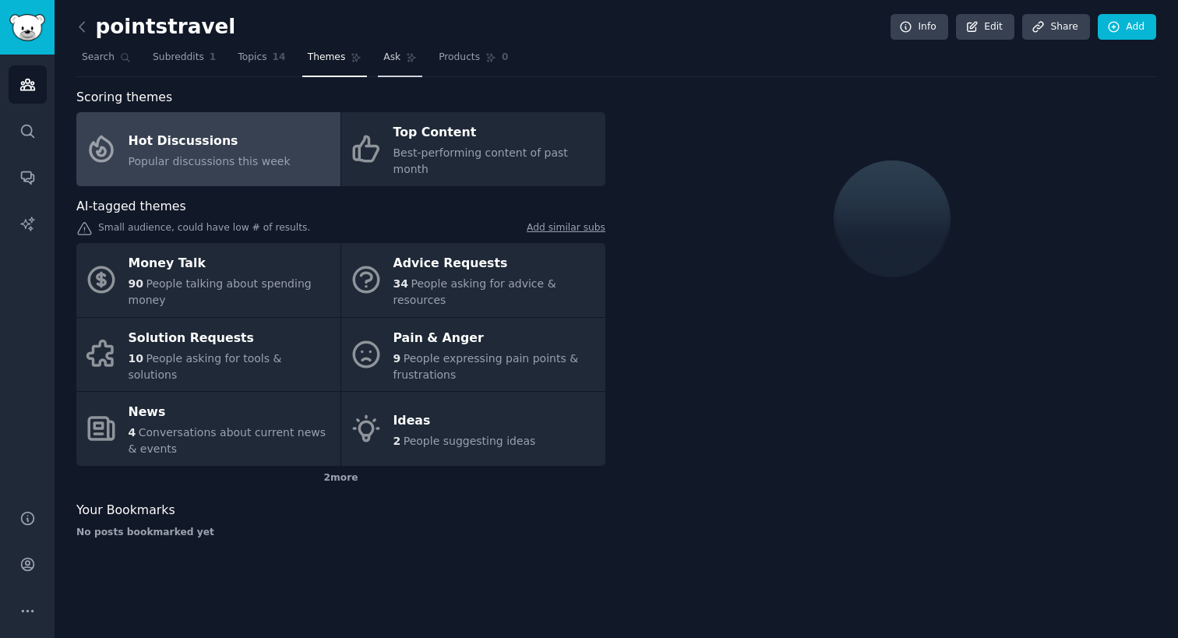
click at [390, 60] on span "Ask" at bounding box center [391, 58] width 17 height 14
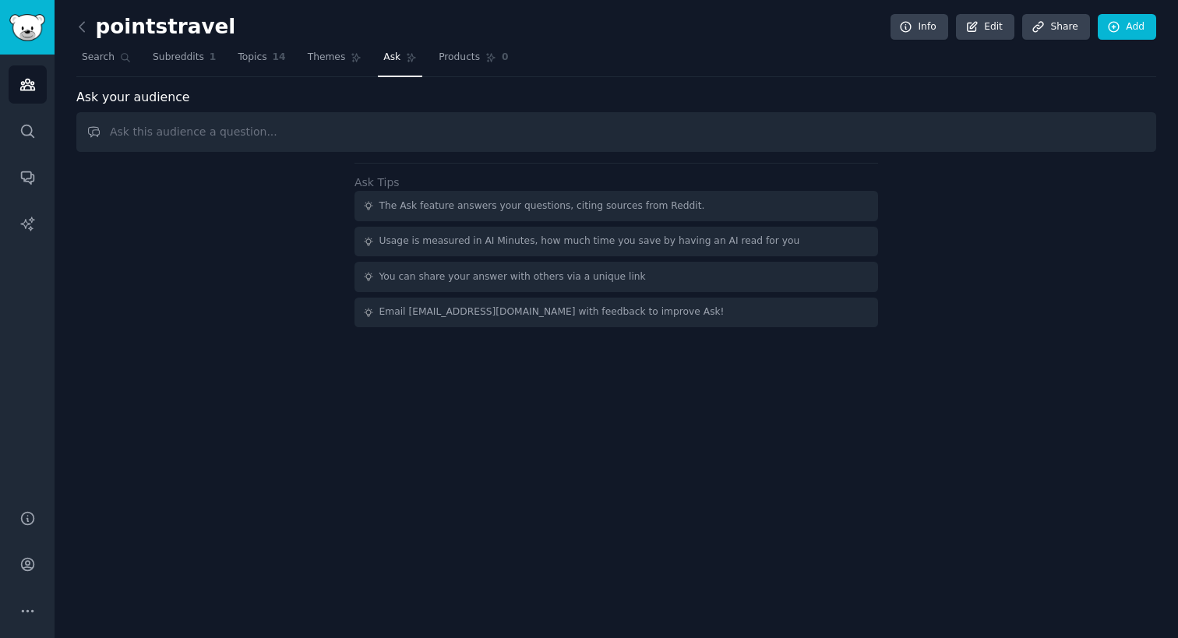
click at [385, 116] on input "text" at bounding box center [616, 132] width 1080 height 40
type input "What problems are people paying to solve?"
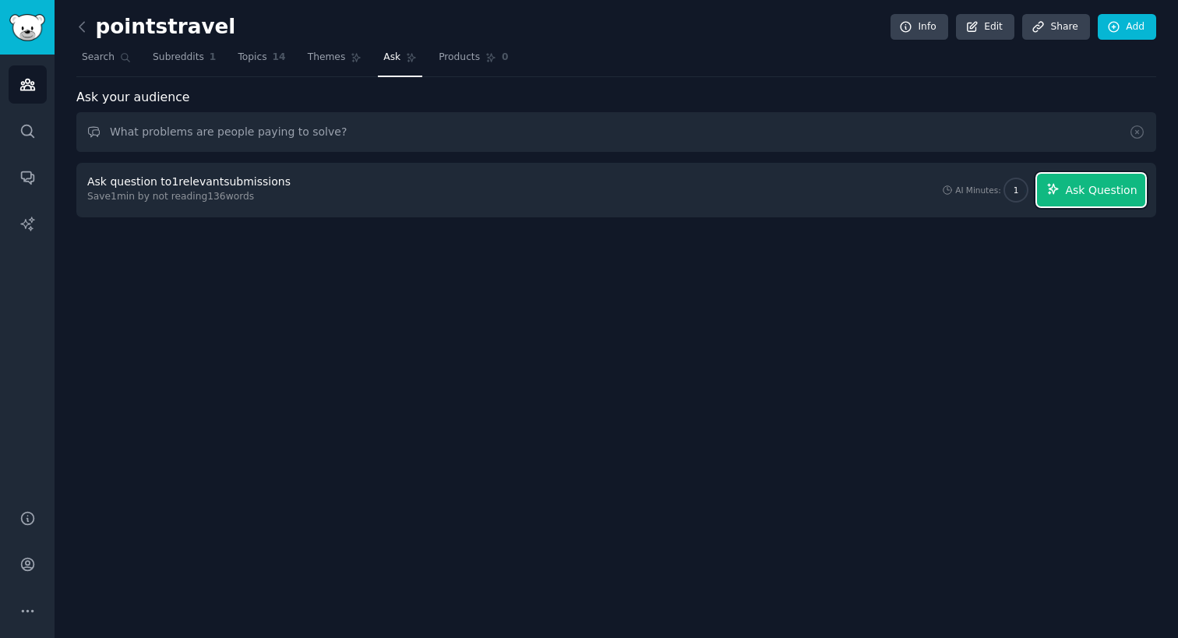
click at [1081, 197] on span "Ask Question" at bounding box center [1101, 190] width 72 height 16
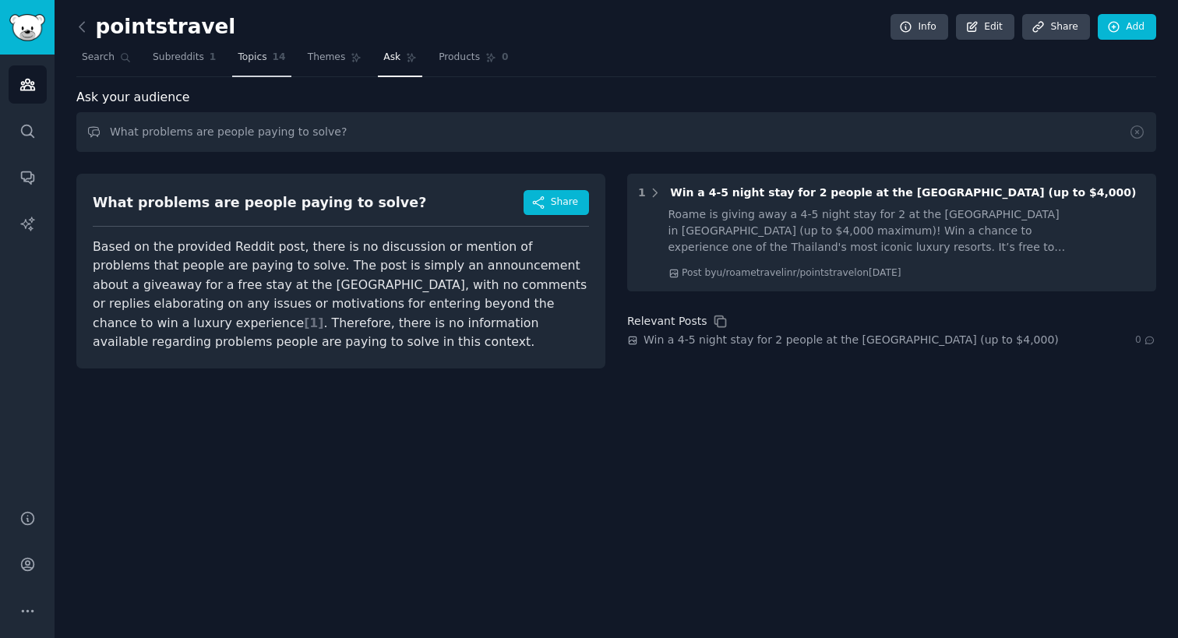
click at [232, 57] on link "Topics 14" at bounding box center [261, 61] width 58 height 32
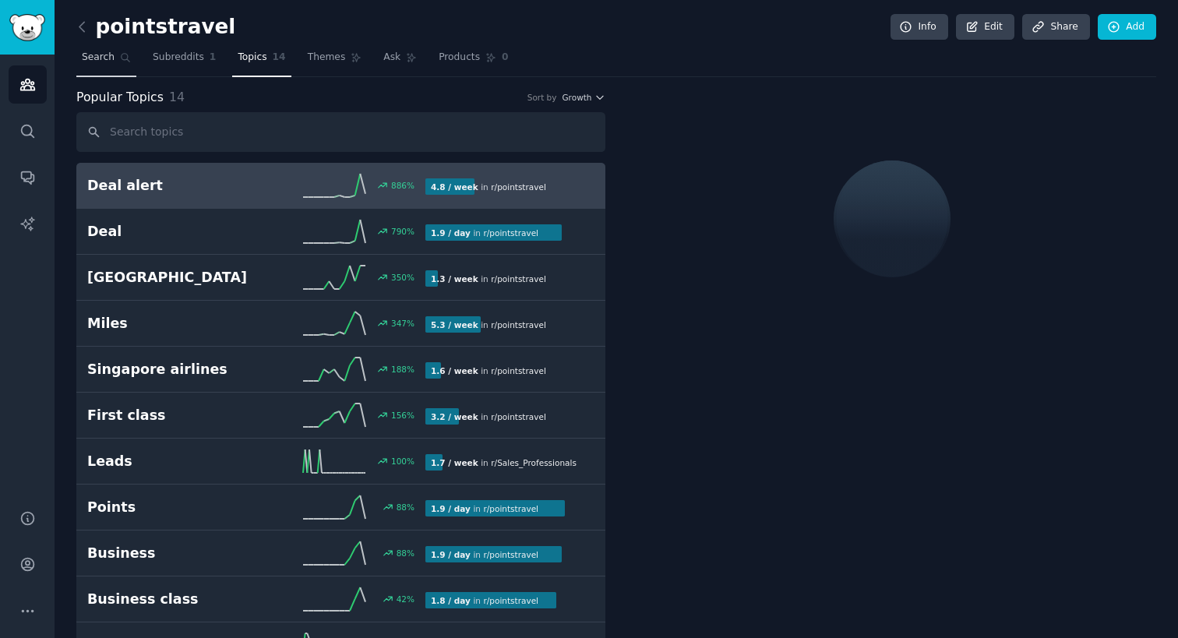
click at [111, 56] on span "Search" at bounding box center [98, 58] width 33 height 14
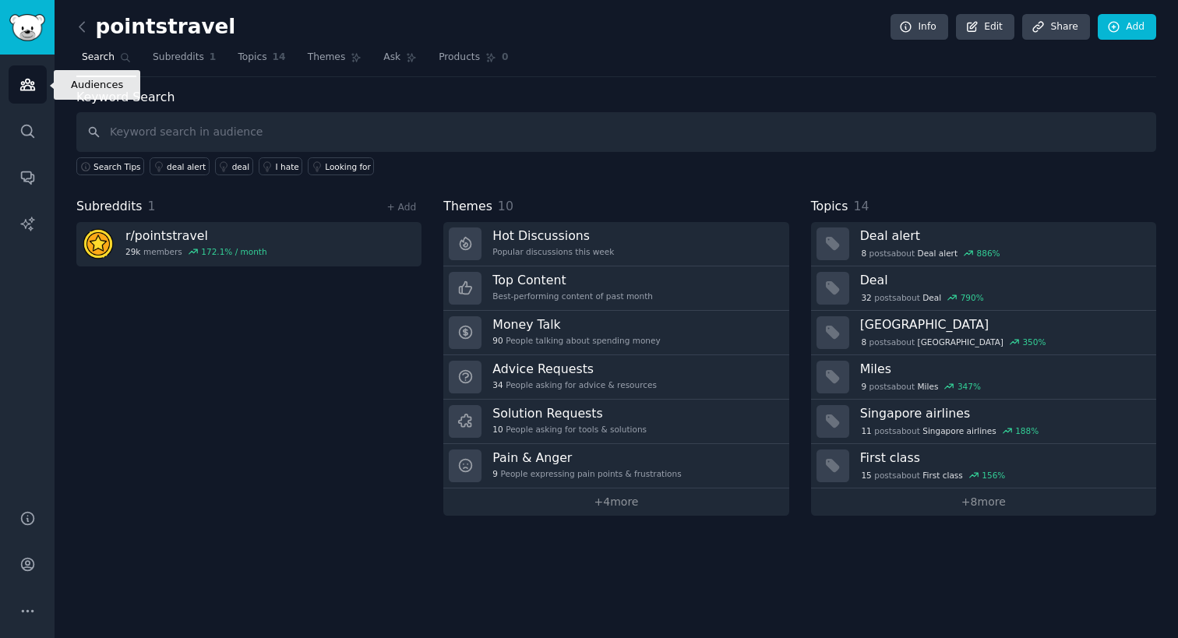
click at [39, 97] on link "Audiences" at bounding box center [28, 84] width 38 height 38
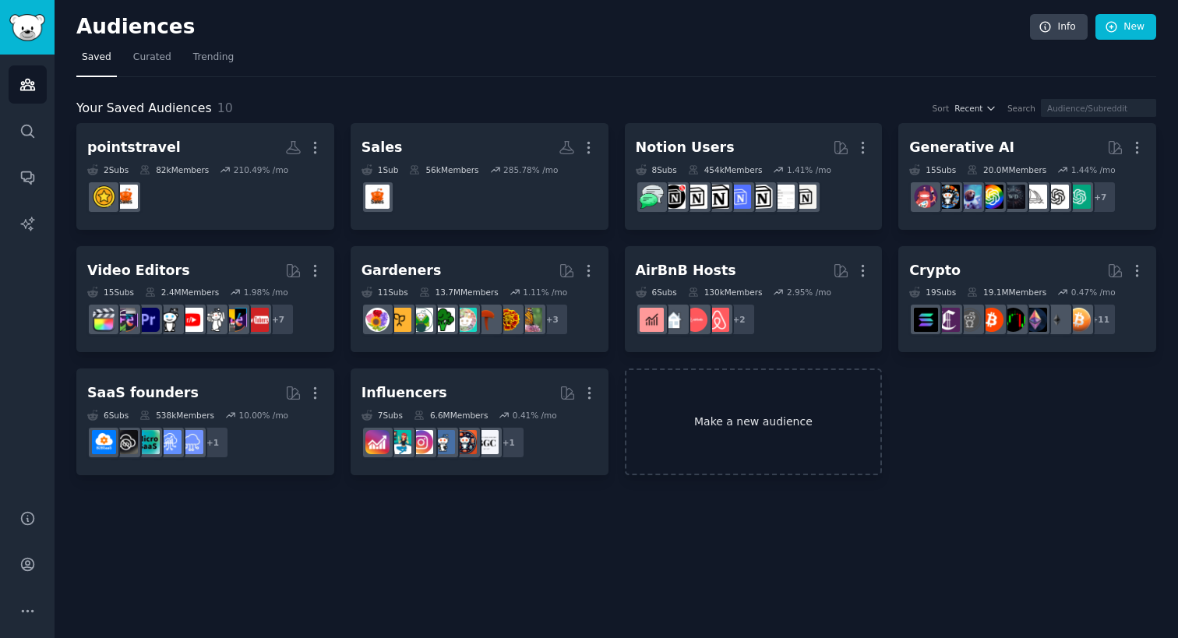
click at [669, 422] on link "Make a new audience" at bounding box center [754, 422] width 258 height 107
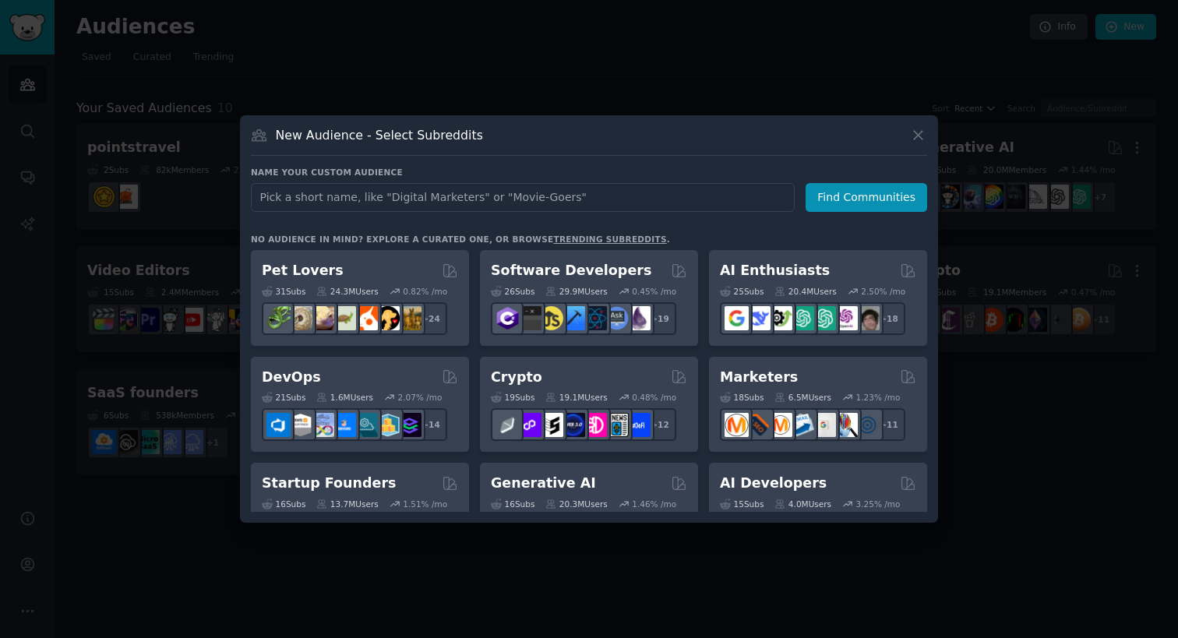
click at [599, 238] on link "trending subreddits" at bounding box center [609, 239] width 113 height 9
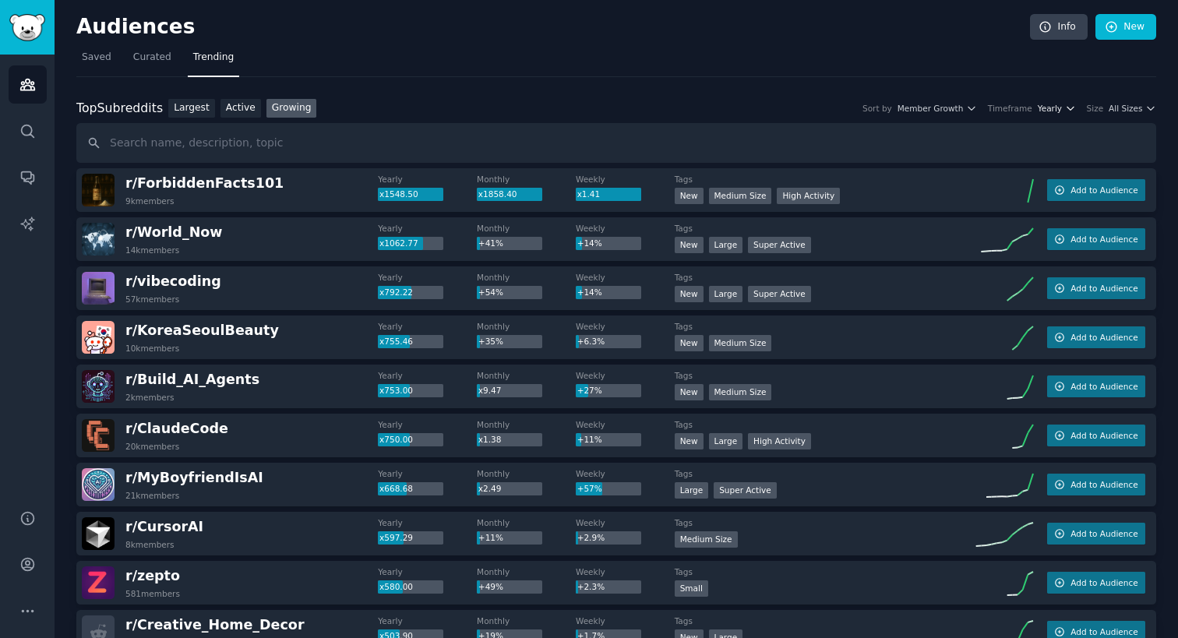
click at [1075, 110] on icon "button" at bounding box center [1070, 108] width 11 height 11
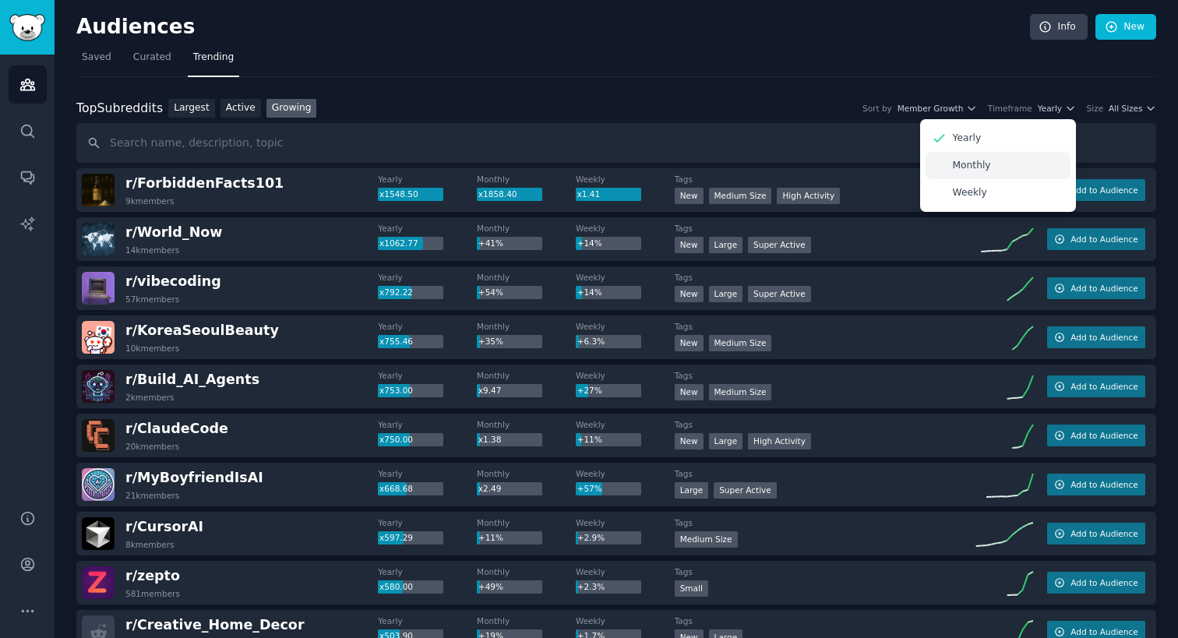
click at [1016, 170] on div "Monthly" at bounding box center [998, 165] width 145 height 27
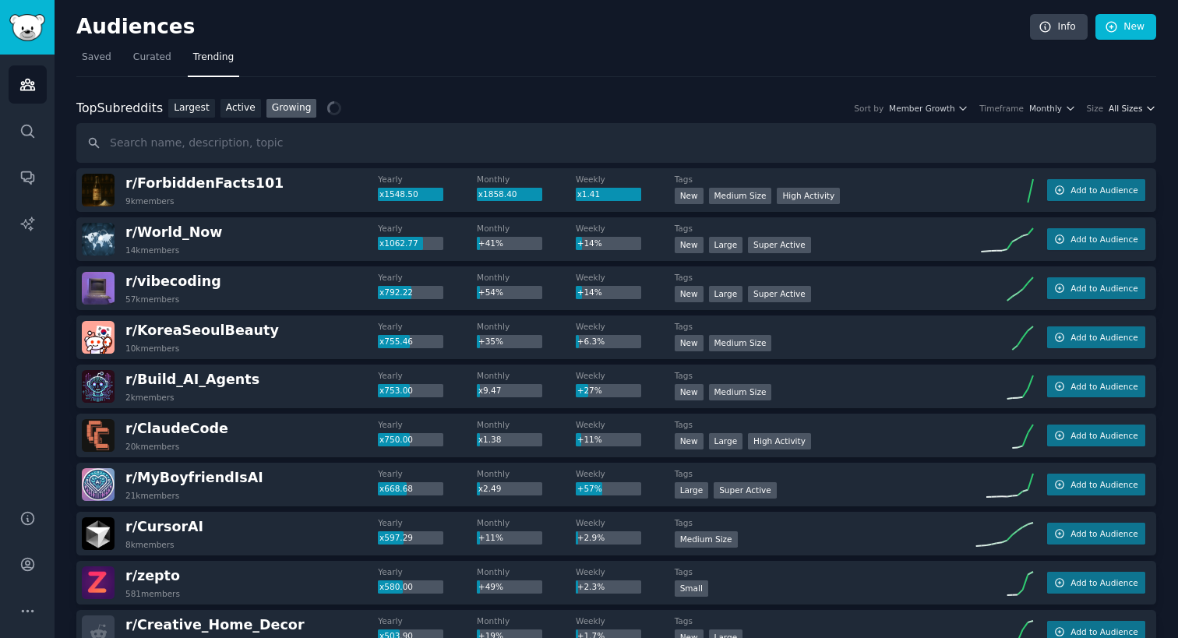
click at [1128, 111] on span "All Sizes" at bounding box center [1126, 108] width 34 height 11
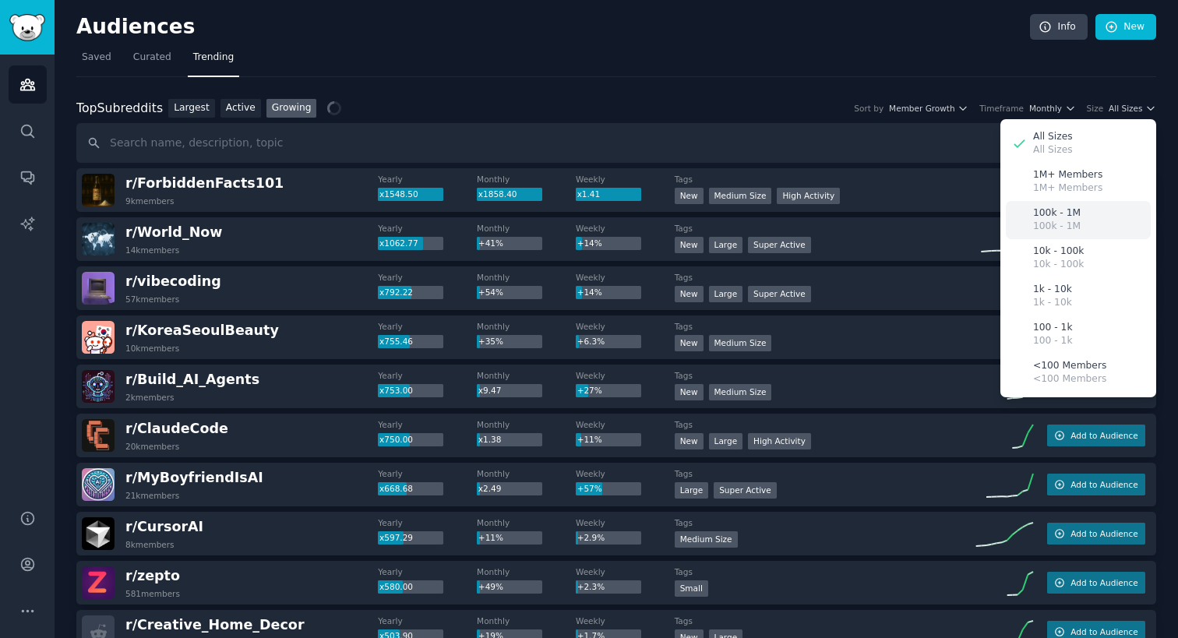
click at [1096, 220] on div "100k - 1M 100k - 1M" at bounding box center [1078, 220] width 145 height 38
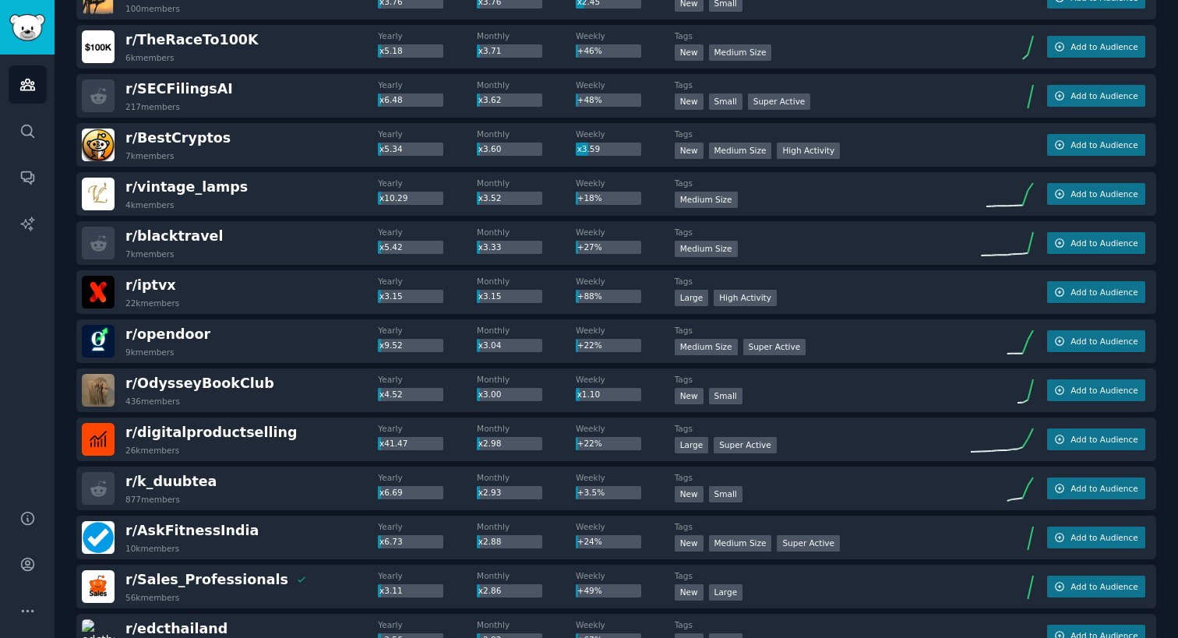
scroll to position [2086, 0]
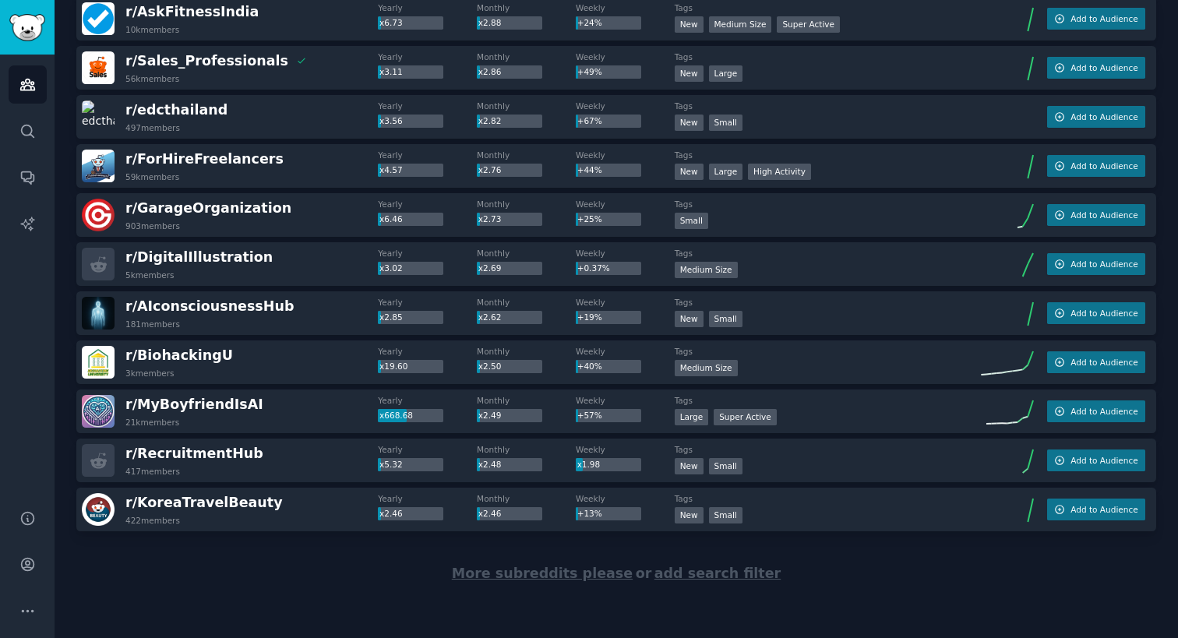
click at [549, 578] on span "More subreddits please" at bounding box center [542, 574] width 181 height 16
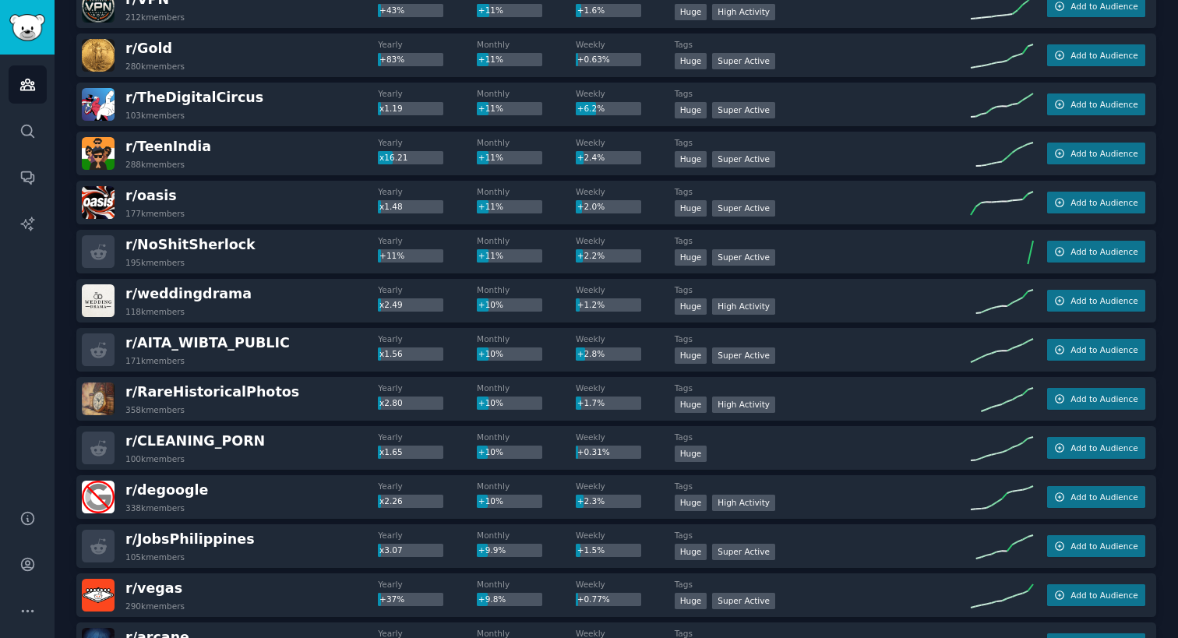
scroll to position [2356, 0]
